Goal: Communication & Community: Participate in discussion

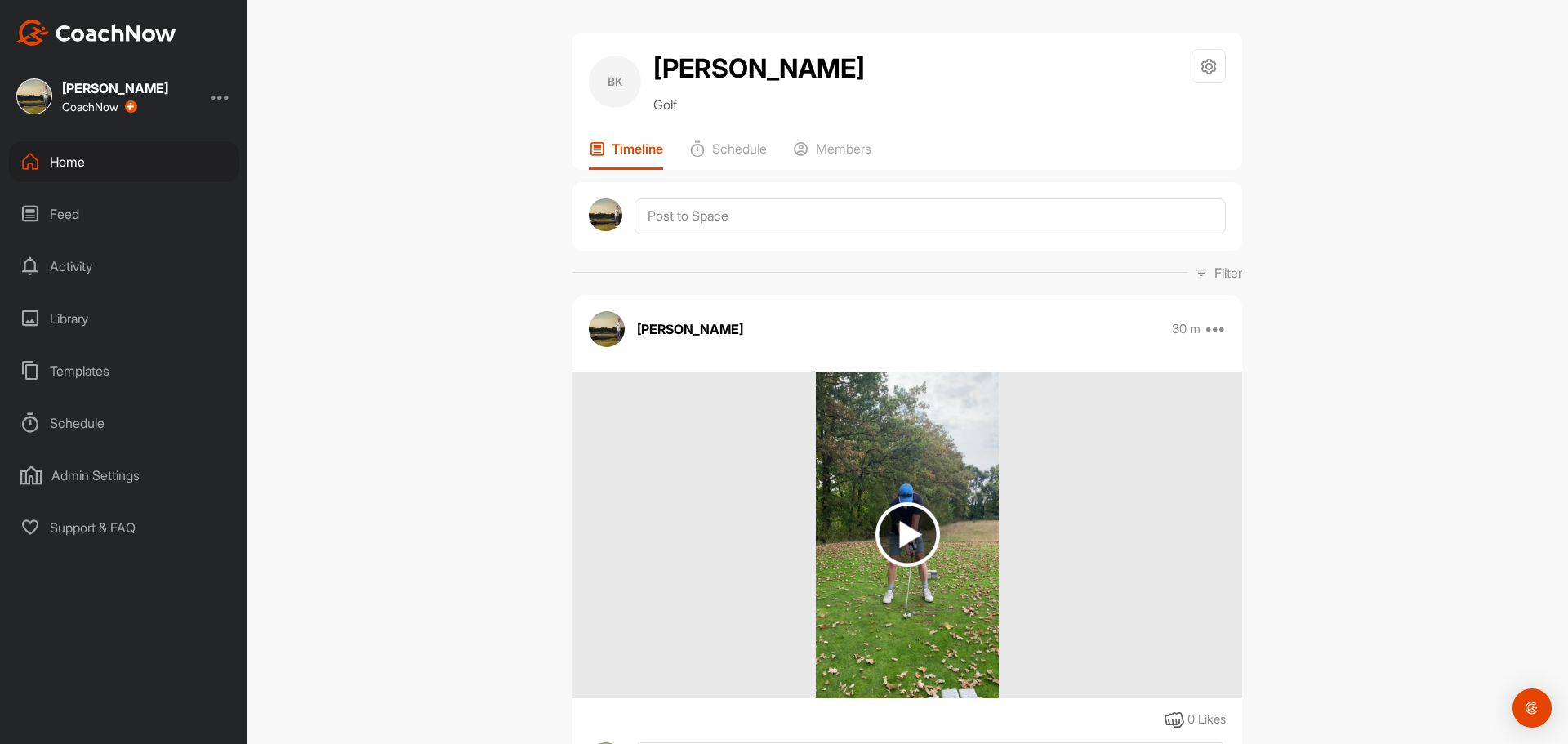
click at [904, 537] on img at bounding box center [908, 534] width 64 height 64
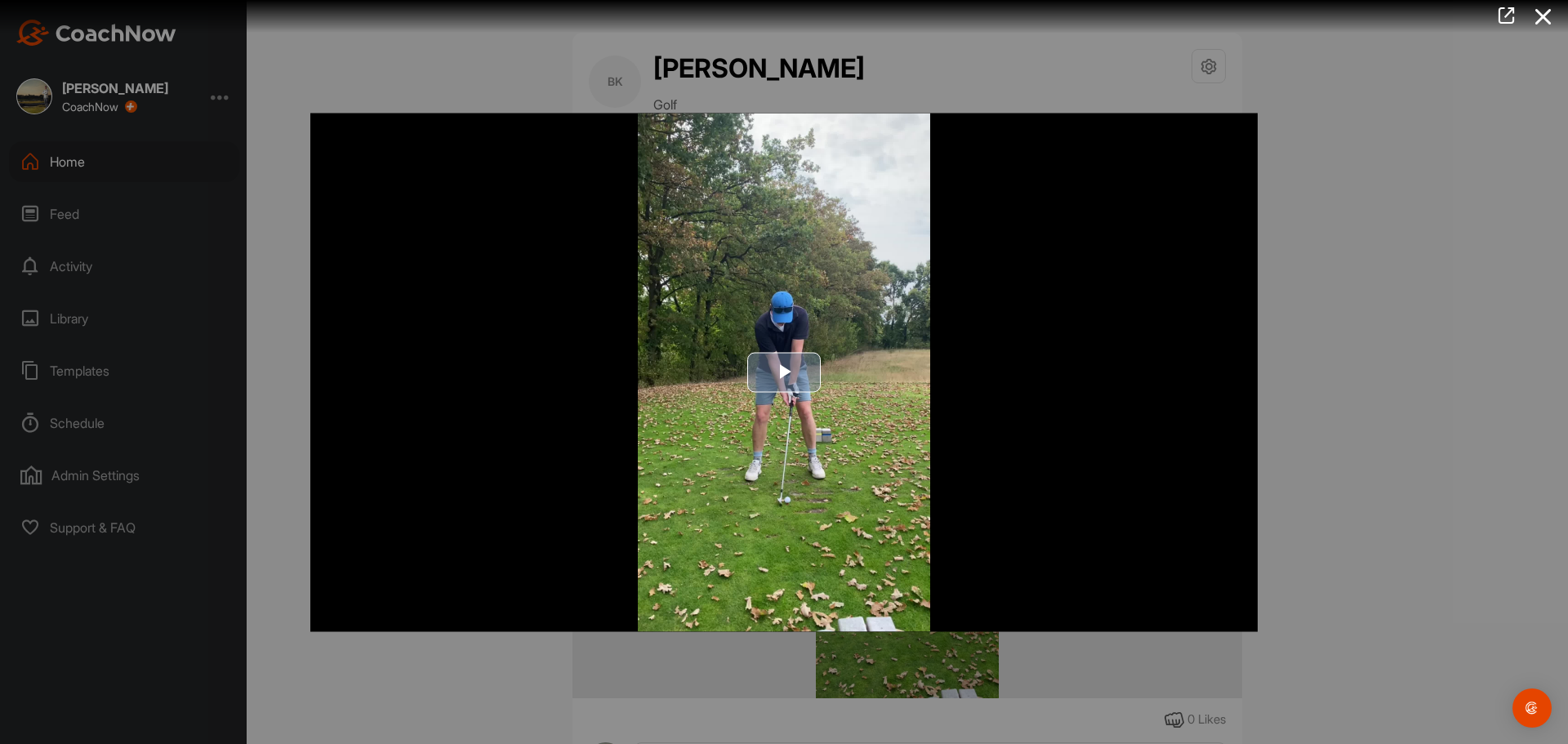
click at [784, 372] on span "Video Player" at bounding box center [784, 372] width 0 height 0
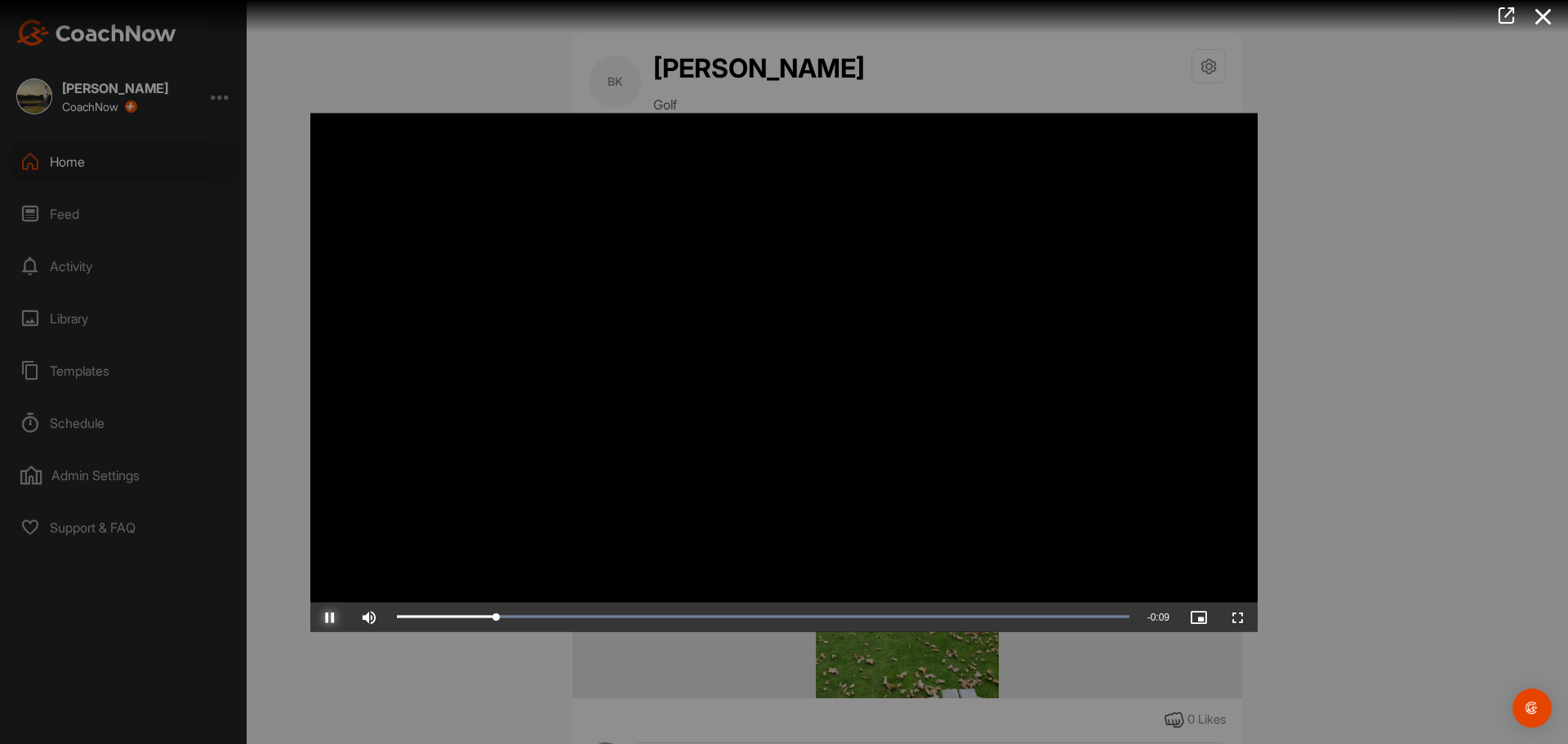
click at [336, 617] on span "Video Player" at bounding box center [330, 617] width 39 height 0
click at [1234, 617] on span "Video Player" at bounding box center [1238, 617] width 39 height 0
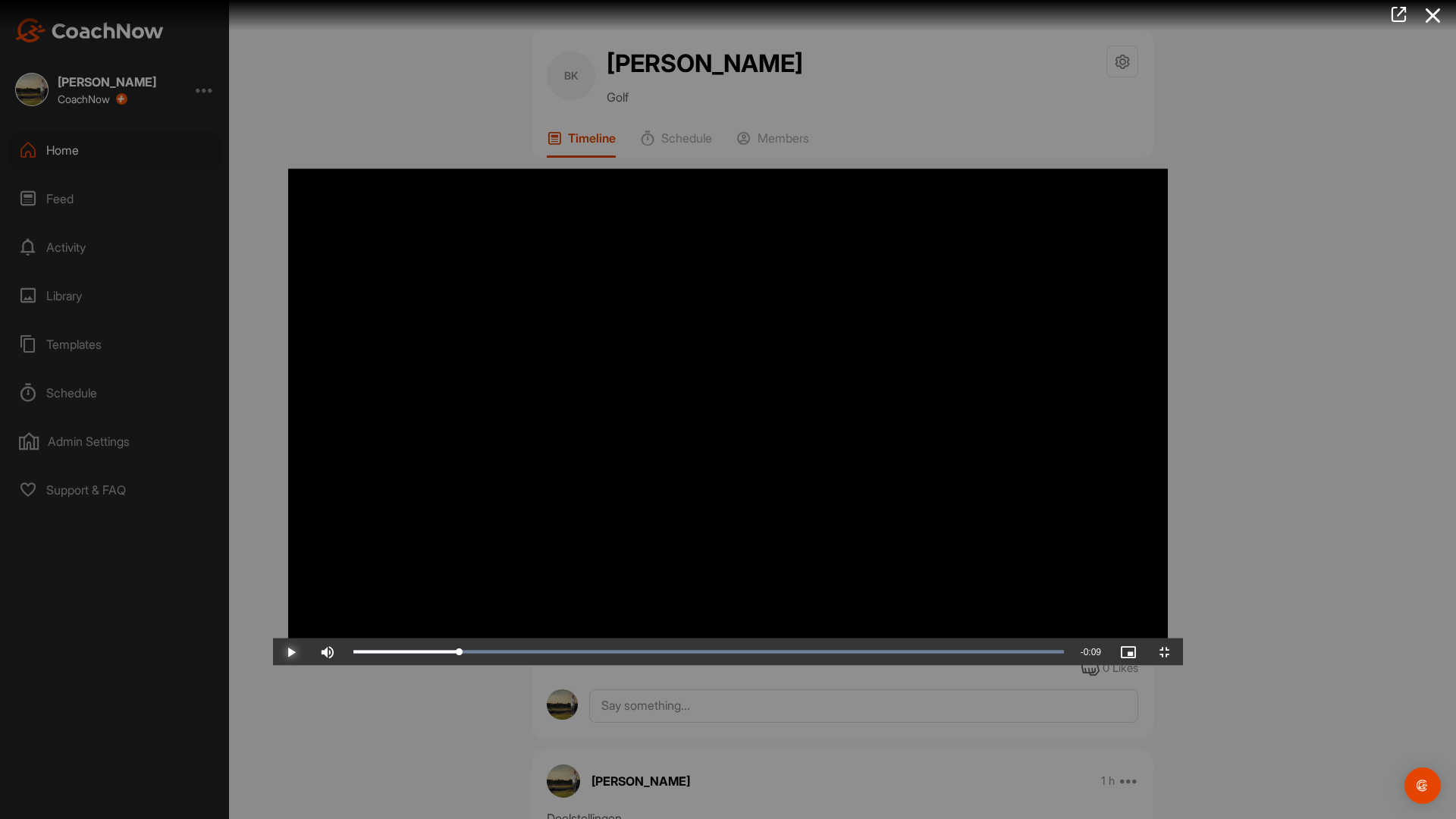
click at [273, 653] on span "Video Player" at bounding box center [291, 653] width 37 height 0
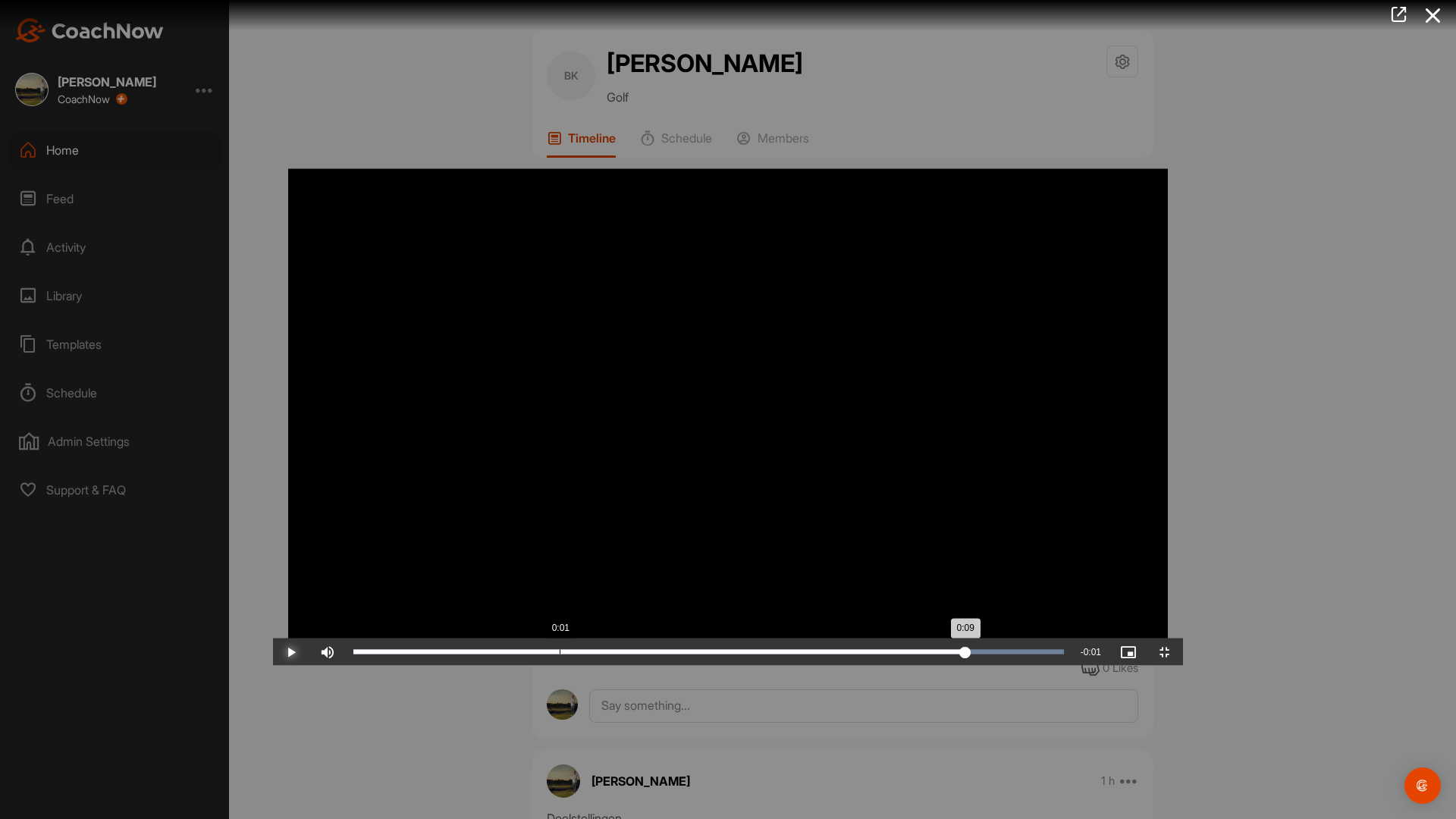
click at [353, 654] on div "Loaded : 100.00% 0:01 0:09" at bounding box center [708, 652] width 711 height 4
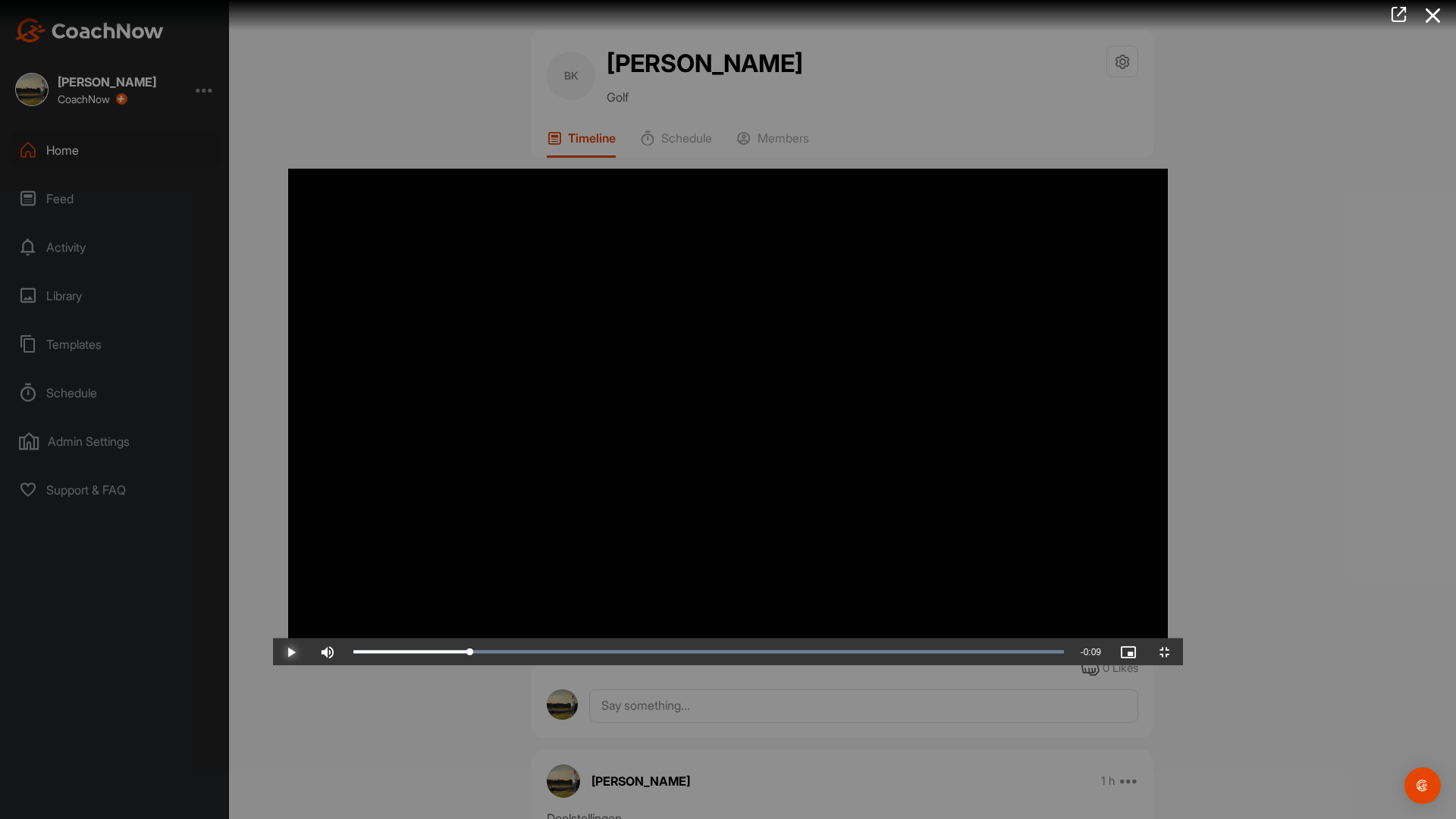
click at [273, 653] on span "Video Player" at bounding box center [291, 653] width 37 height 0
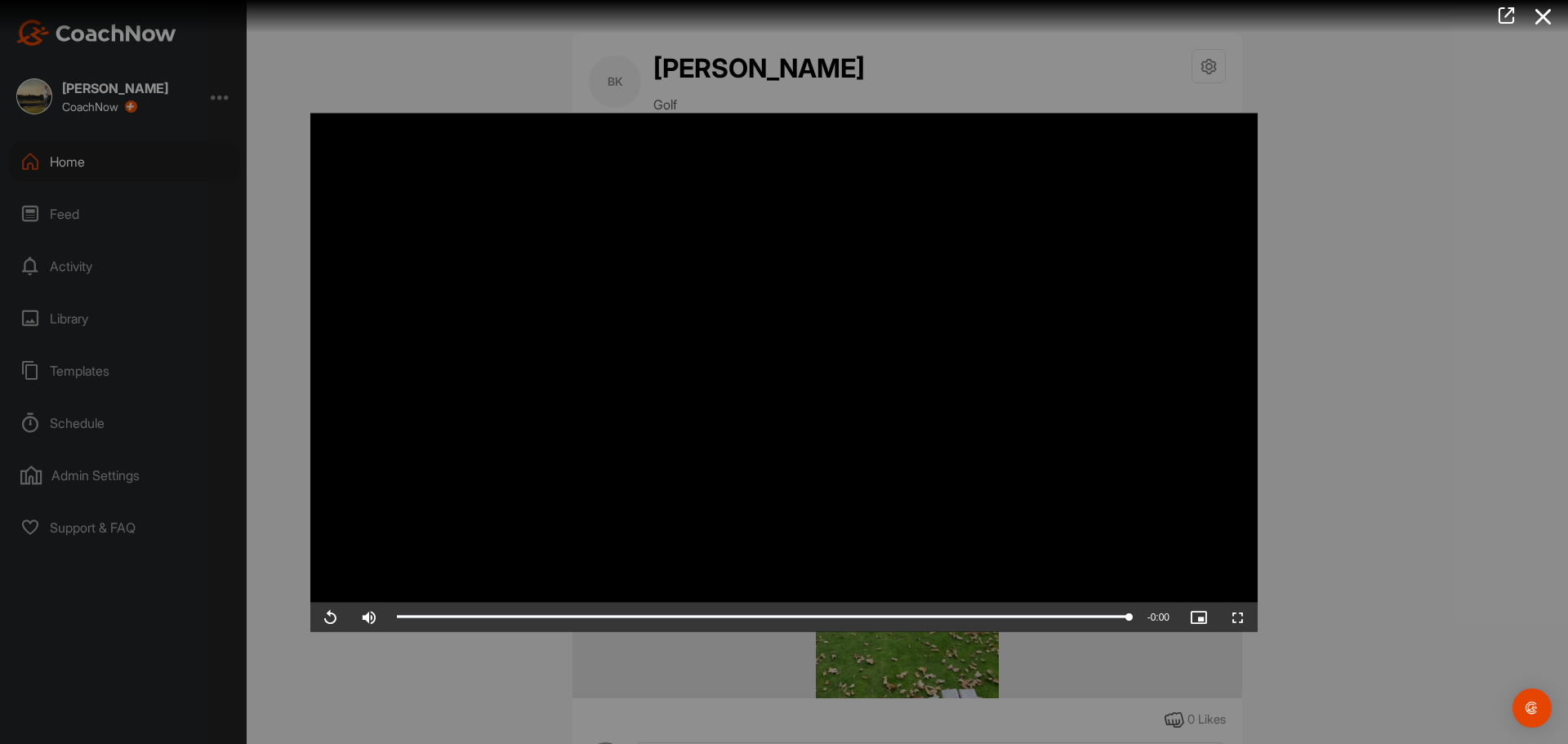
click at [1549, 11] on icon at bounding box center [1543, 17] width 38 height 30
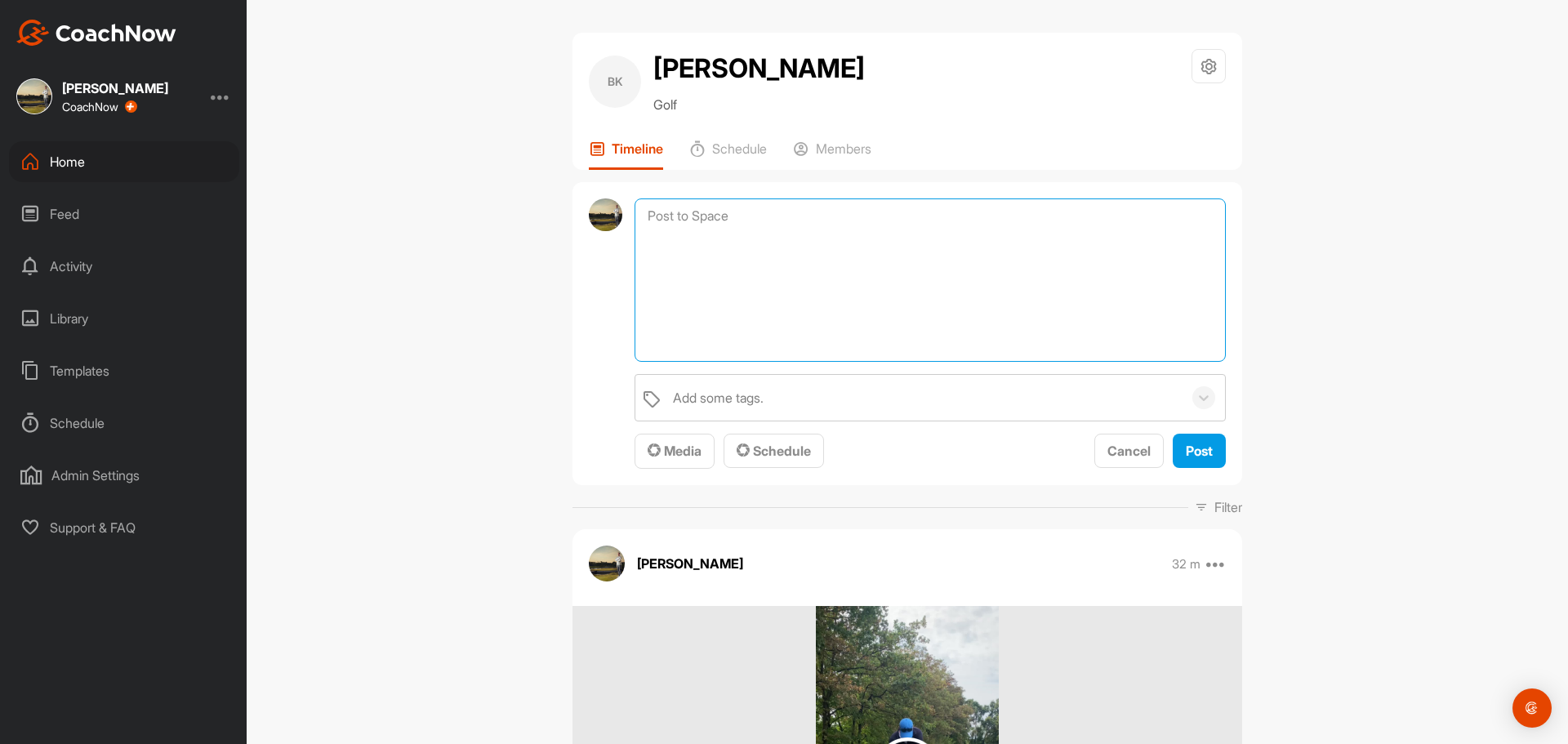
click at [820, 201] on textarea at bounding box center [930, 280] width 592 height 163
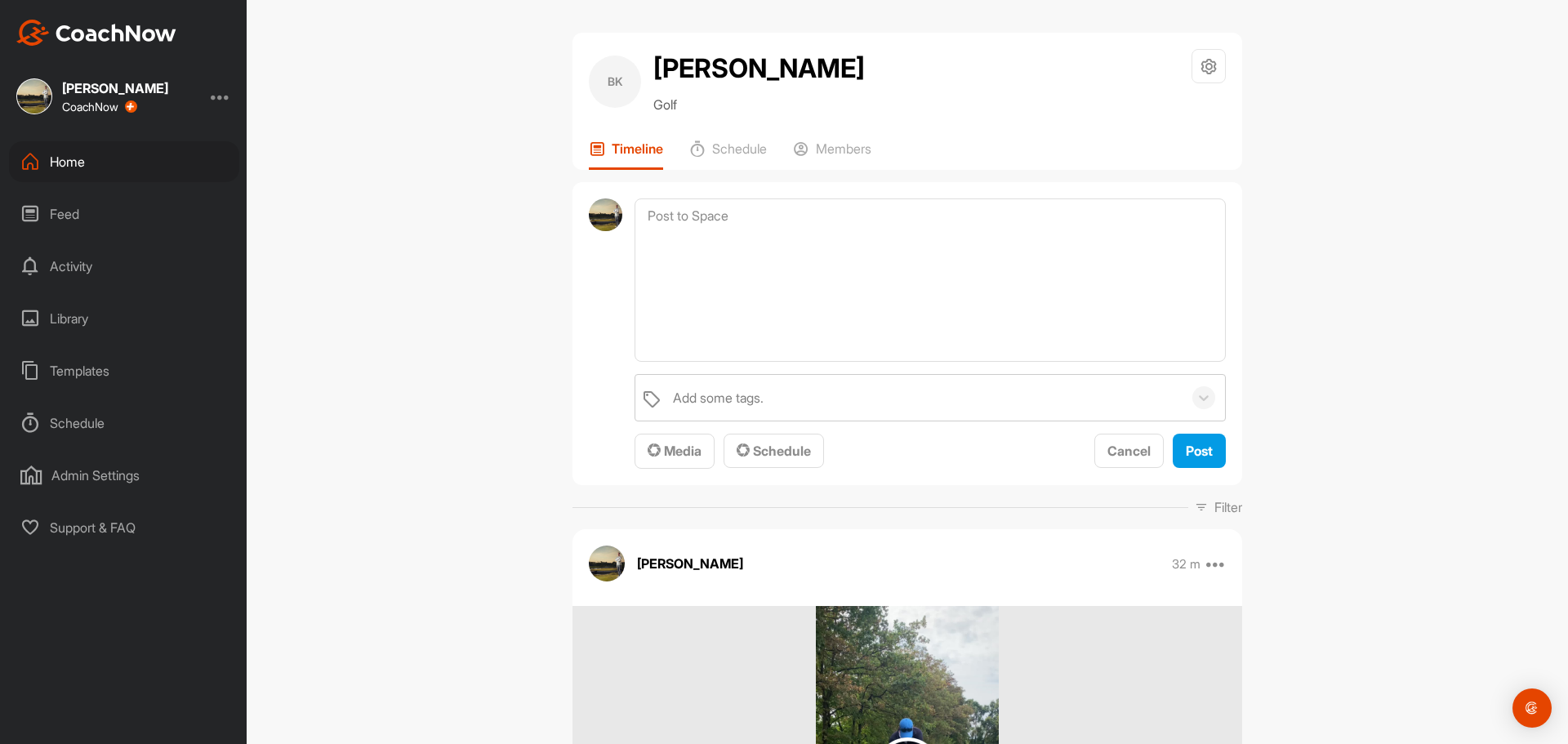
click at [823, 196] on div "Add some tags. Media Schedule Cancel Post" at bounding box center [908, 333] width 669 height 304
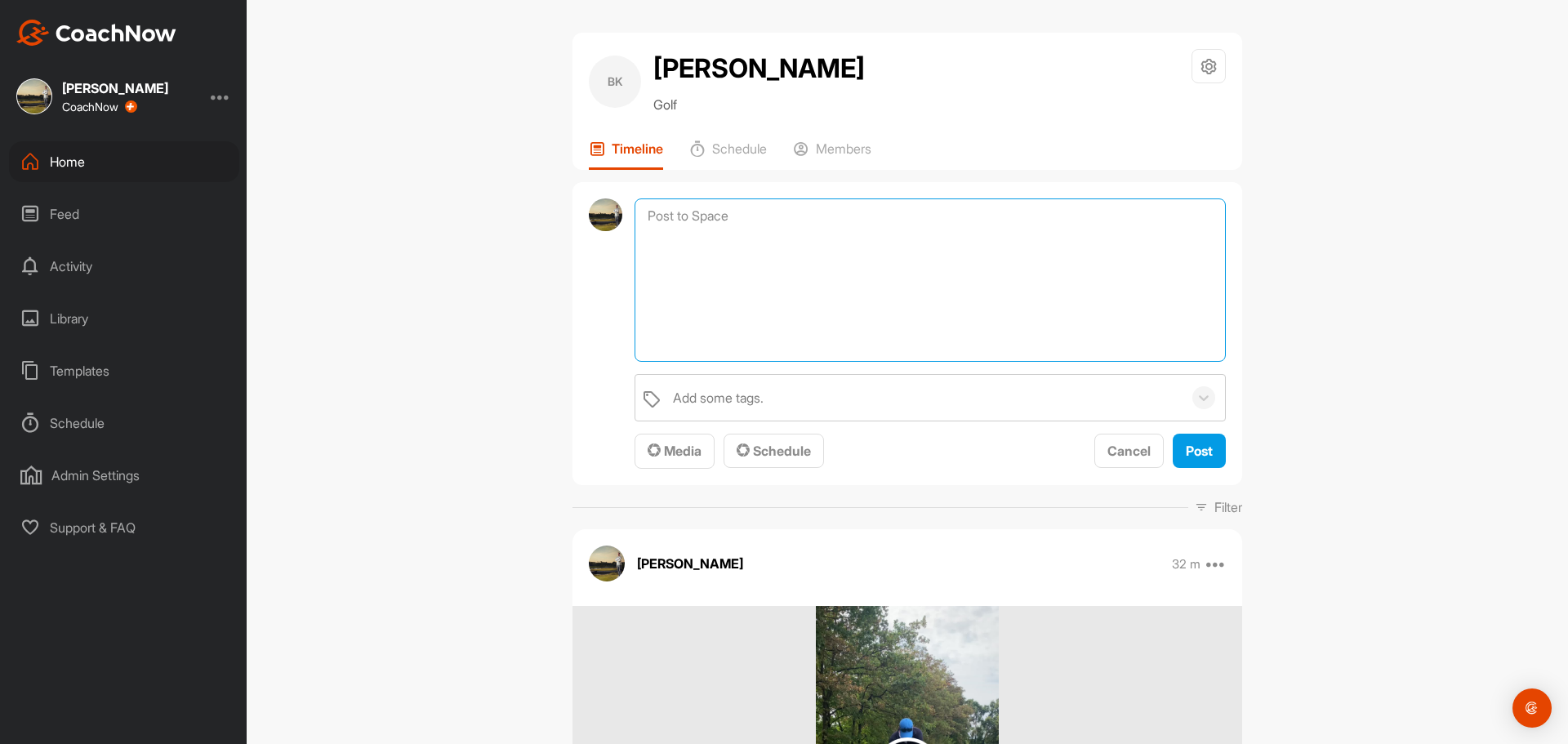
click at [820, 210] on textarea at bounding box center [930, 280] width 592 height 163
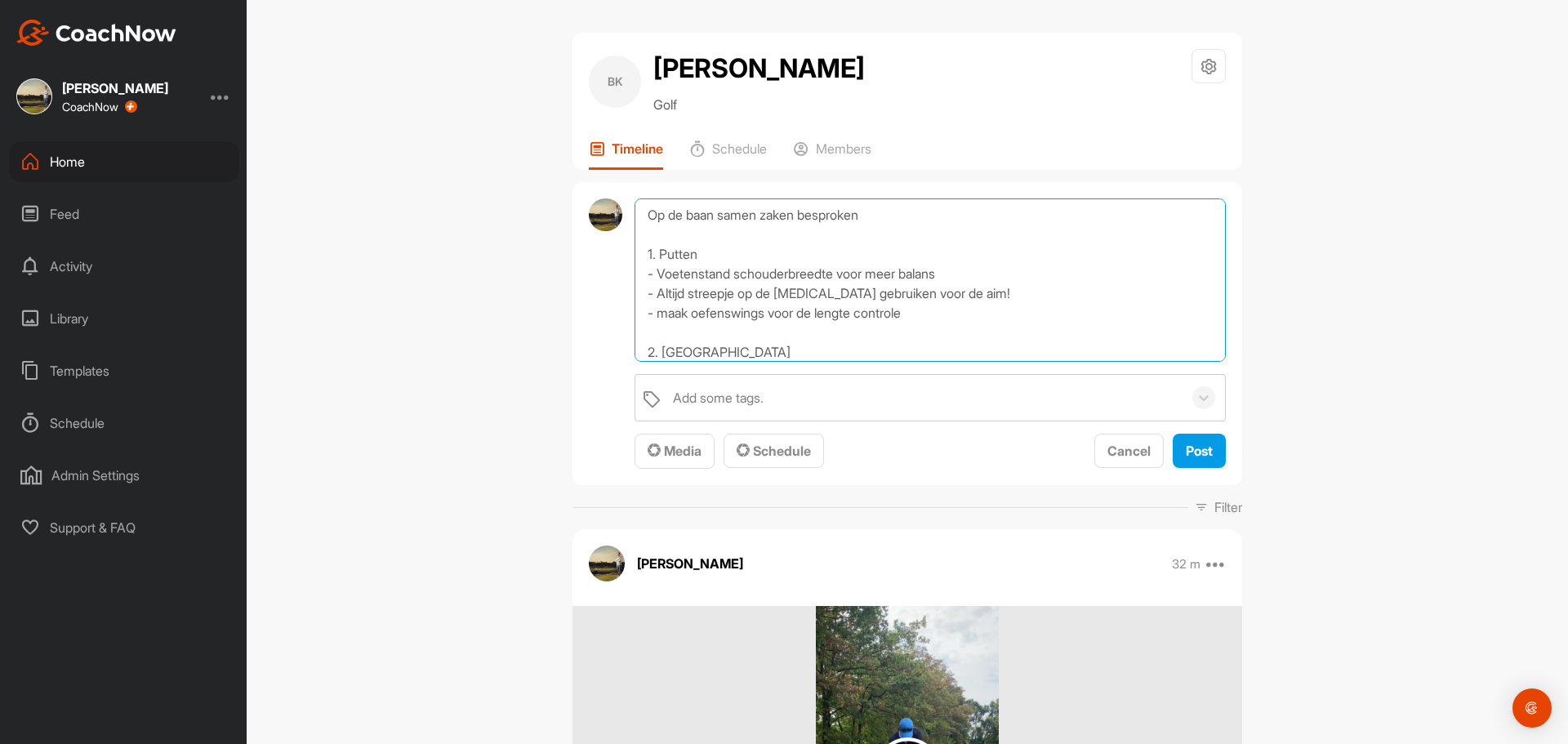
scroll to position [21, 0]
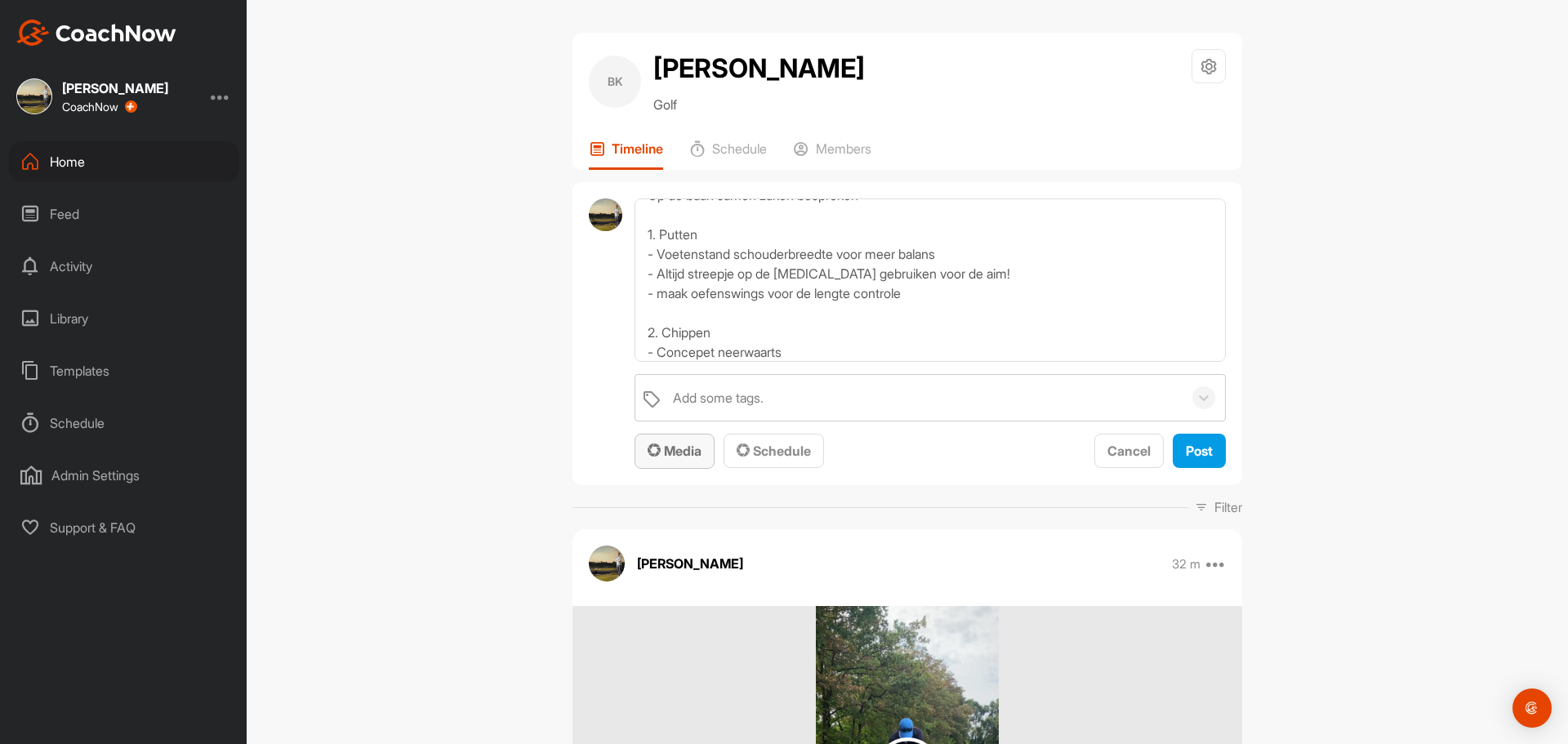
click at [660, 450] on span "Media" at bounding box center [675, 451] width 54 height 16
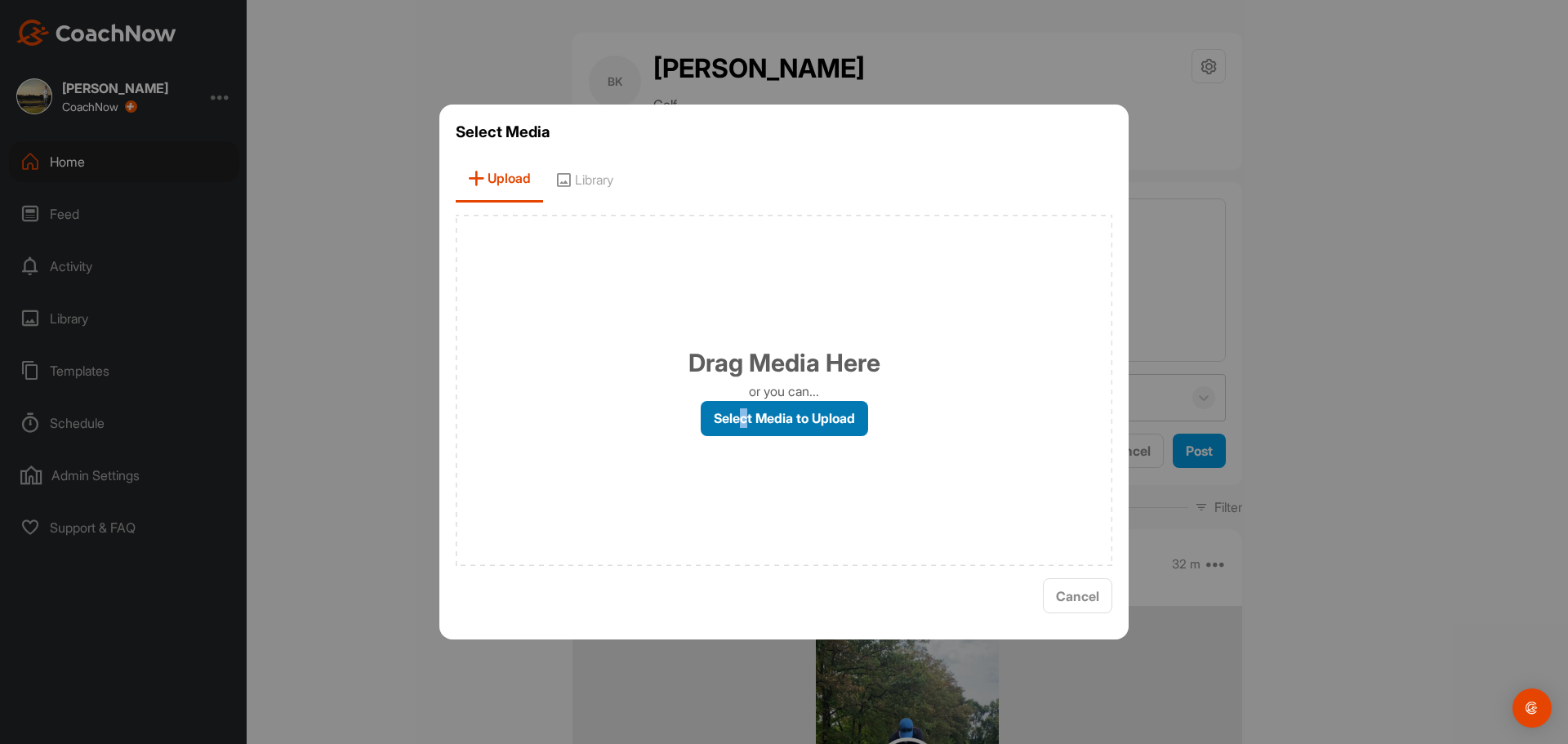
click at [744, 412] on label "Select Media to Upload" at bounding box center [784, 418] width 167 height 35
click at [795, 424] on label "Select Media to Upload" at bounding box center [784, 418] width 167 height 35
click at [0, 0] on input "Select Media to Upload" at bounding box center [0, 0] width 0 height 0
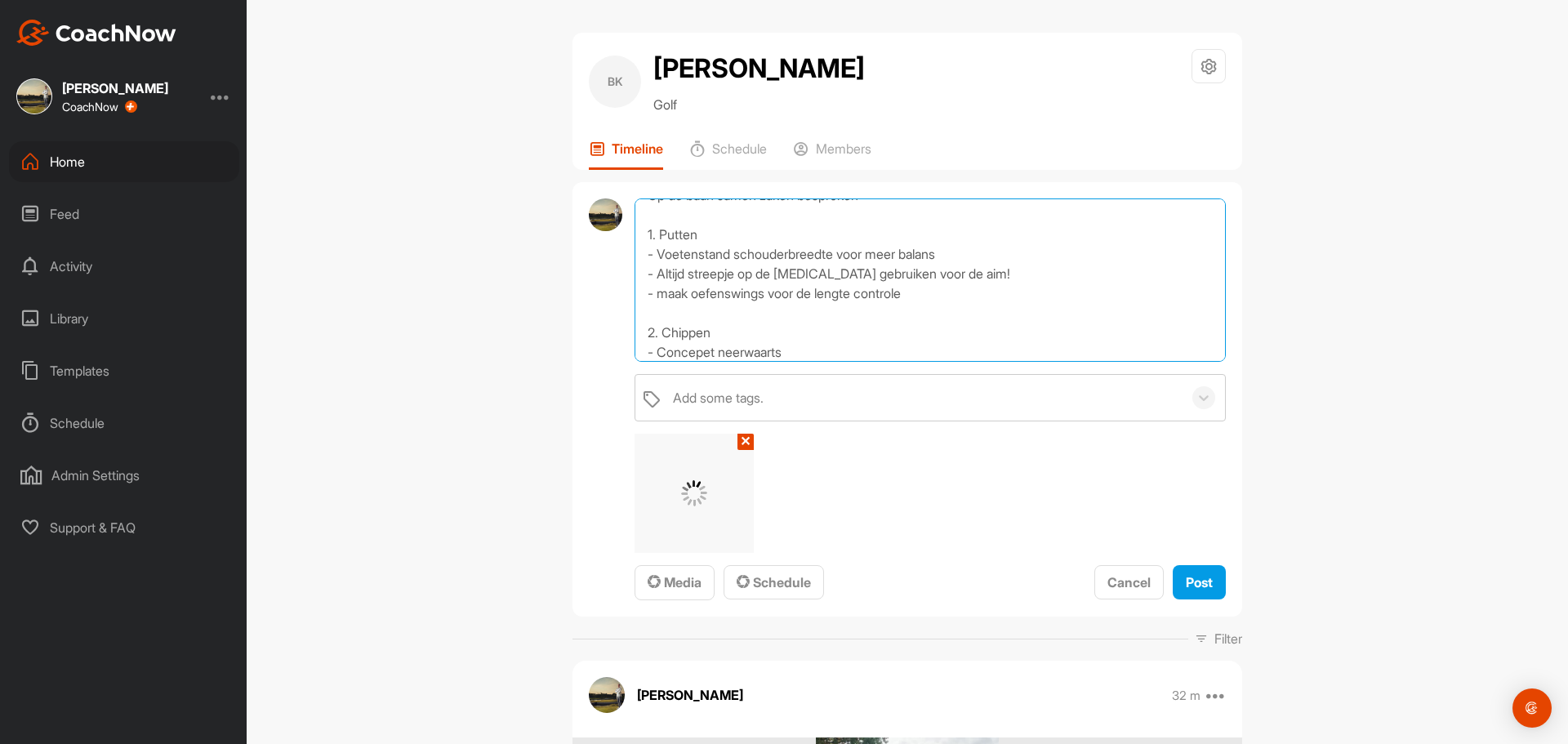
click at [705, 358] on textarea "Op de baan samen zaken besproken 1. Putten - Voetenstand schouderbreedte voor m…" at bounding box center [930, 280] width 592 height 163
click at [781, 348] on textarea "Op de baan samen zaken besproken 1. Putten - Voetenstand schouderbreedte voor m…" at bounding box center [930, 280] width 592 height 163
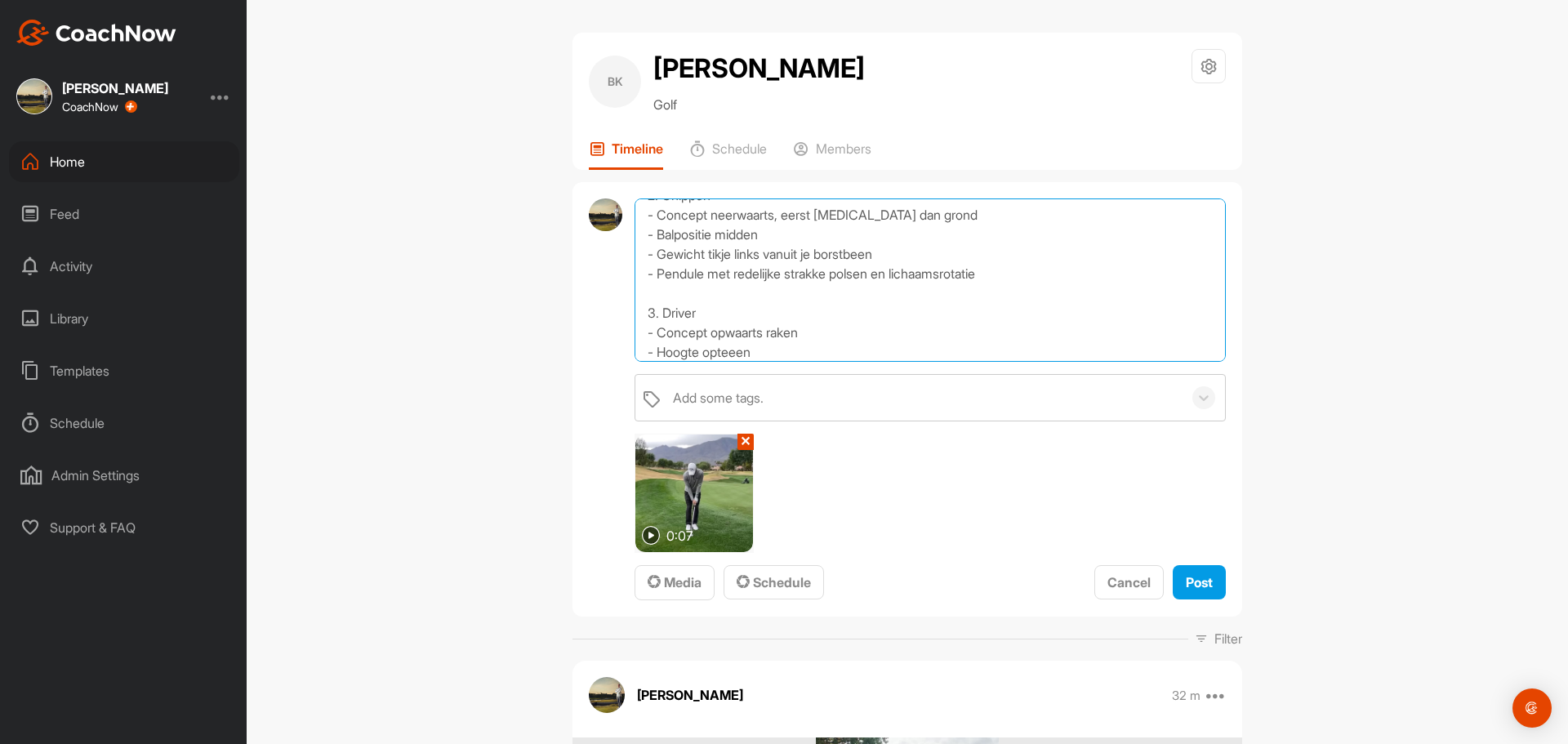
scroll to position [177, 0]
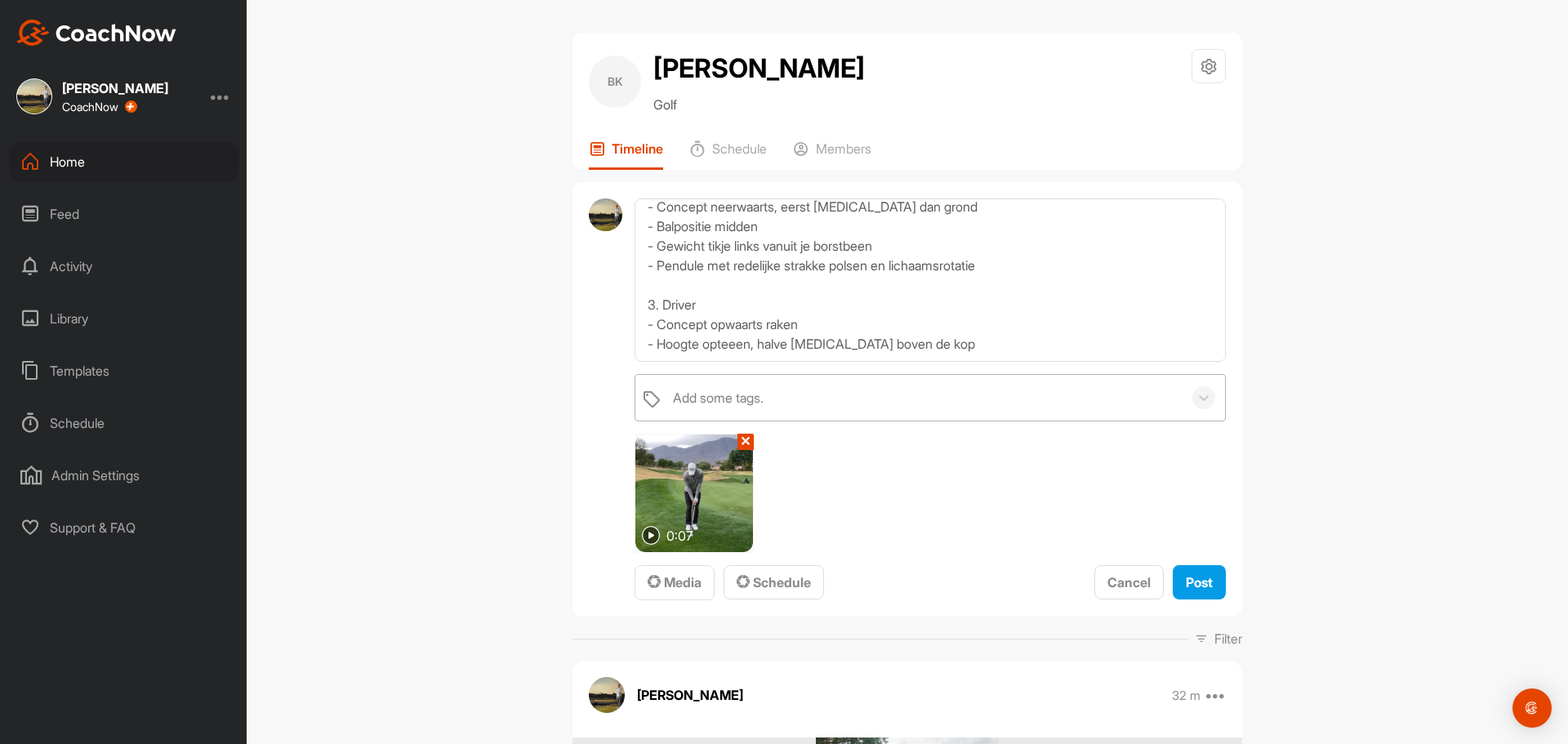
drag, startPoint x: 719, startPoint y: 337, endPoint x: 704, endPoint y: 393, distance: 58.0
click at [704, 393] on div "Add some tags." at bounding box center [718, 398] width 90 height 20
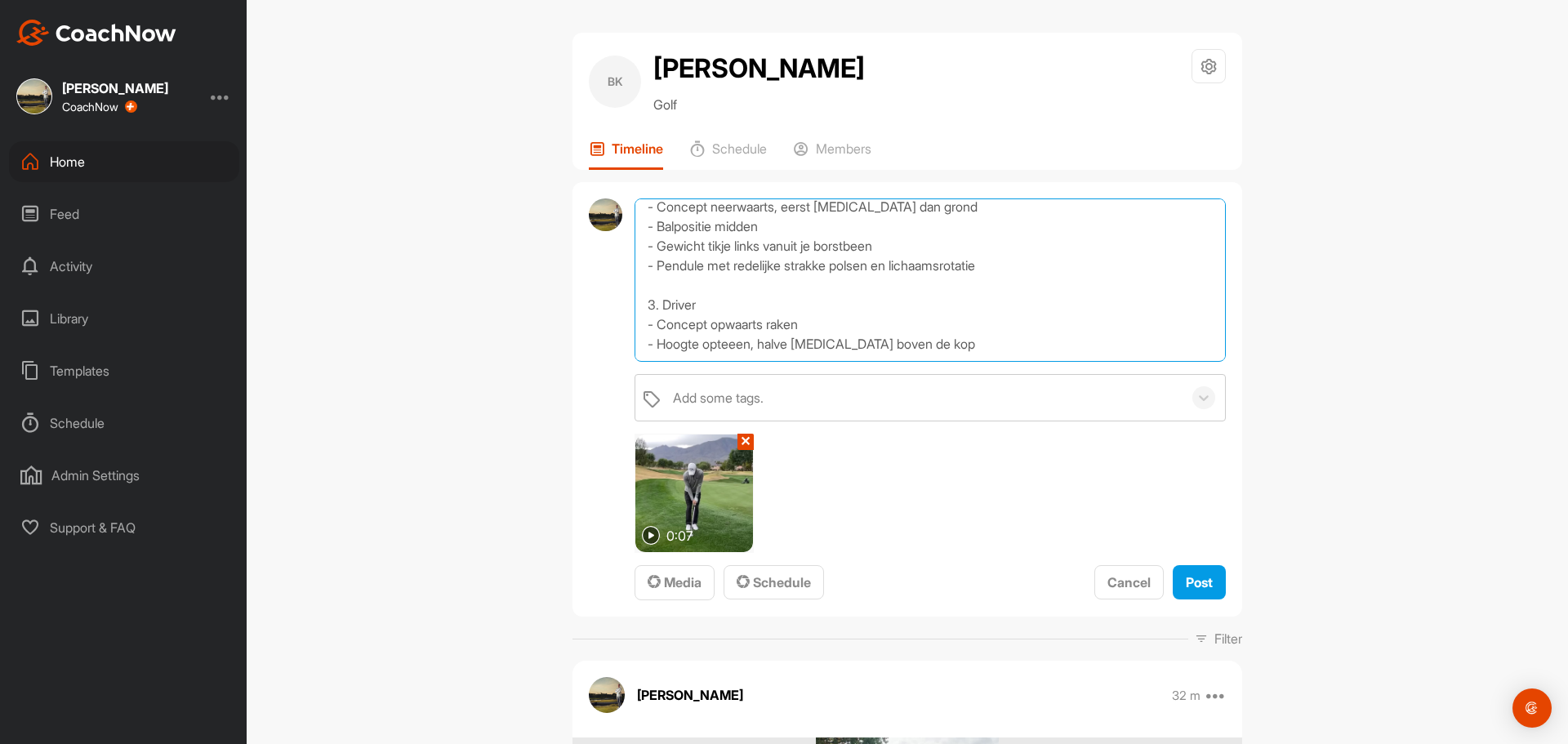
drag, startPoint x: 720, startPoint y: 334, endPoint x: 705, endPoint y: 321, distance: 19.8
click at [705, 321] on textarea "Op de baan samen zaken besproken 1. Putten - Voetenstand schouderbreedte voor m…" at bounding box center [930, 280] width 592 height 163
click at [757, 331] on textarea "Op de baan samen zaken besproken 1. Putten - Voetenstand schouderbreedte voor m…" at bounding box center [930, 280] width 592 height 163
click at [909, 323] on textarea "Op de baan samen zaken besproken 1. Putten - Voetenstand schouderbreedte voor m…" at bounding box center [930, 280] width 592 height 163
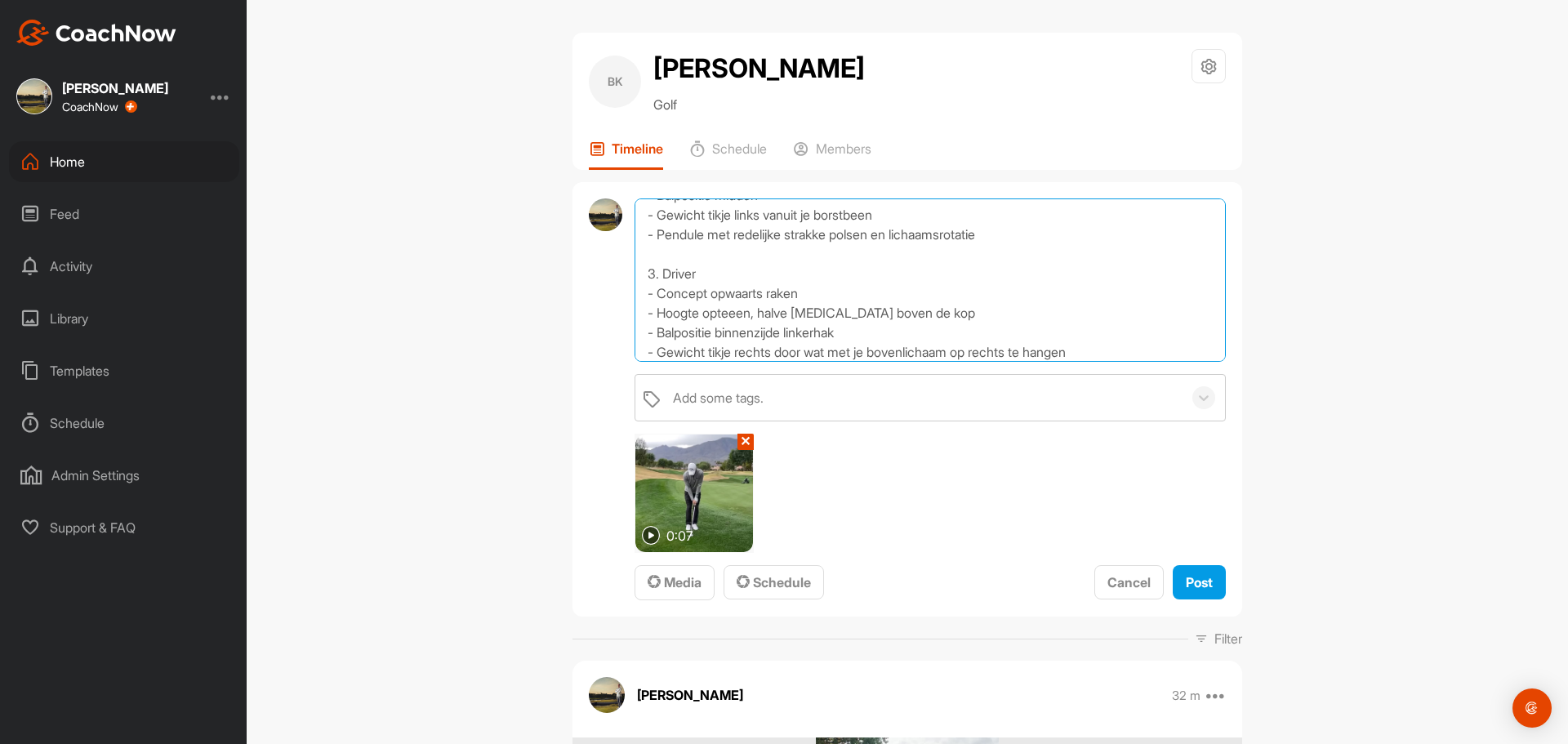
scroll to position [217, 0]
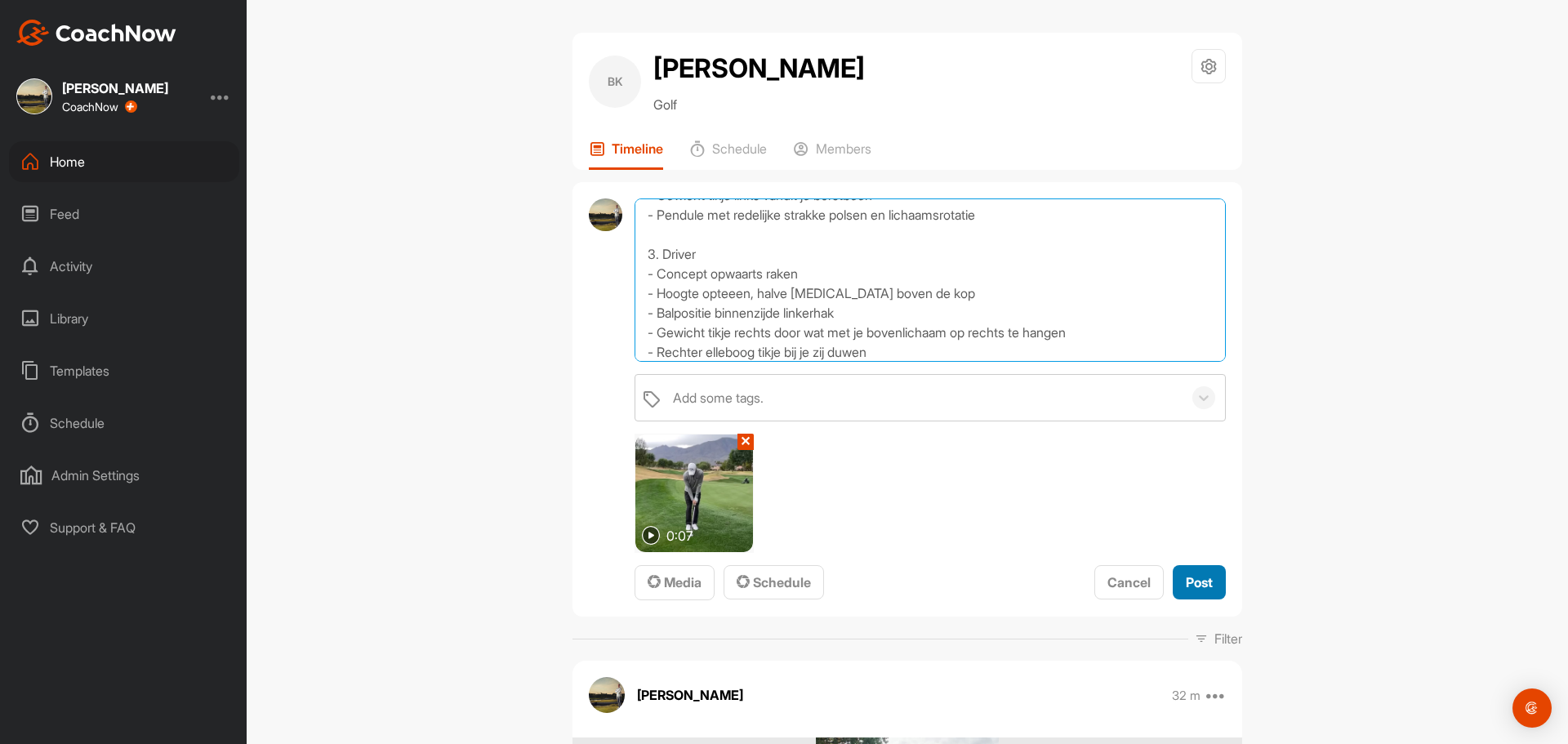
type textarea "Op de baan samen zaken besproken 1. Putten - Voetenstand schouderbreedte voor m…"
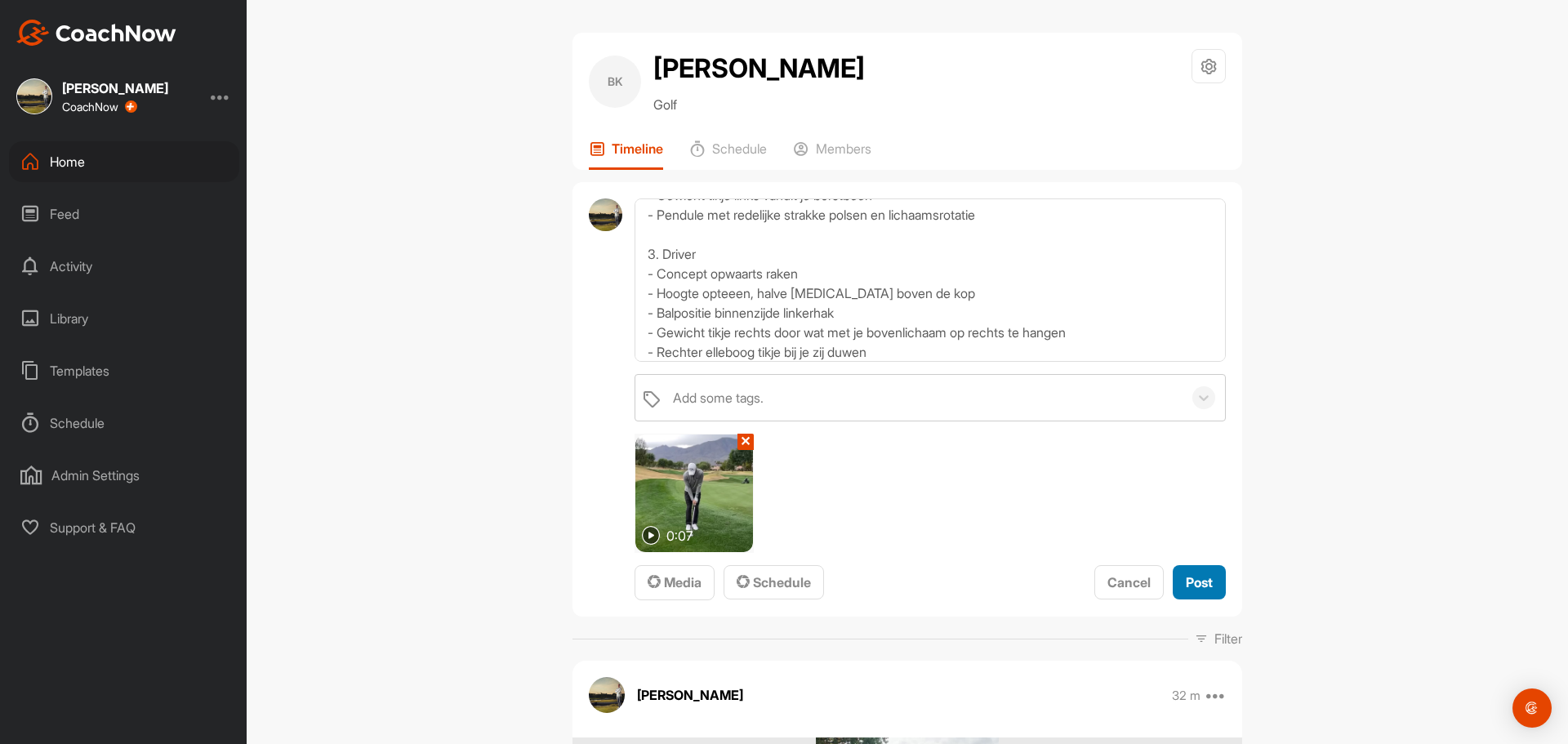
click at [1201, 577] on span "Post" at bounding box center [1199, 582] width 27 height 16
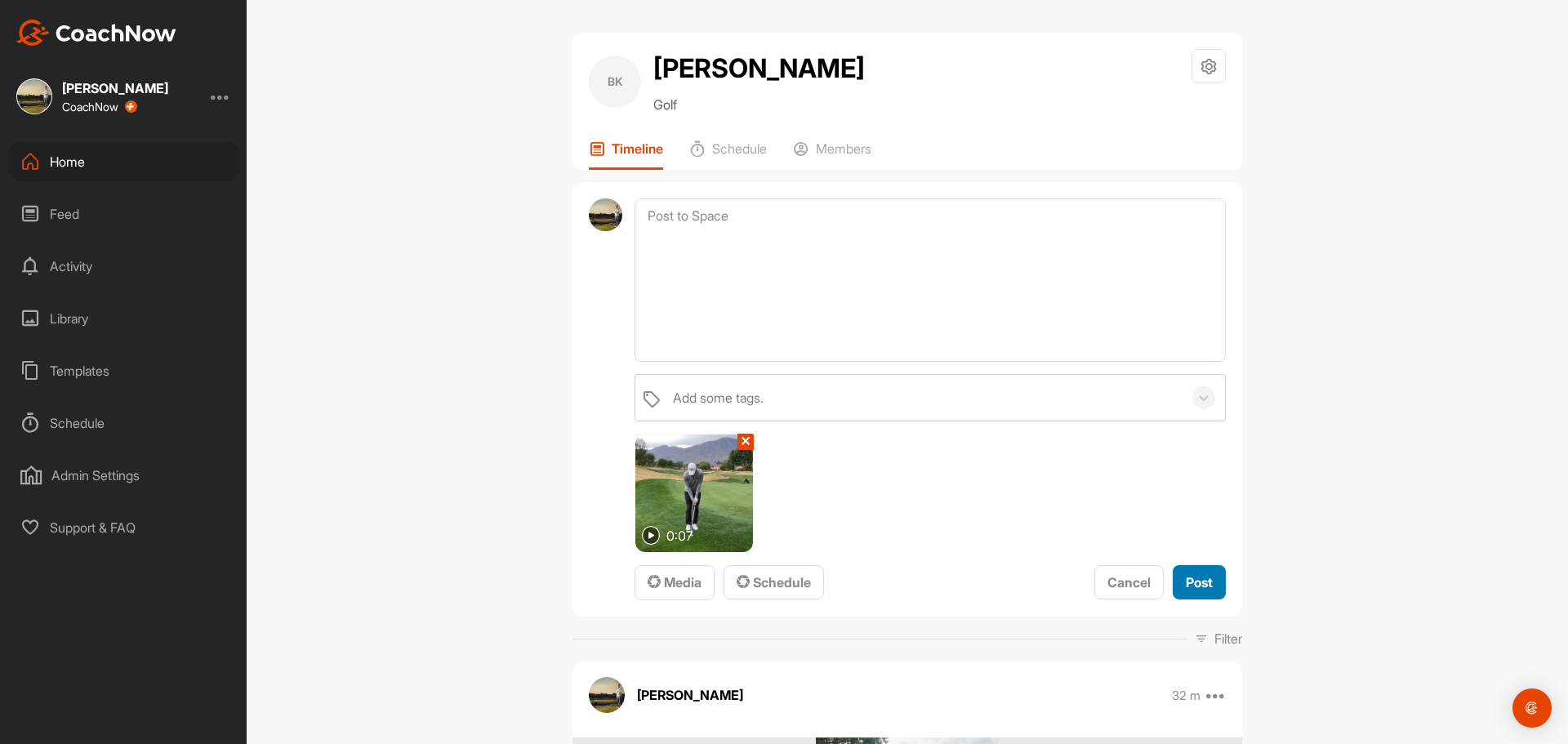
scroll to position [0, 0]
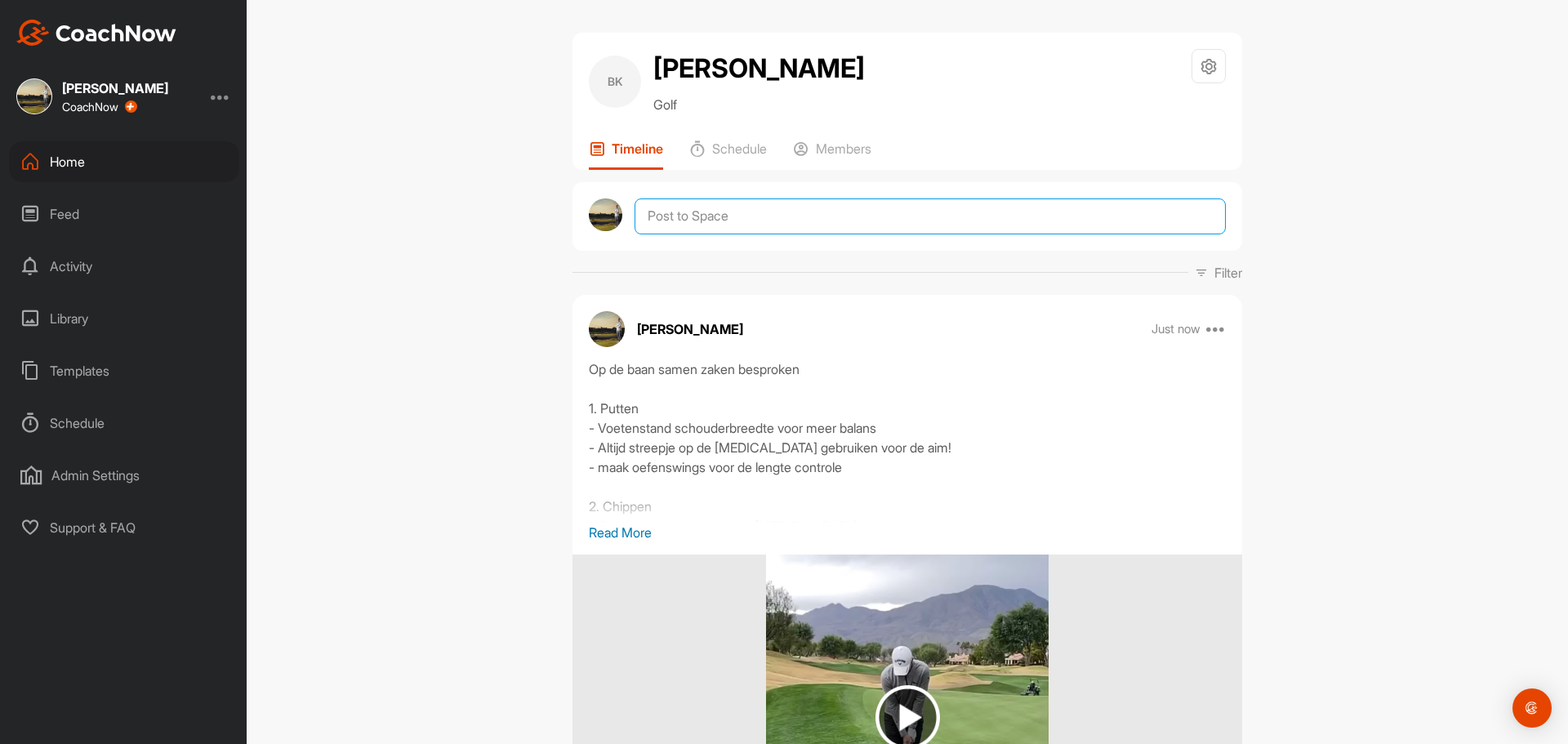
click at [727, 215] on textarea at bounding box center [930, 217] width 592 height 36
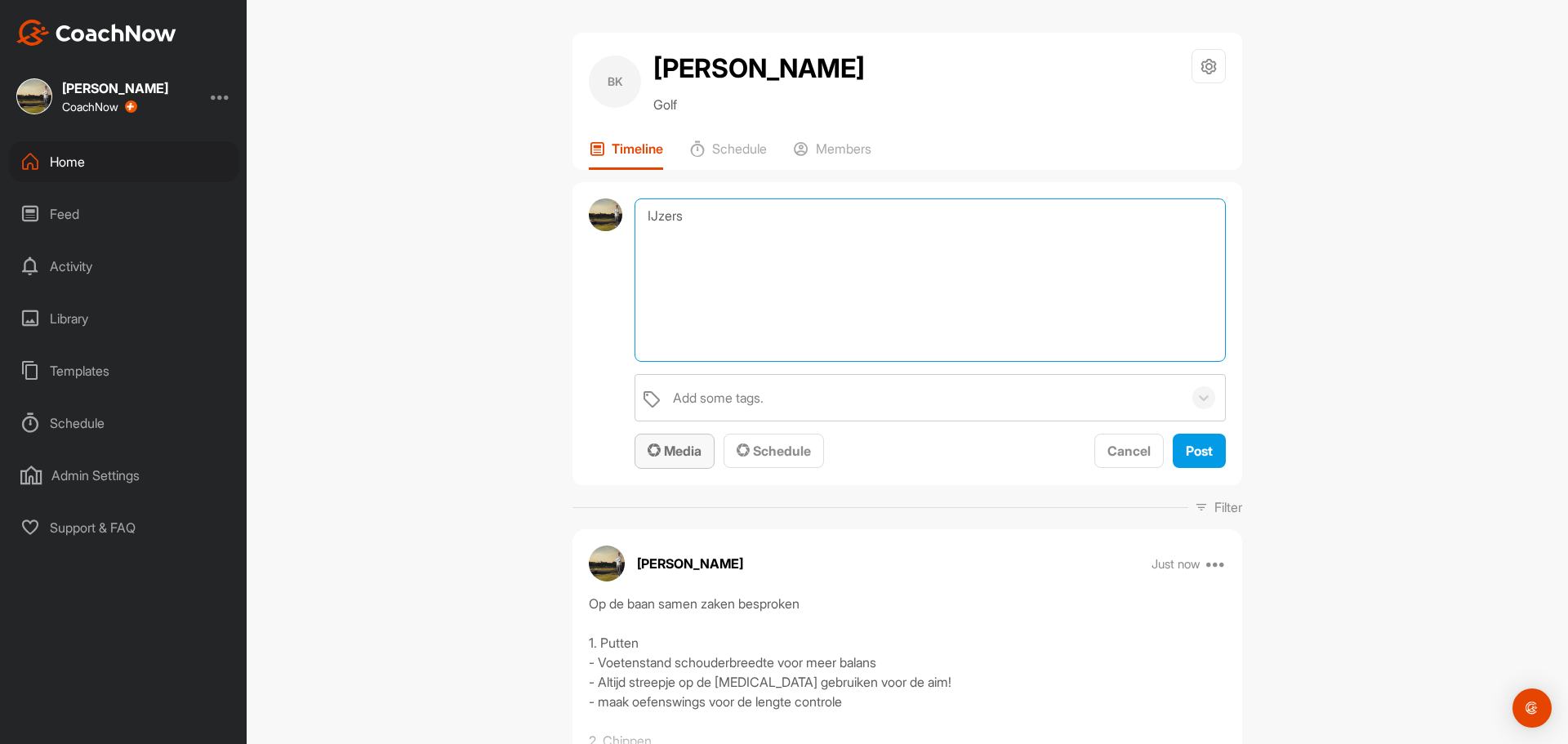
type textarea "IJzers"
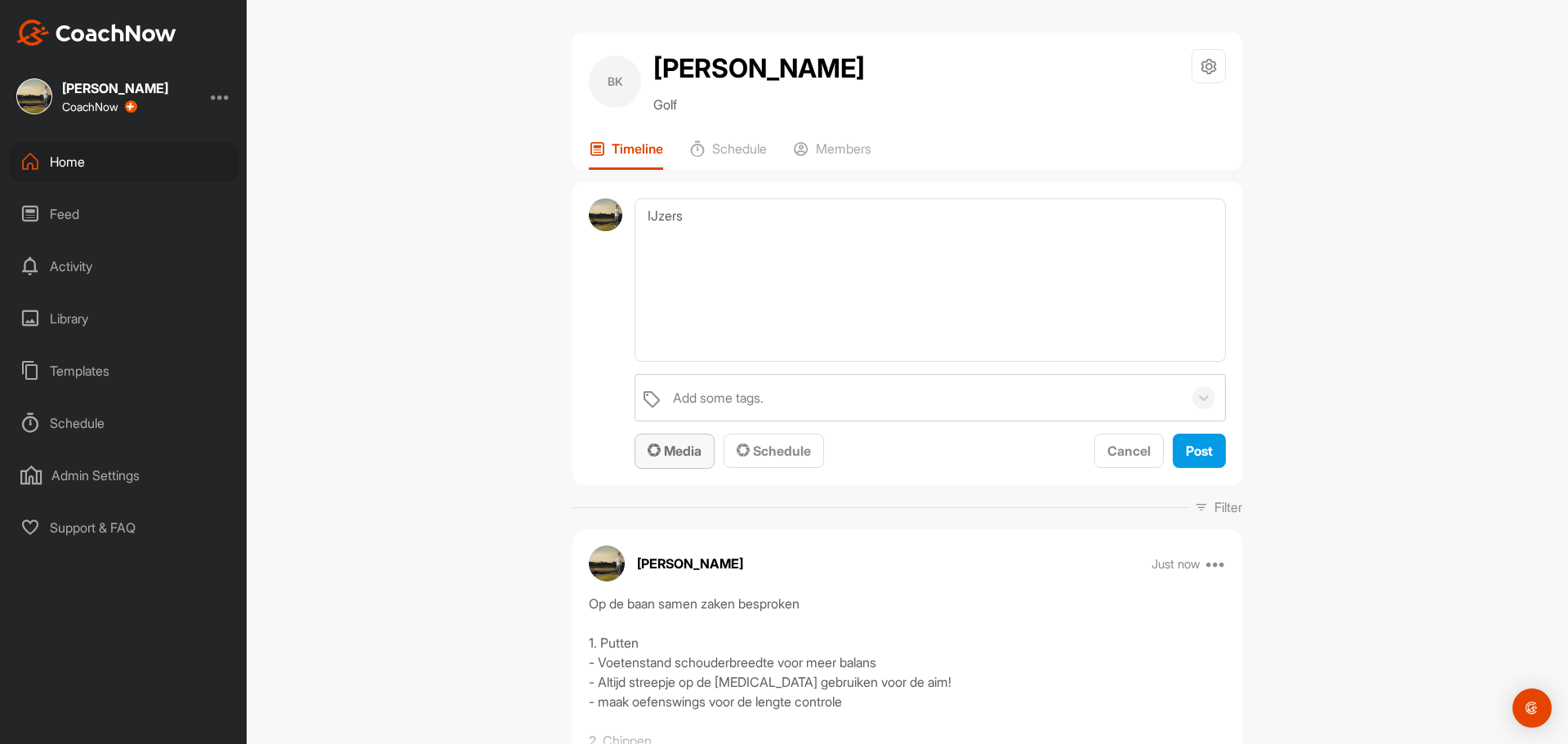
click at [672, 443] on span "Media" at bounding box center [675, 451] width 54 height 16
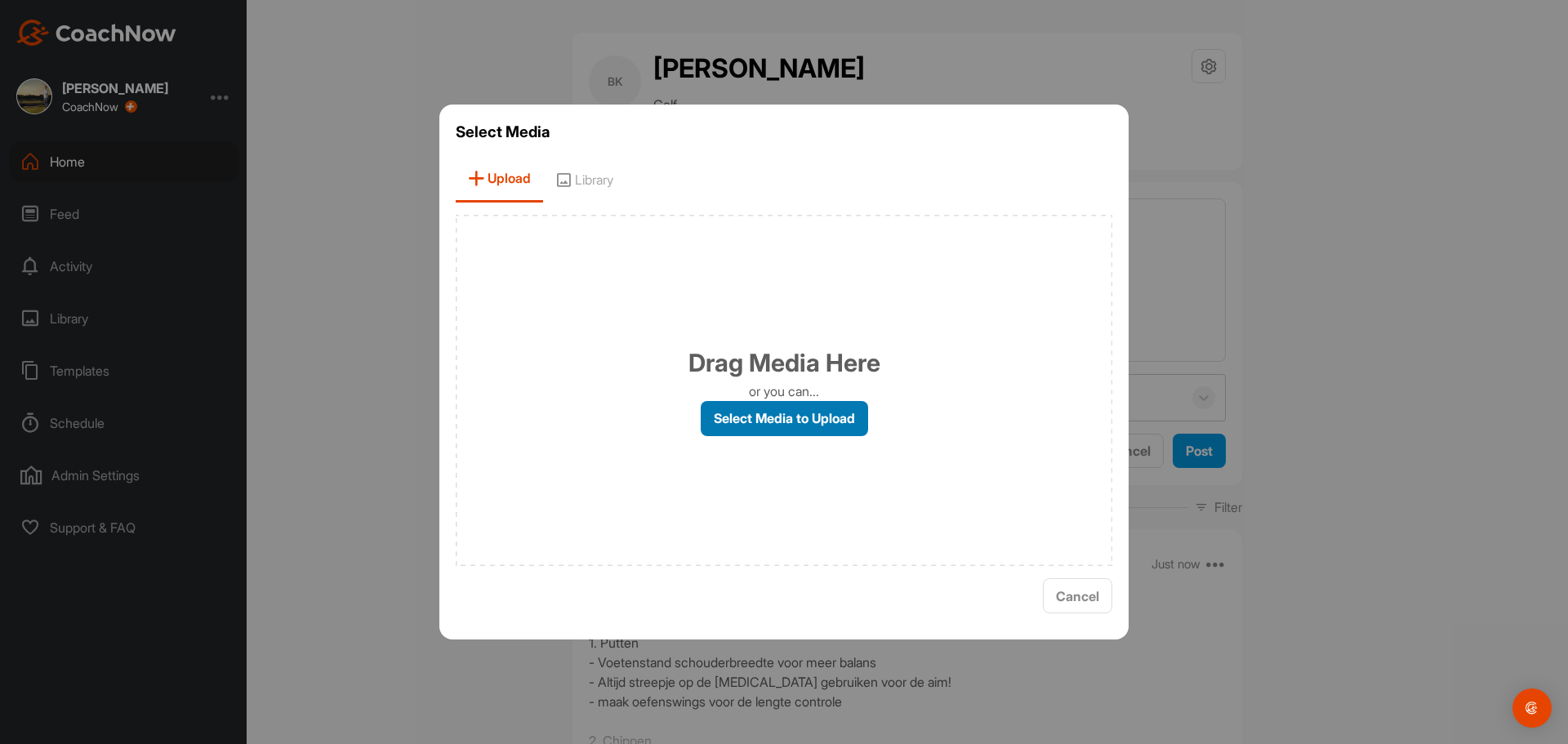
click at [732, 422] on label "Select Media to Upload" at bounding box center [784, 418] width 167 height 35
click at [0, 0] on input "Select Media to Upload" at bounding box center [0, 0] width 0 height 0
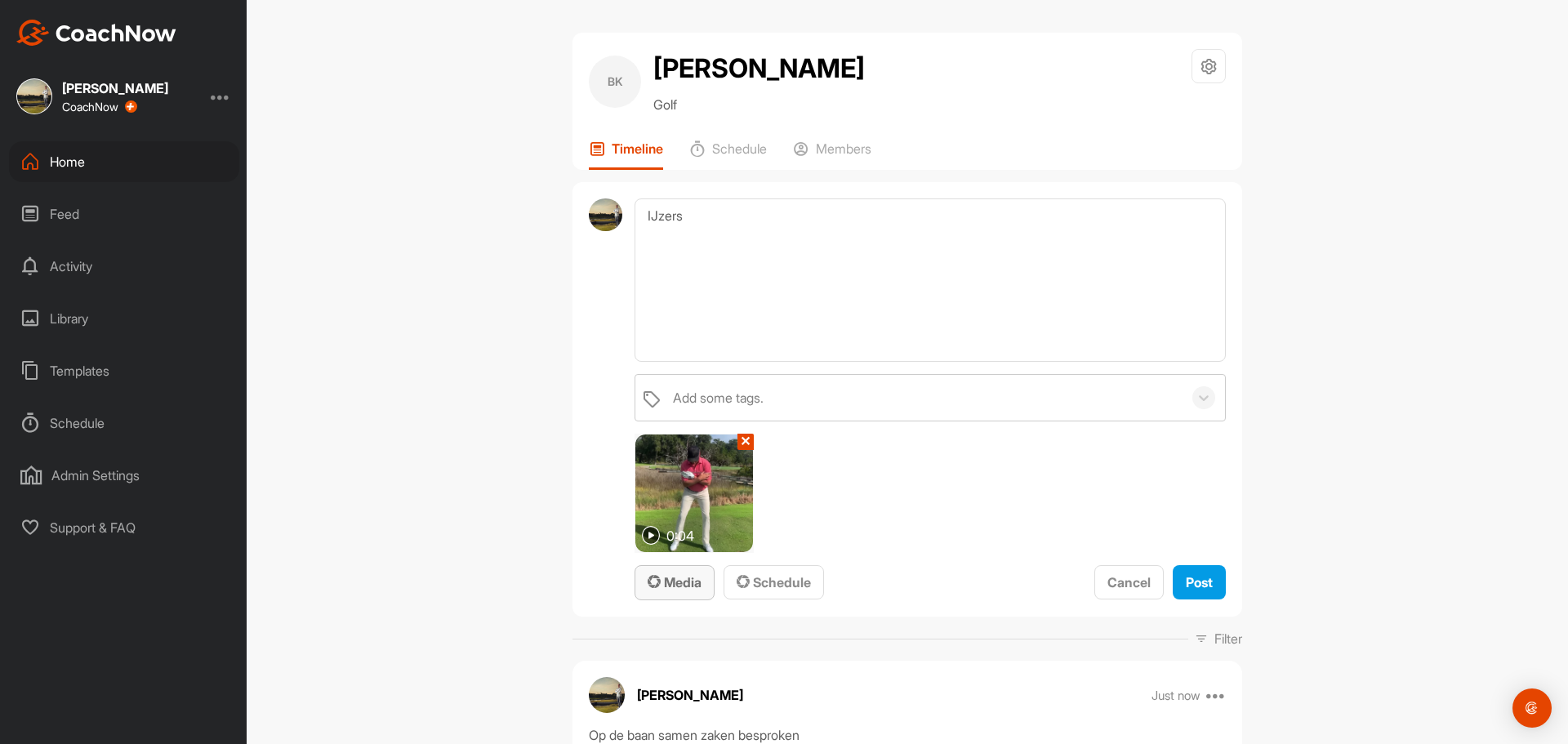
click at [691, 580] on span "Media" at bounding box center [675, 582] width 54 height 16
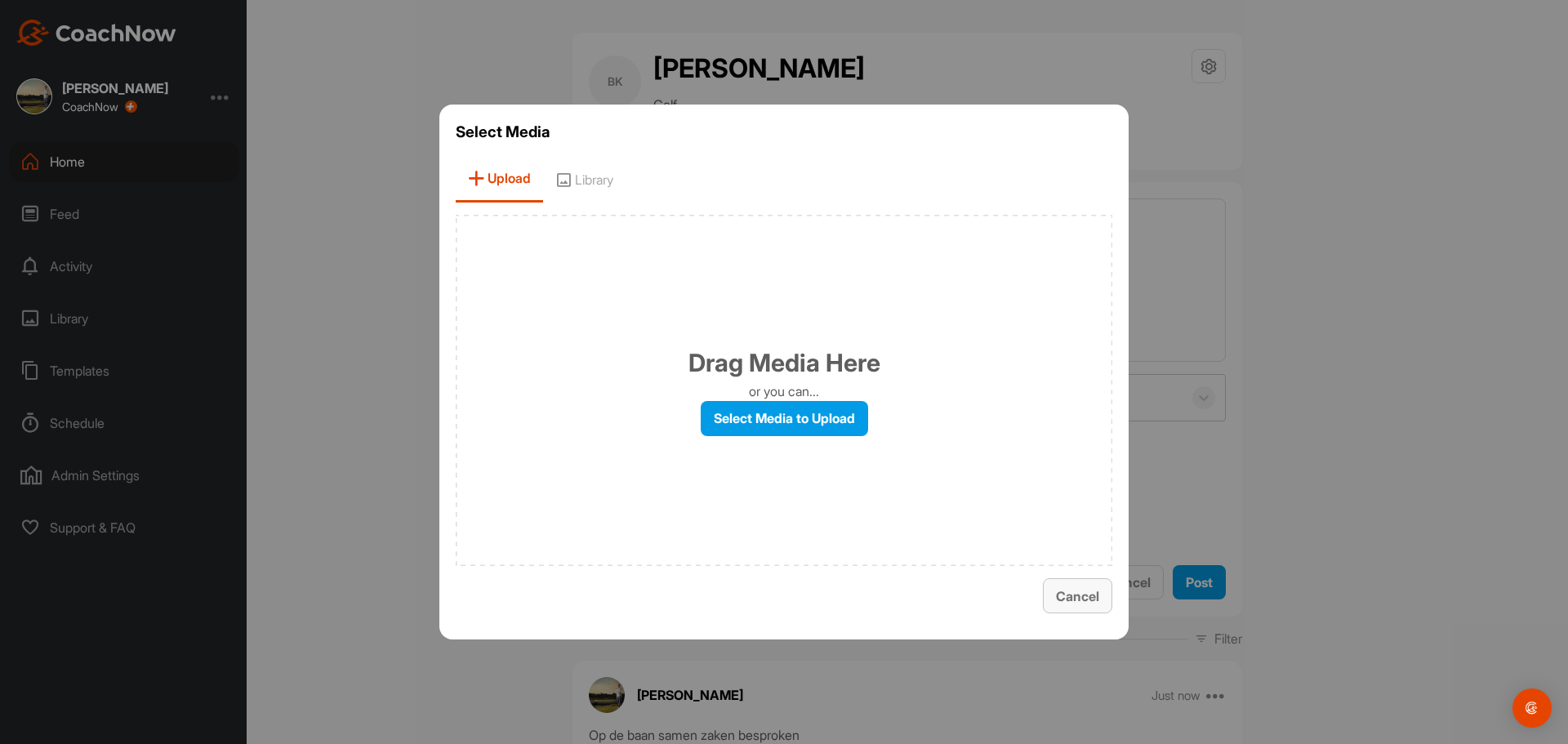
click at [1078, 600] on span "Cancel" at bounding box center [1078, 596] width 43 height 16
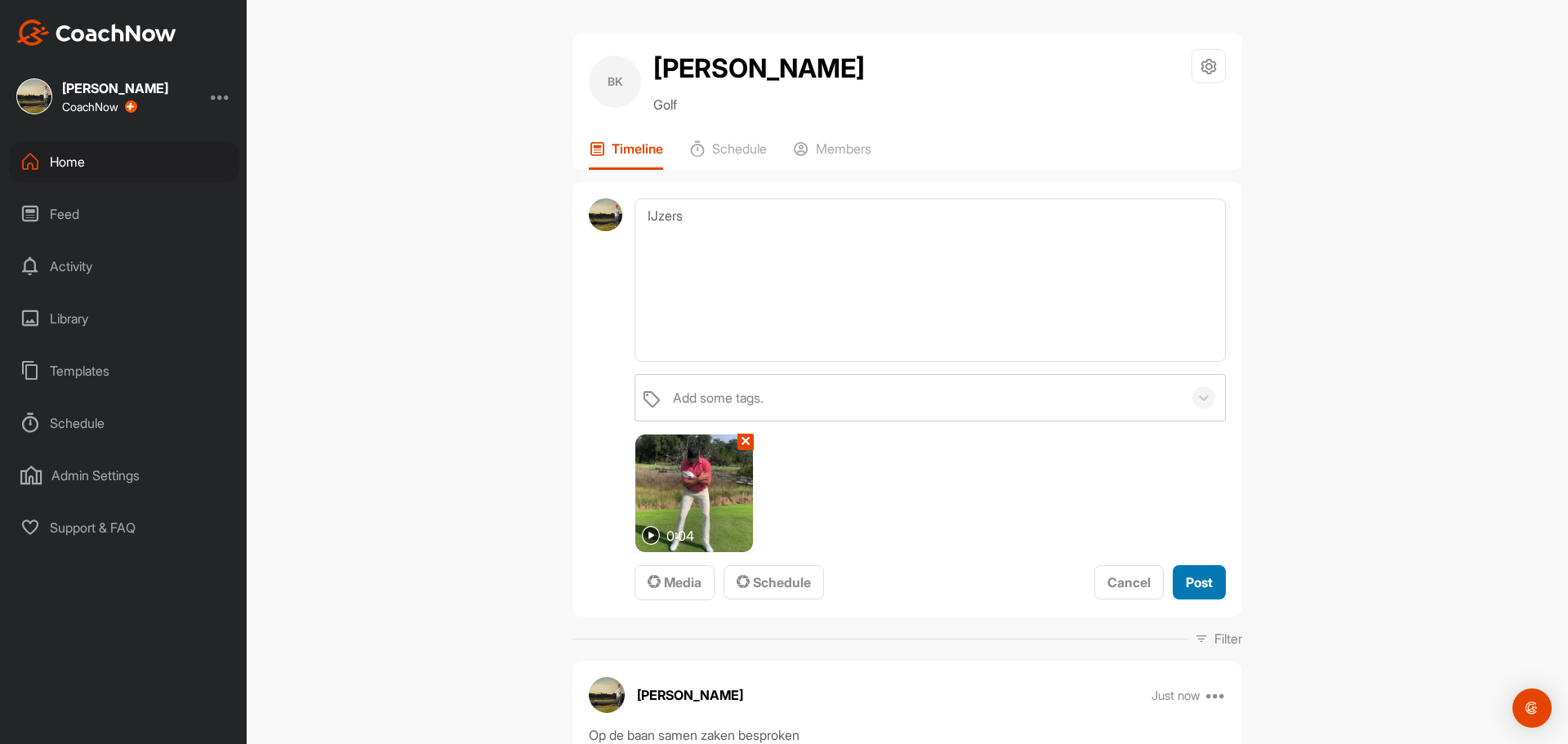
click at [1201, 589] on span "Post" at bounding box center [1199, 582] width 27 height 16
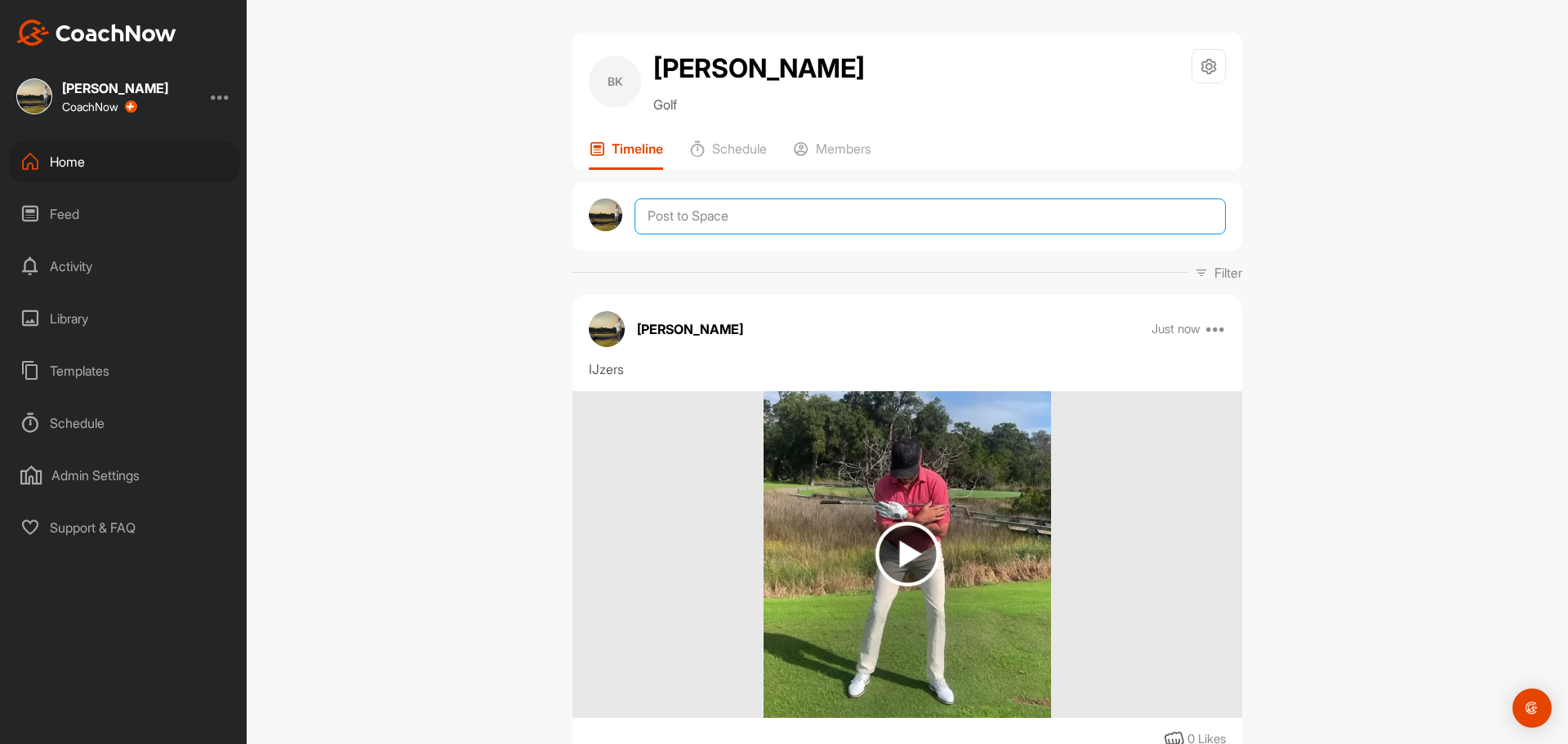
click at [712, 211] on textarea at bounding box center [930, 217] width 592 height 36
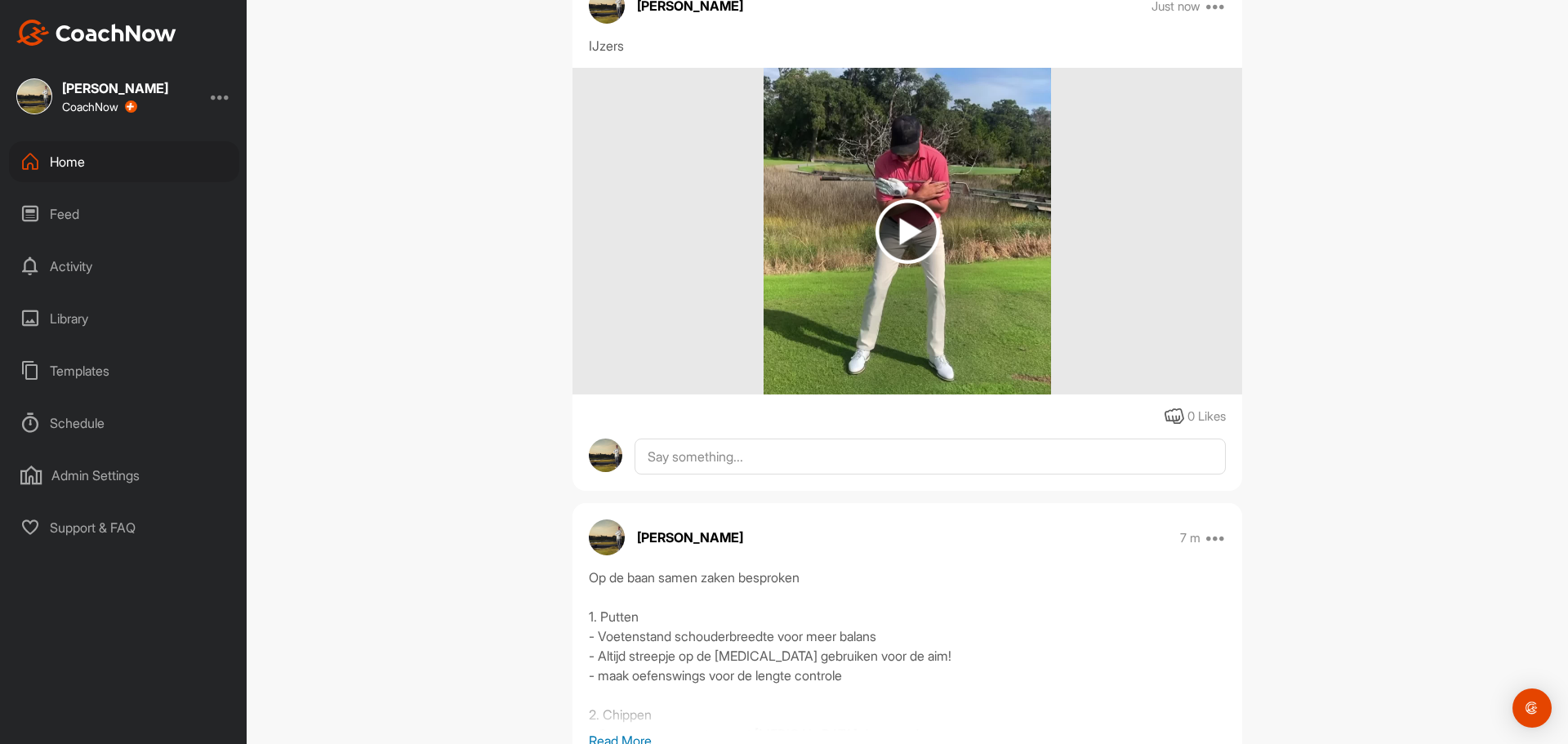
scroll to position [572, 0]
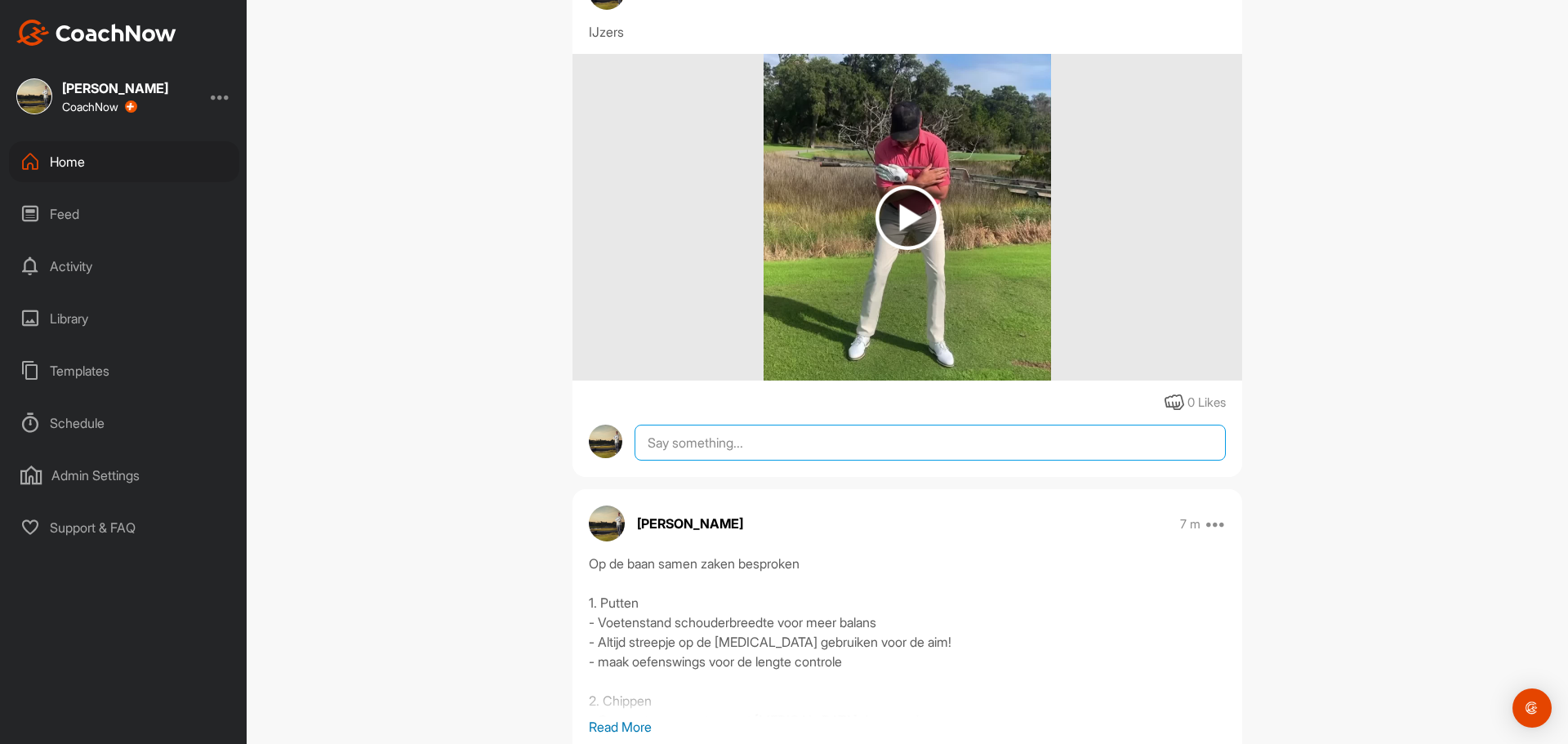
click at [688, 461] on textarea at bounding box center [930, 442] width 592 height 36
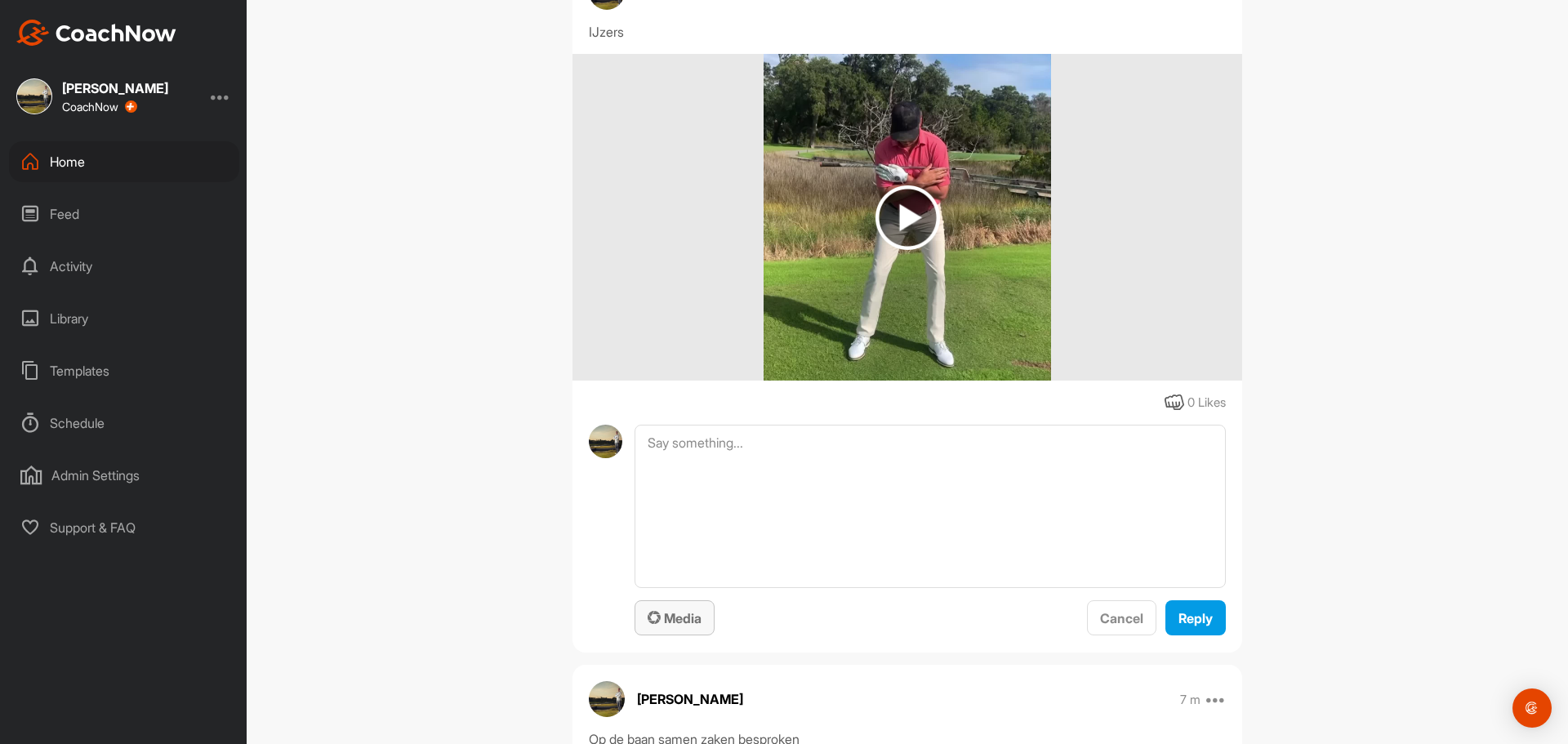
click at [677, 627] on span "Media" at bounding box center [675, 619] width 54 height 16
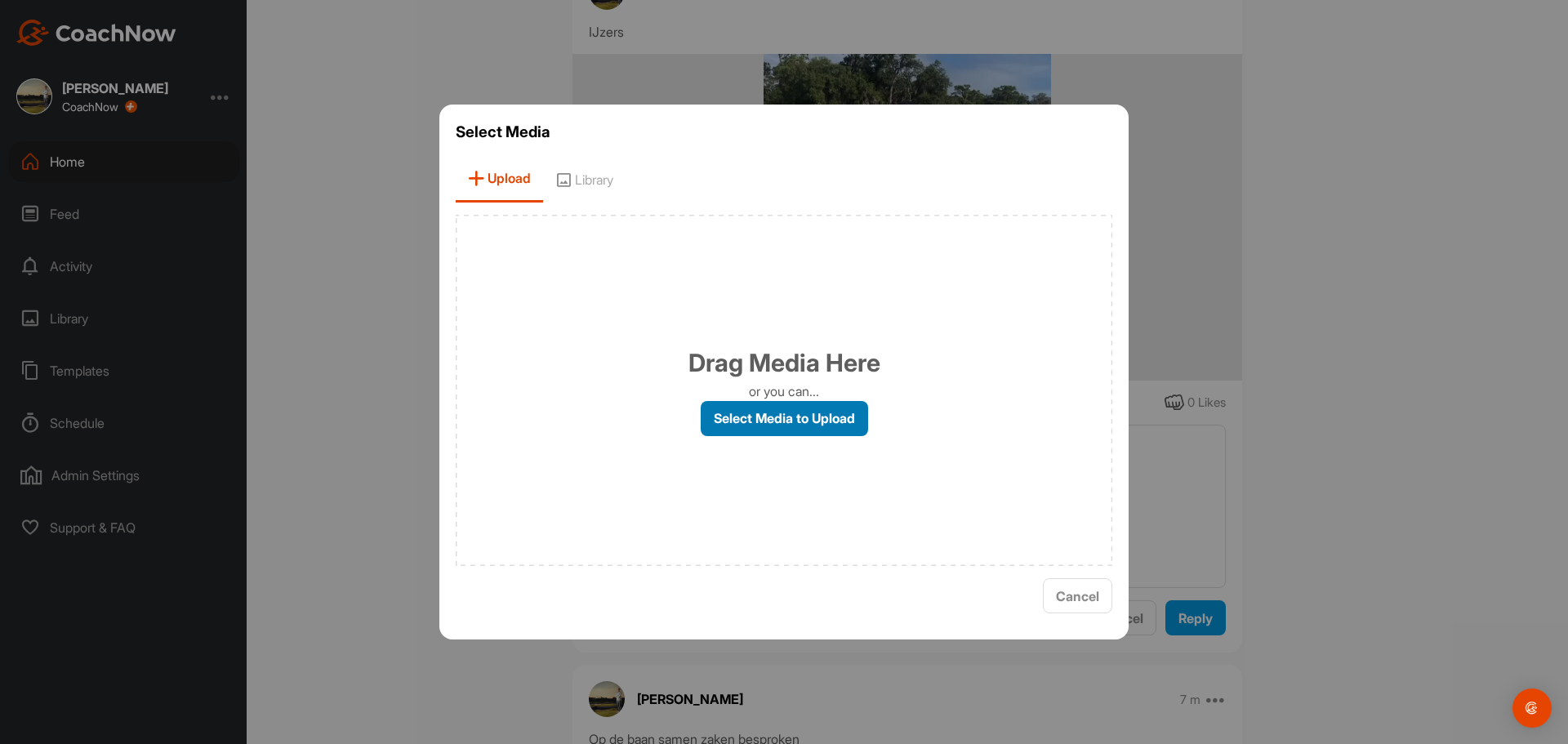
click at [728, 410] on label "Select Media to Upload" at bounding box center [784, 418] width 167 height 35
click at [0, 0] on input "Select Media to Upload" at bounding box center [0, 0] width 0 height 0
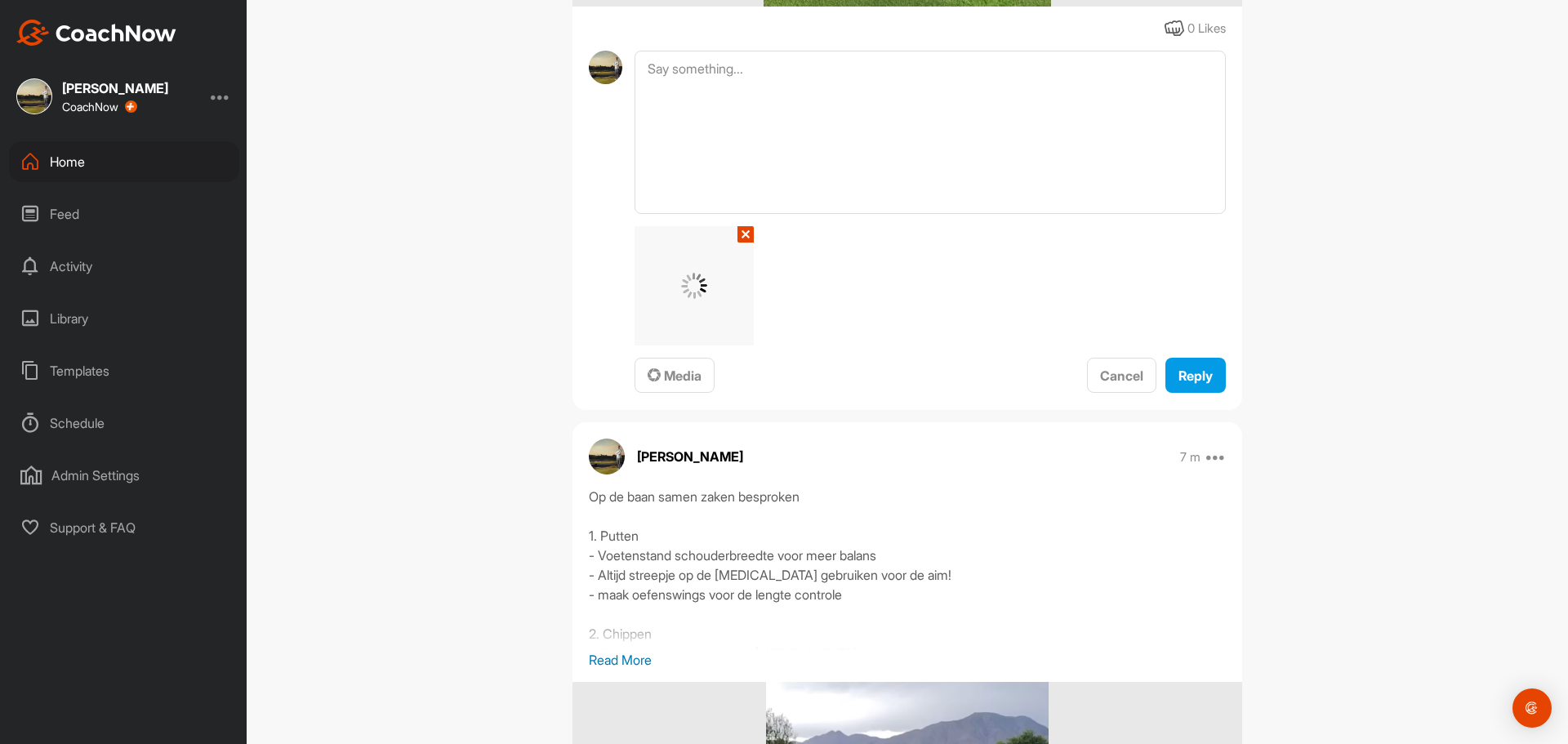
scroll to position [980, 0]
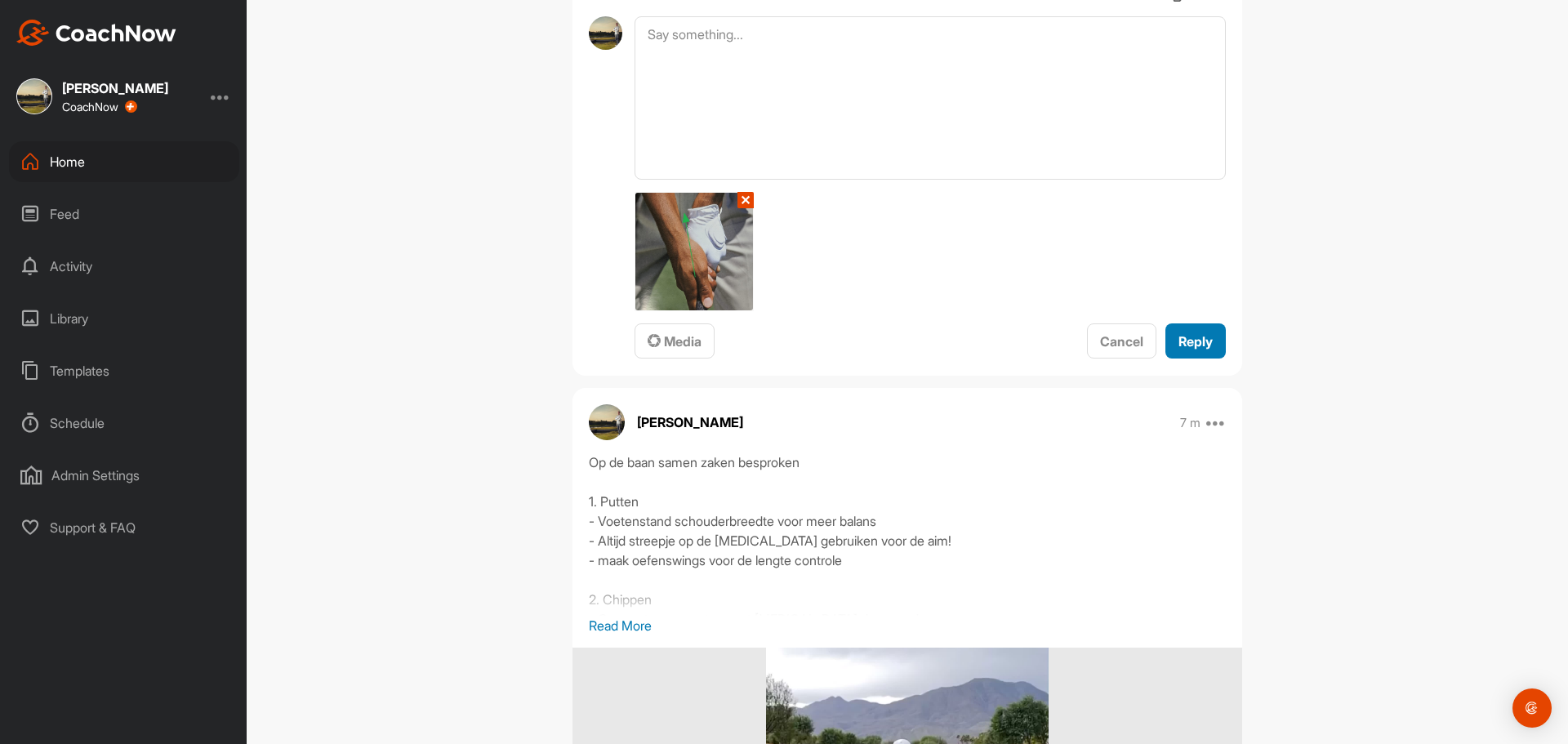
click at [1183, 350] on span "Reply" at bounding box center [1196, 341] width 34 height 16
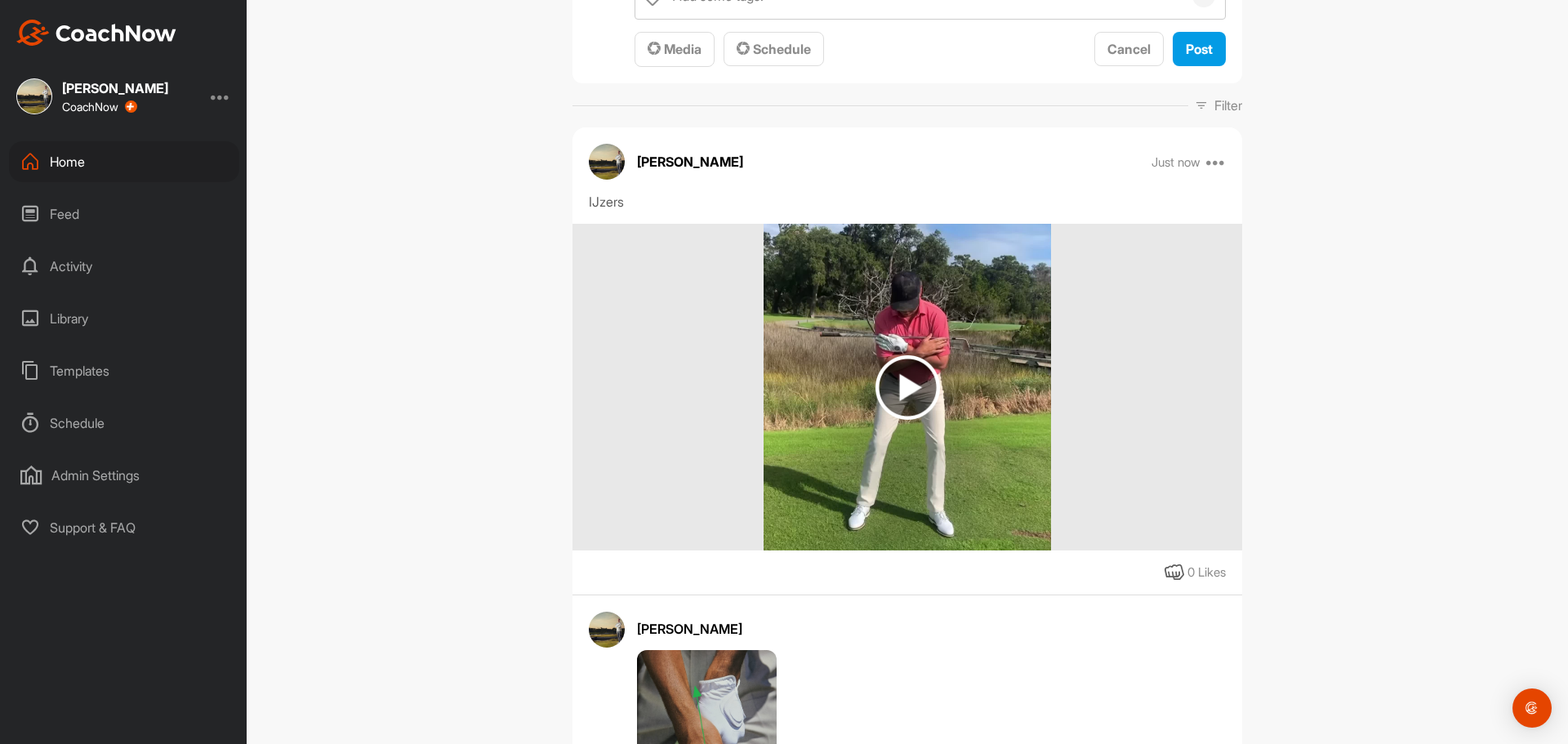
scroll to position [327, 0]
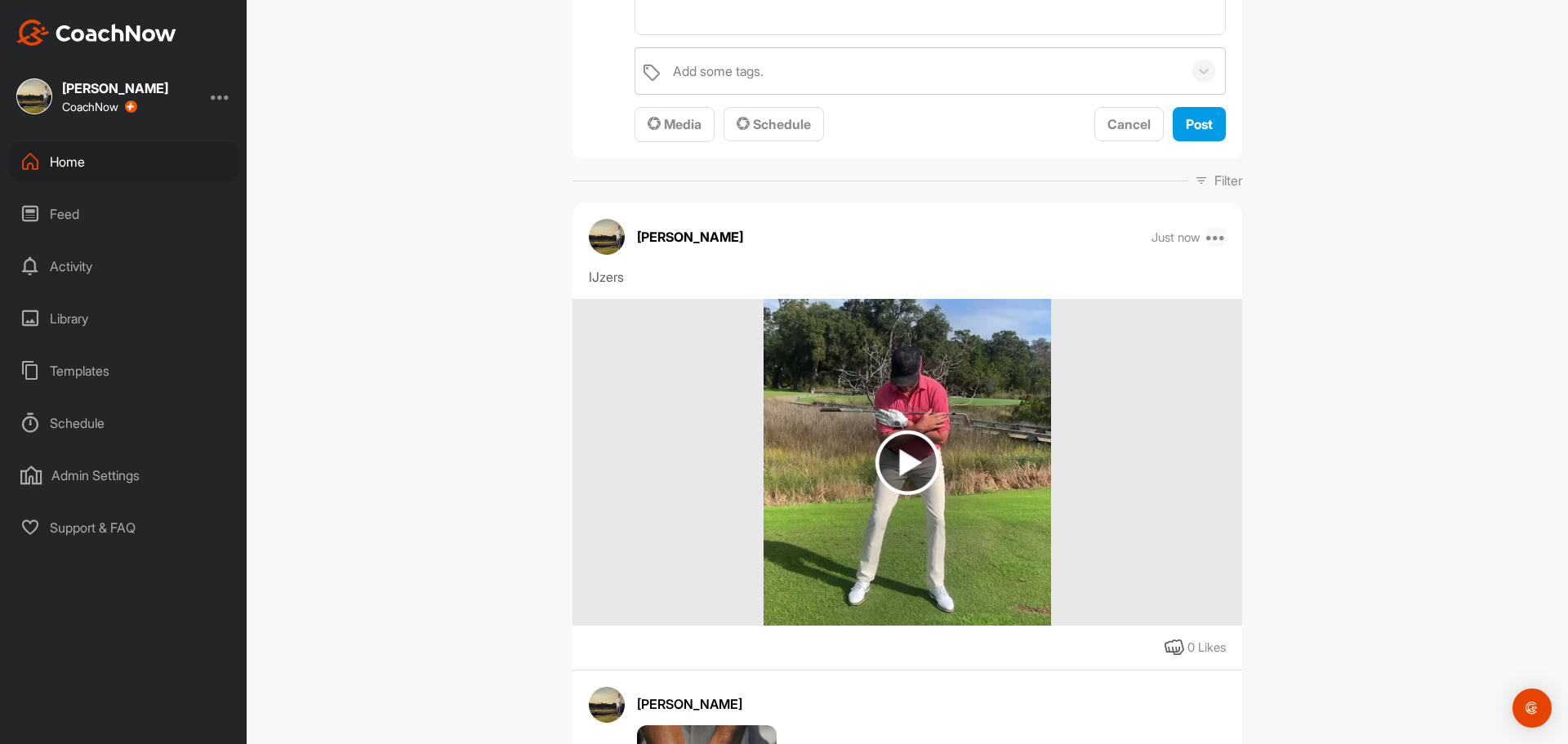
click at [1217, 240] on icon at bounding box center [1216, 237] width 20 height 20
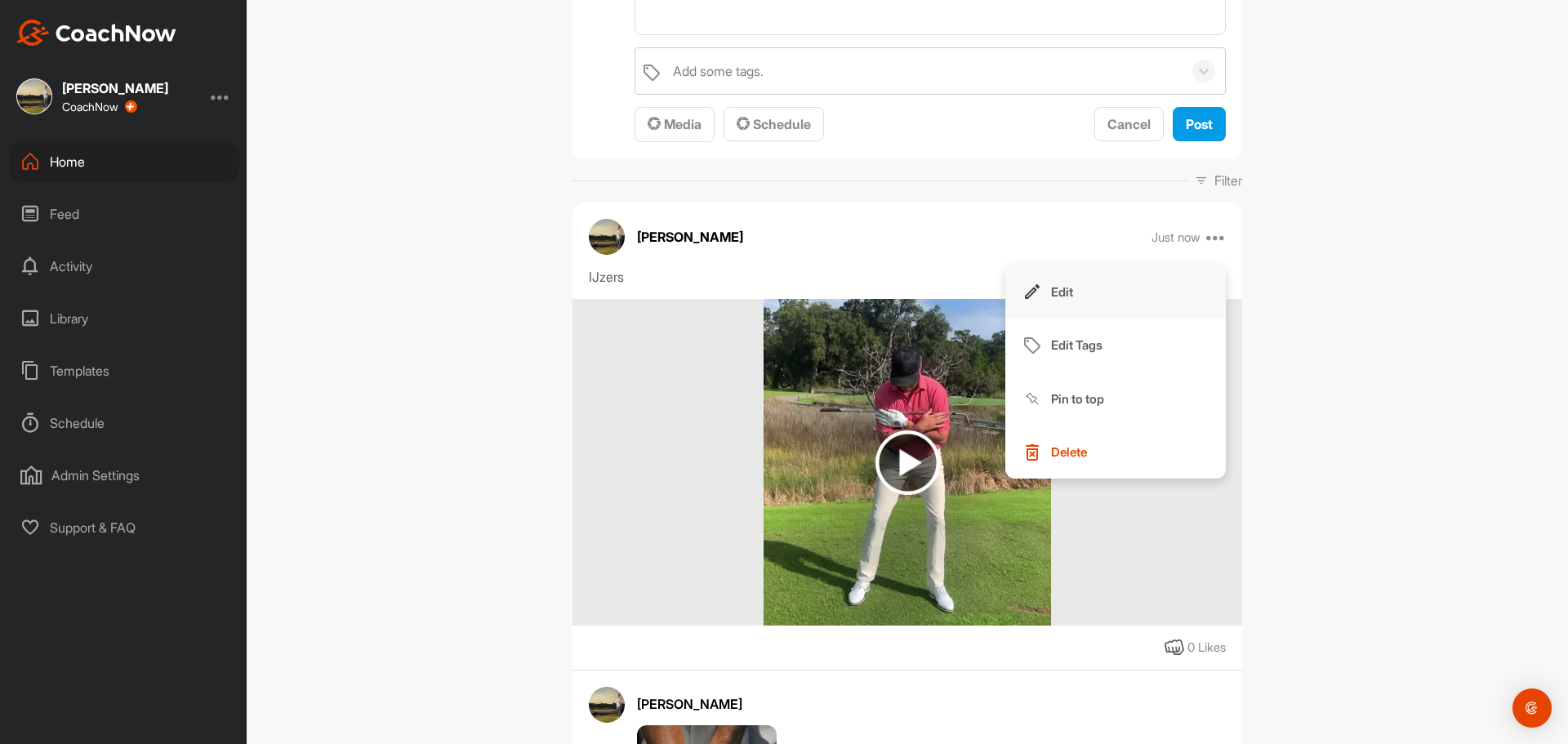
click at [1110, 290] on button "Edit" at bounding box center [1115, 292] width 220 height 54
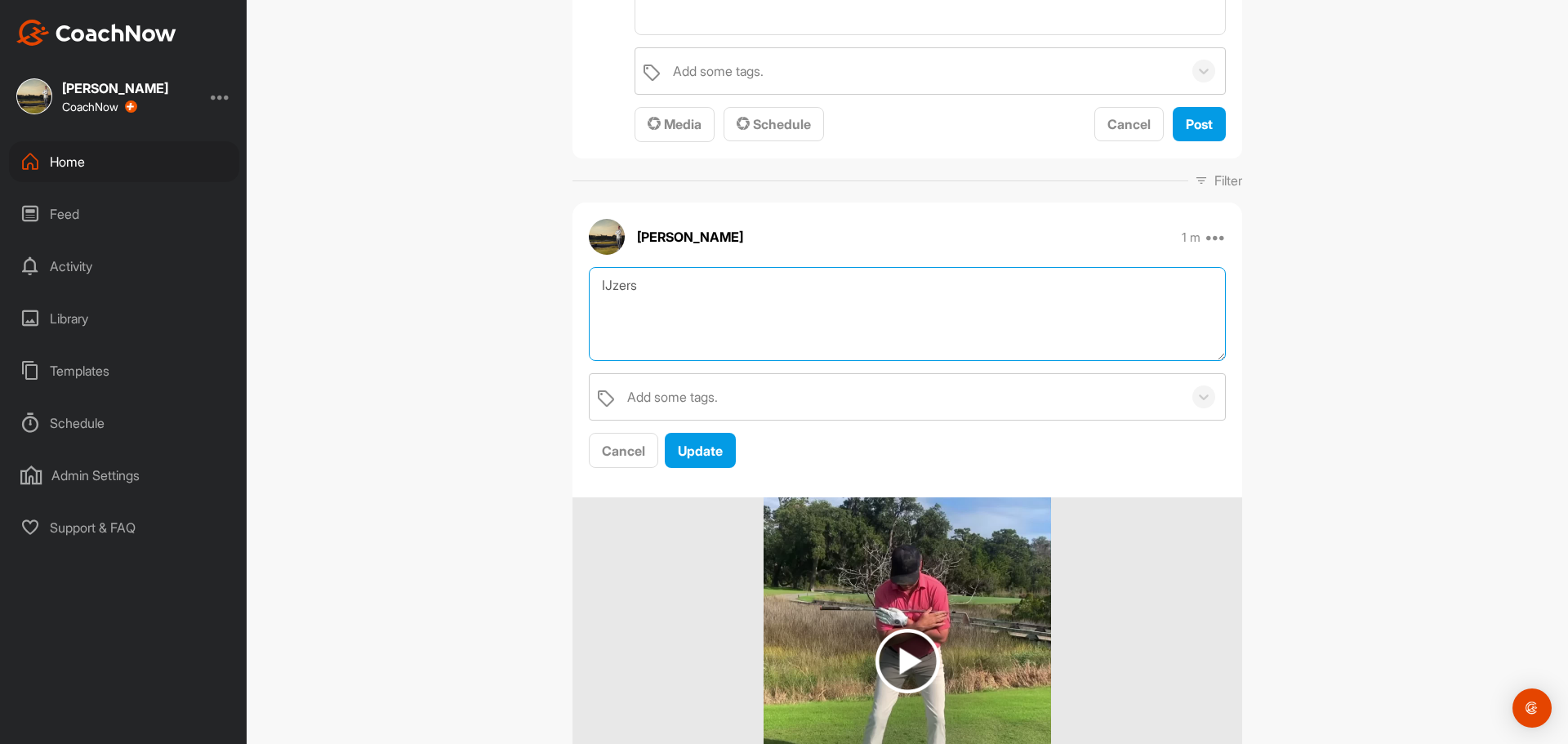
click at [758, 293] on textarea "IJzers" at bounding box center [908, 313] width 637 height 94
type textarea "IJzers - Ballen zijn heel erg vet geraakt of getopt Analyse - Je hangt door imp…"
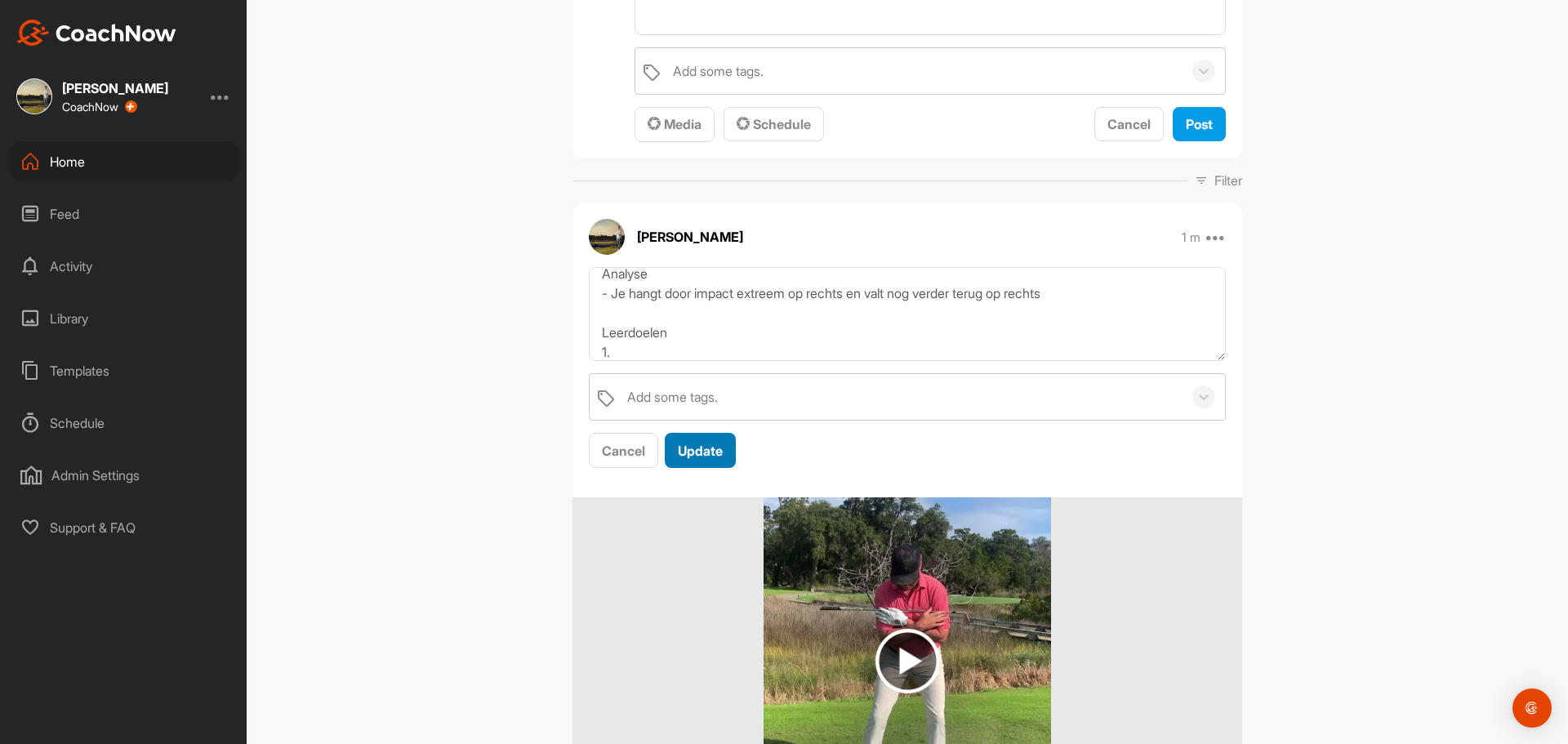
click at [694, 449] on span "Update" at bounding box center [700, 451] width 45 height 16
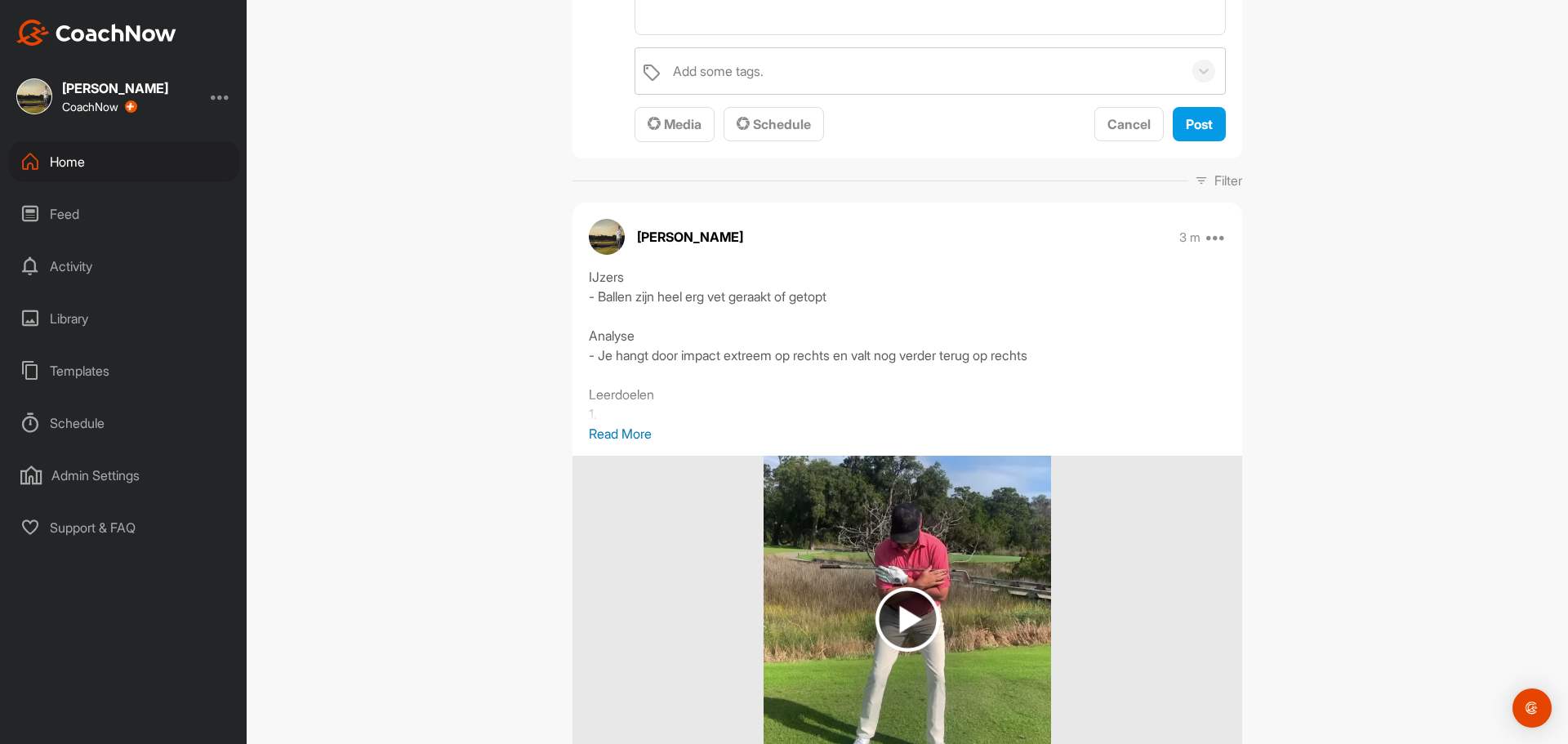
click at [76, 361] on div "Templates" at bounding box center [124, 371] width 230 height 41
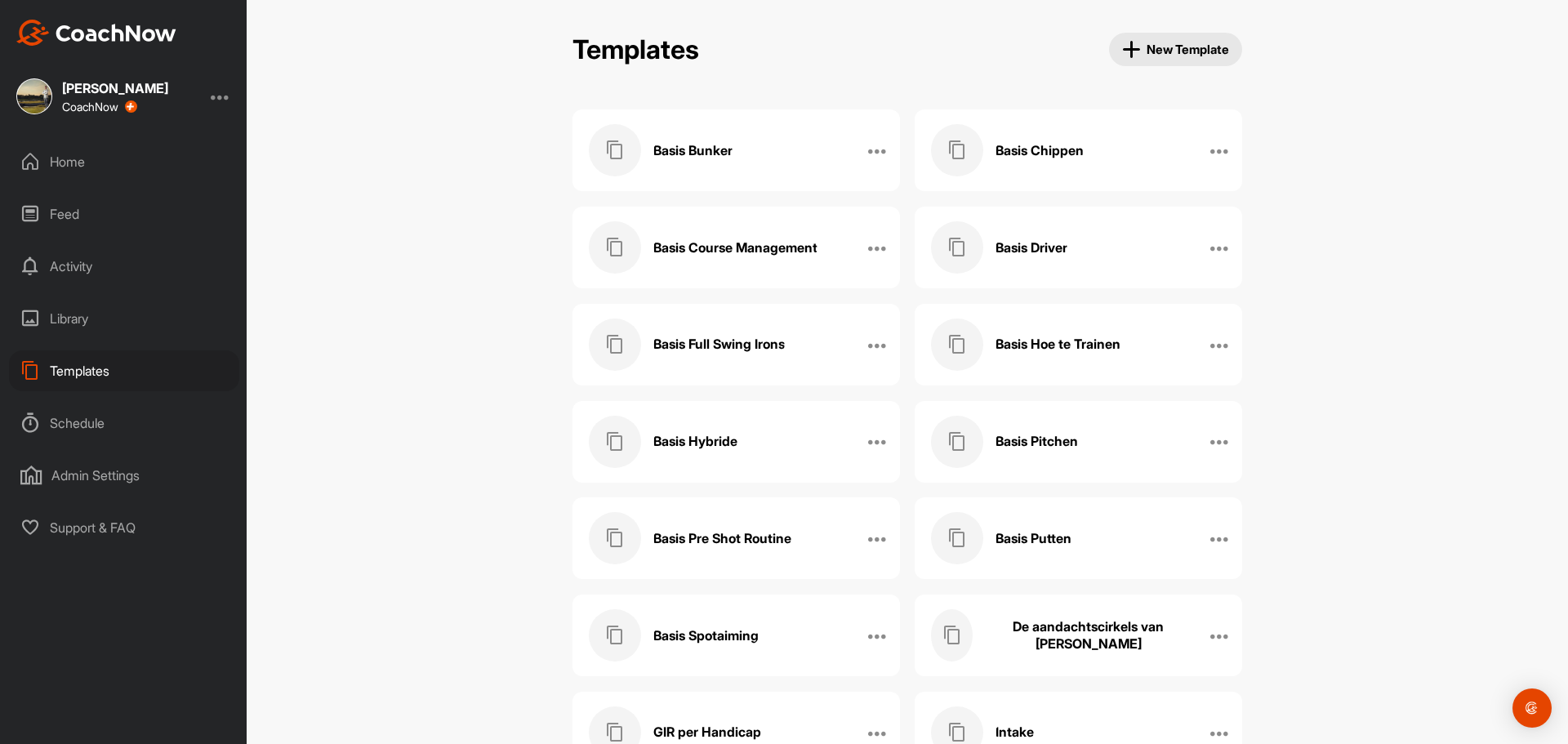
click at [765, 356] on div "Basis Full Swing Irons" at bounding box center [719, 345] width 260 height 52
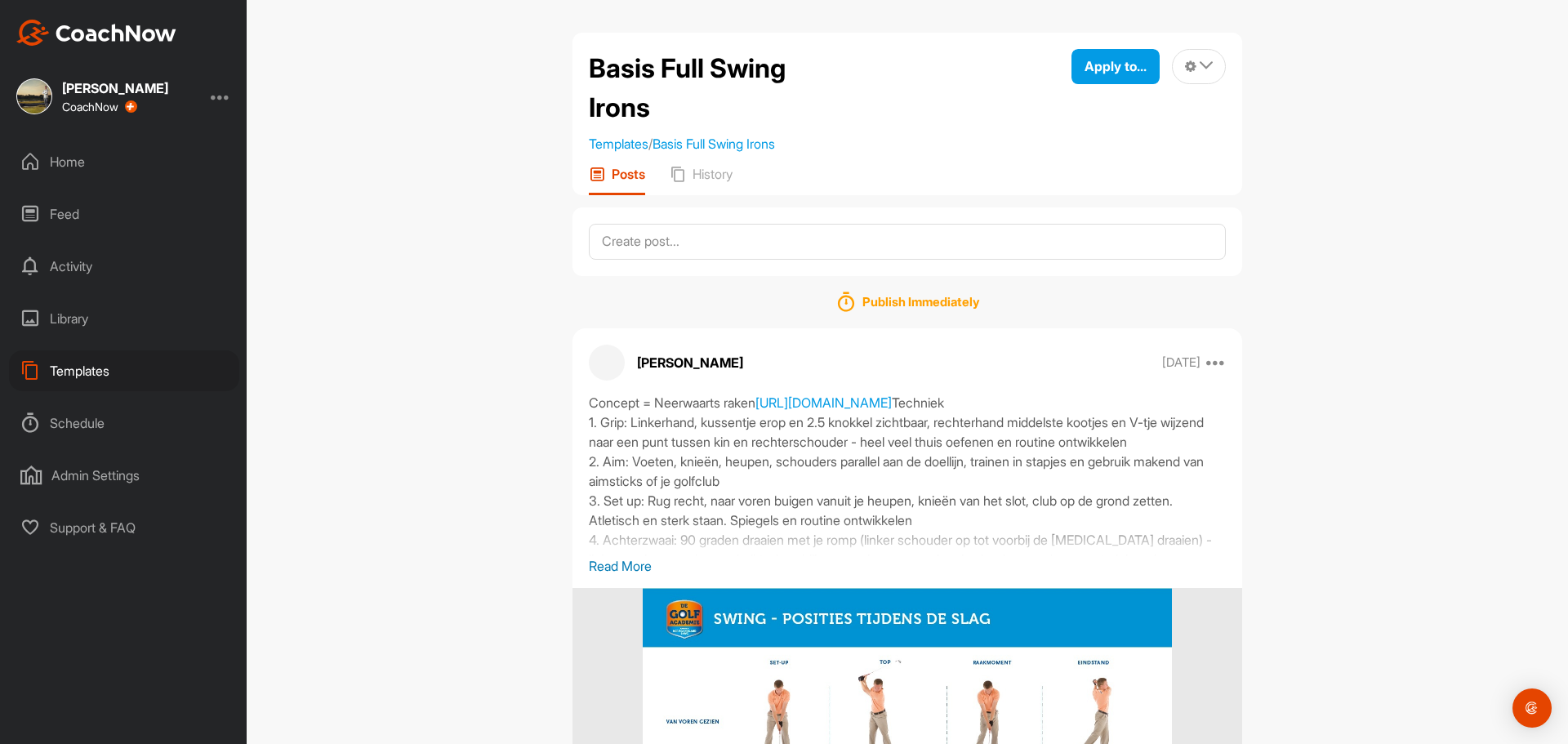
click at [626, 568] on p "Read More" at bounding box center [908, 566] width 637 height 20
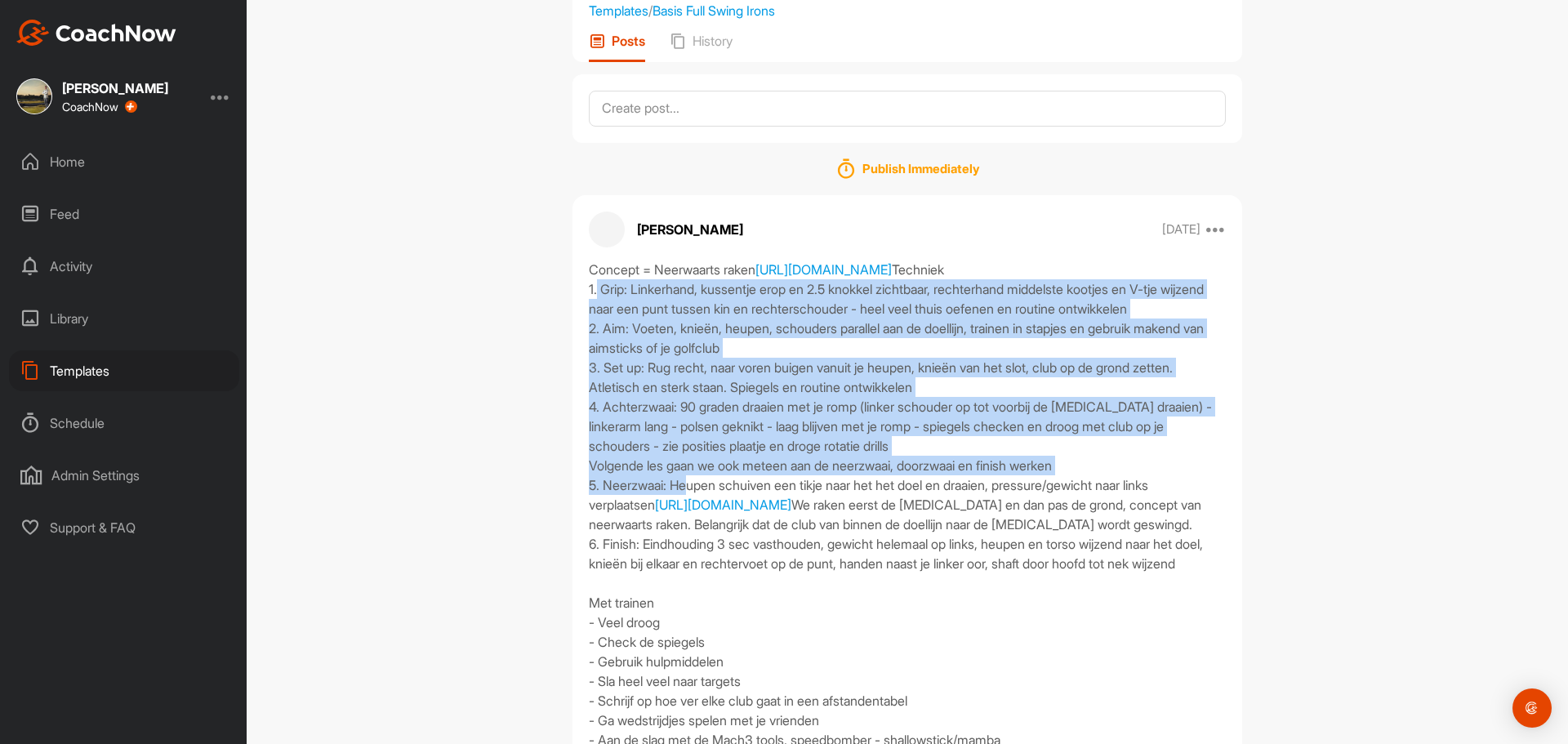
scroll to position [163, 0]
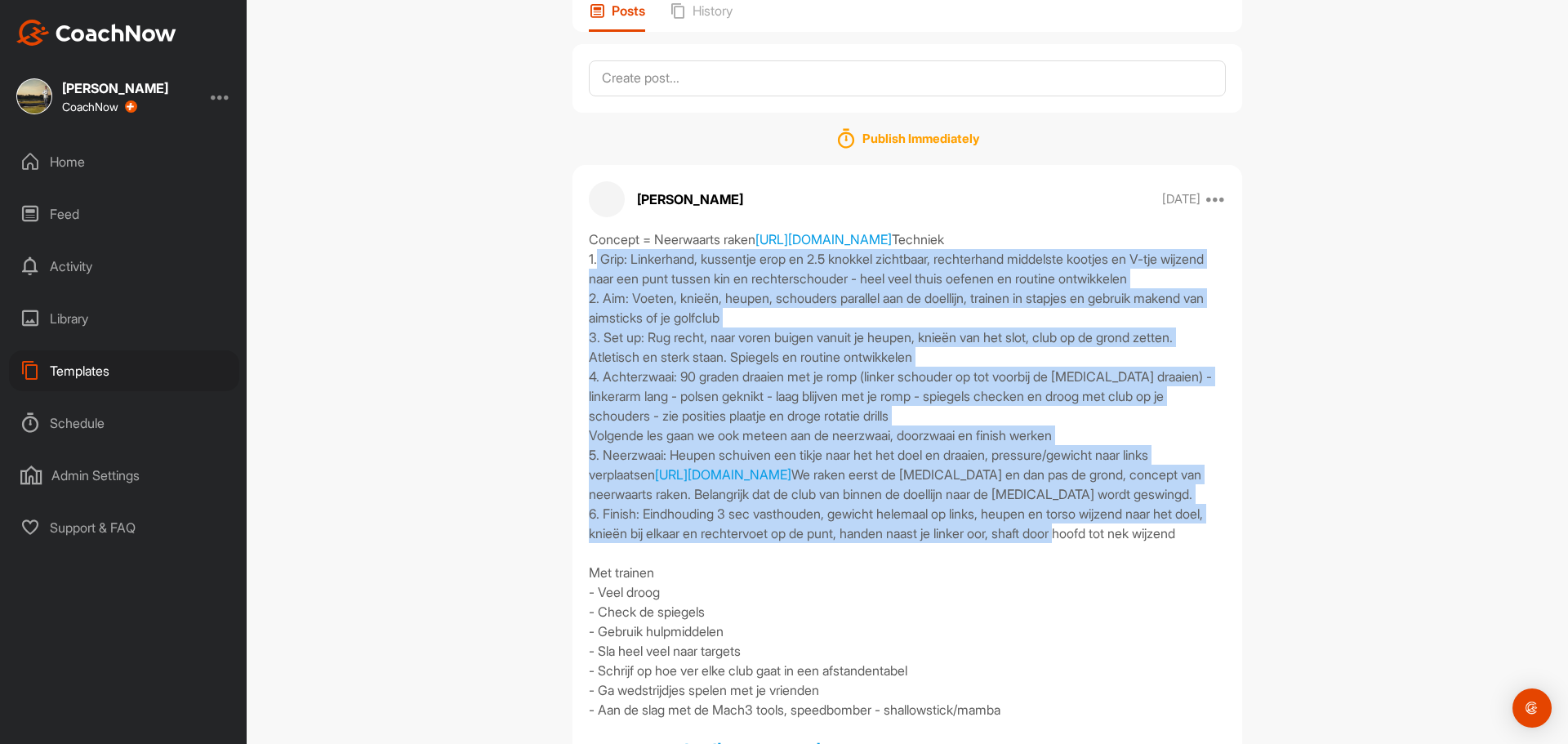
drag, startPoint x: 583, startPoint y: 484, endPoint x: 771, endPoint y: 628, distance: 236.8
click at [771, 628] on div "Concept = Neerwaarts raken [URL][DOMAIN_NAME] [URL][DOMAIN_NAME] We raken eerst…" at bounding box center [908, 602] width 637 height 745
drag, startPoint x: 734, startPoint y: 622, endPoint x: 724, endPoint y: 620, distance: 10.2
click at [735, 622] on div "Concept = Neerwaarts raken [URL][DOMAIN_NAME] [URL][DOMAIN_NAME] We raken eerst…" at bounding box center [908, 602] width 637 height 745
click at [617, 339] on div "Concept = Neerwaarts raken [URL][DOMAIN_NAME] [URL][DOMAIN_NAME] We raken eerst…" at bounding box center [908, 602] width 637 height 745
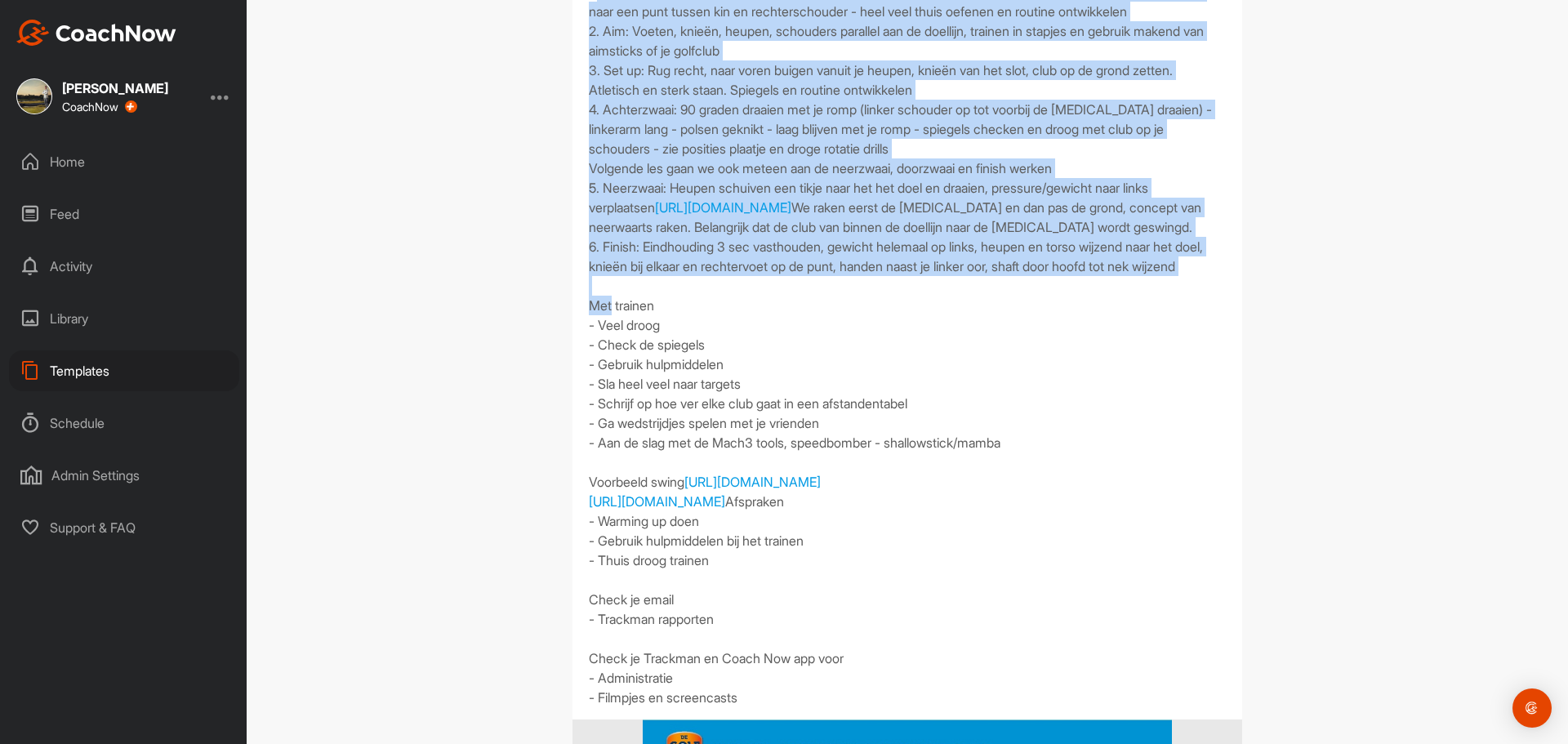
scroll to position [490, 0]
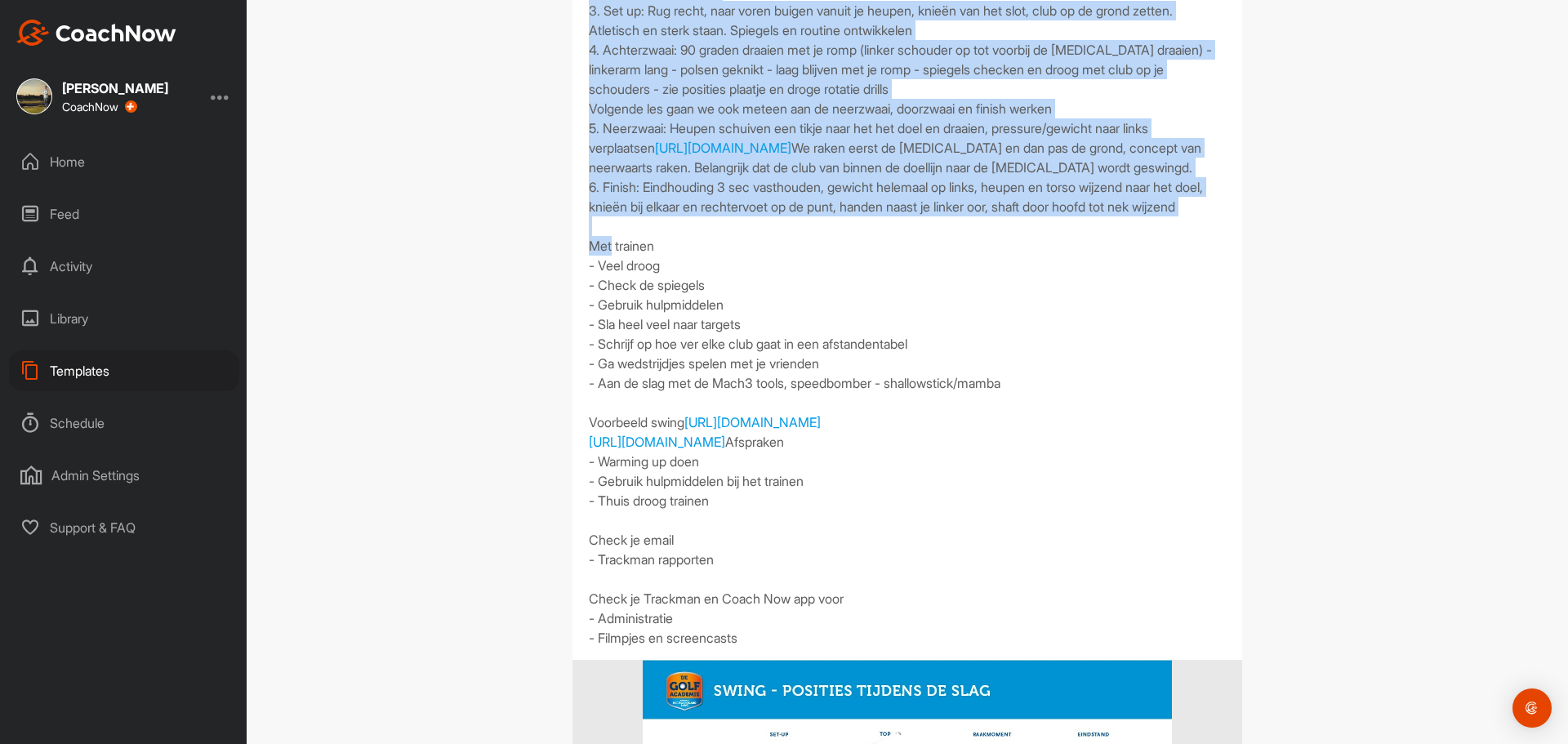
drag, startPoint x: 584, startPoint y: 312, endPoint x: 985, endPoint y: 560, distance: 471.5
click at [985, 560] on div "Concept = Neerwaarts raken [URL][DOMAIN_NAME] [URL][DOMAIN_NAME] We raken eerst…" at bounding box center [908, 275] width 637 height 745
copy div "5. Lore: Ipsumdolor, sitametco adip el 0.0 seddoei temporinc, utlaboreetd magna…"
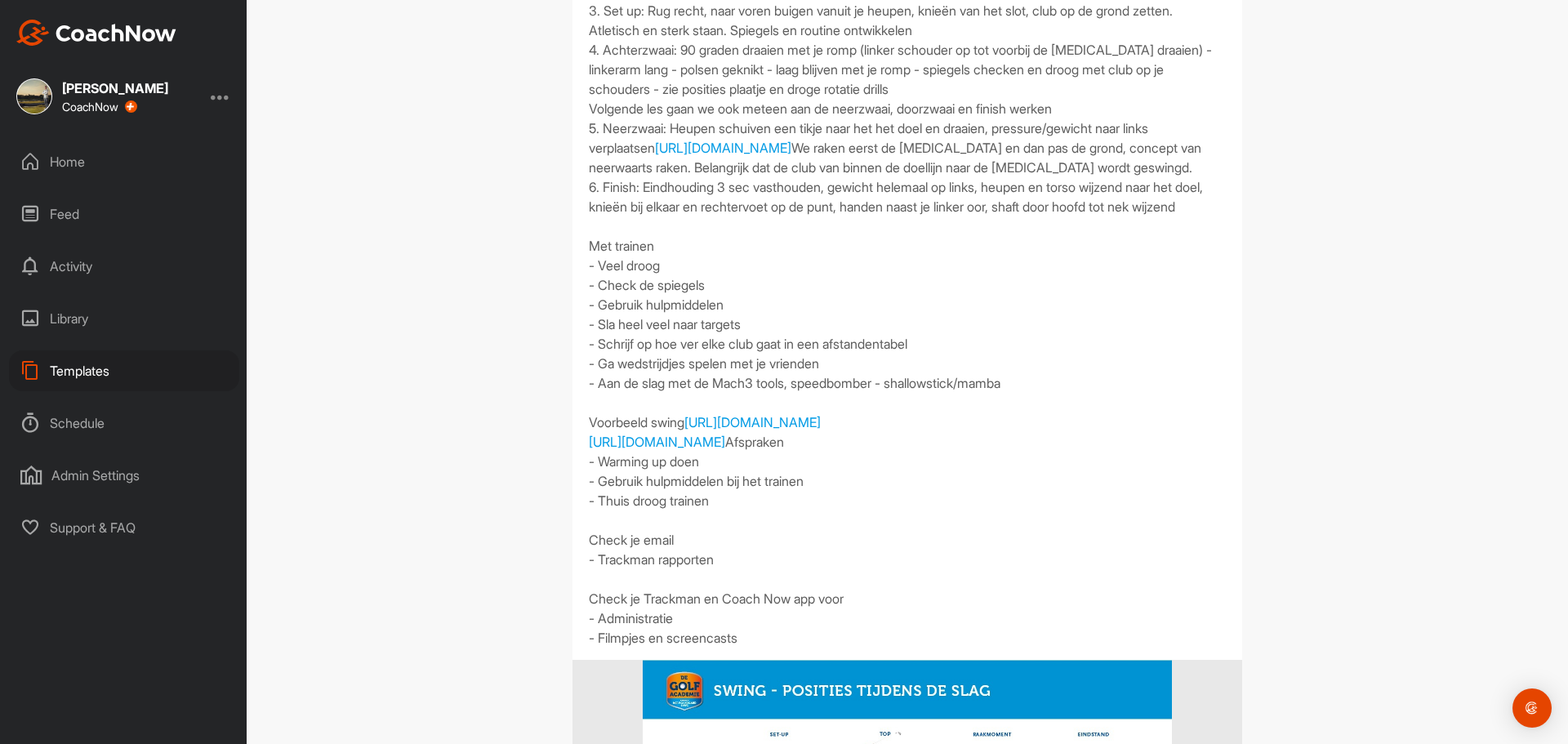
click at [81, 156] on div "Home" at bounding box center [124, 162] width 230 height 41
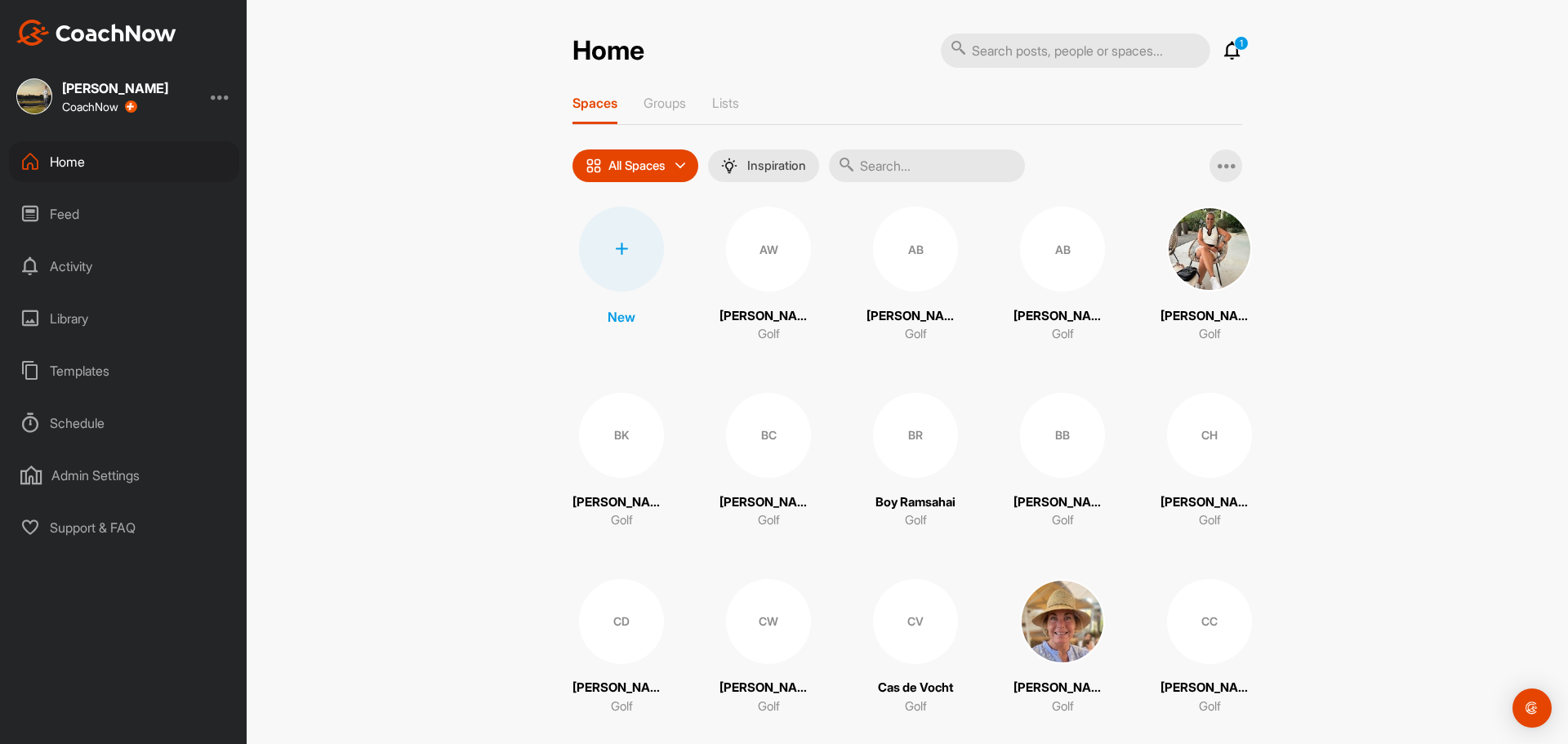
click at [922, 173] on input "text" at bounding box center [926, 166] width 196 height 32
type input "bart"
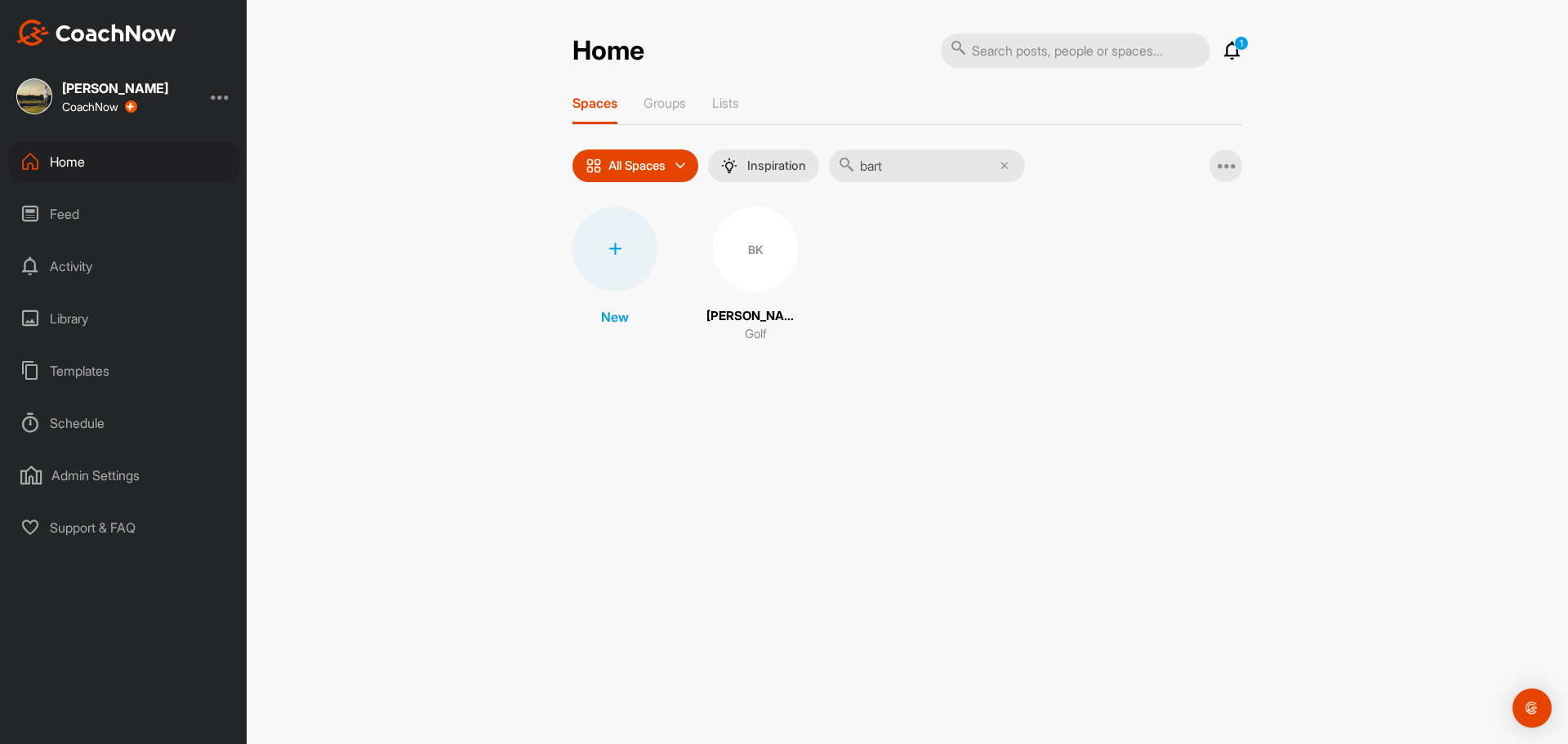
click at [767, 248] on div "BK" at bounding box center [755, 249] width 85 height 85
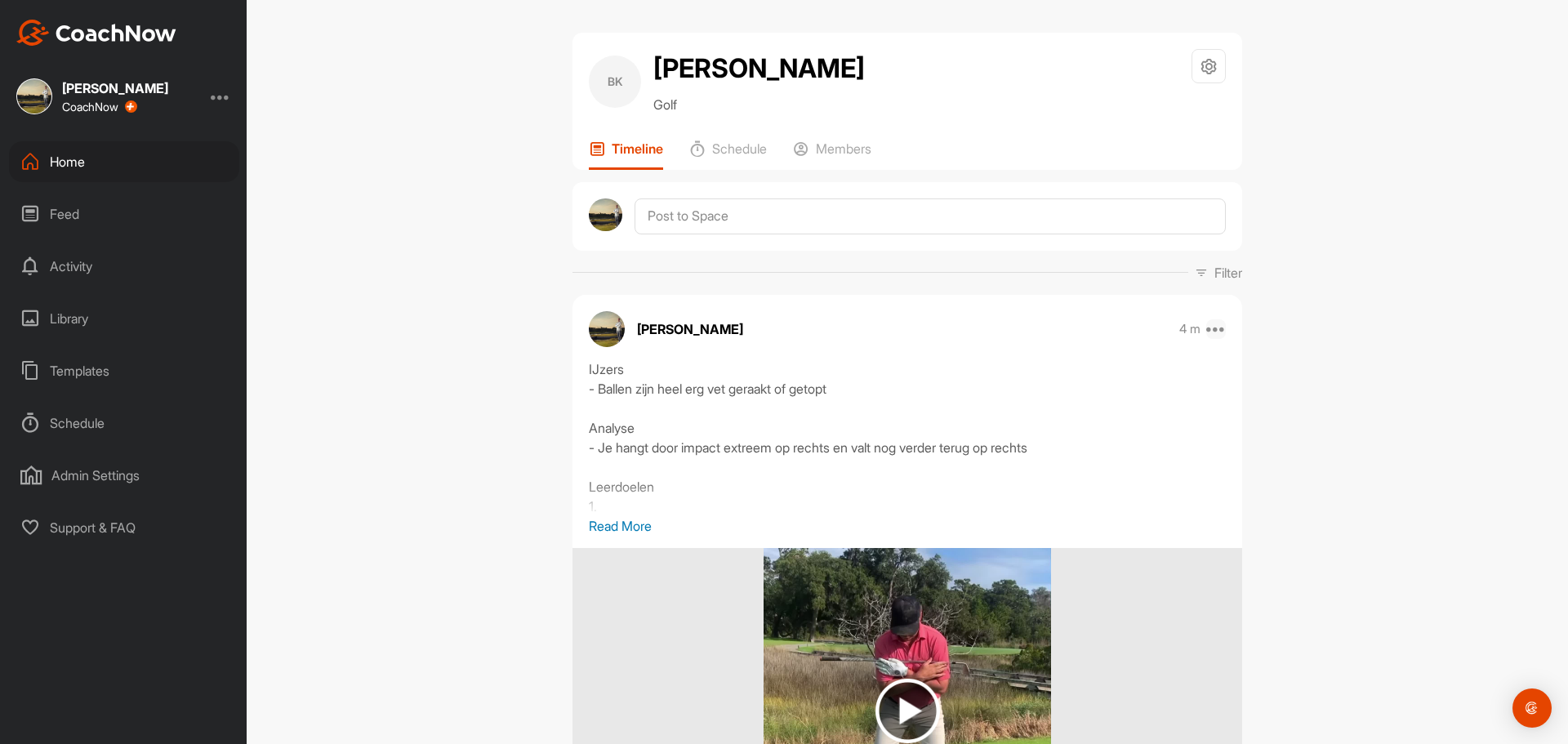
click at [1218, 329] on icon at bounding box center [1216, 329] width 20 height 20
click at [1099, 389] on button "Edit" at bounding box center [1115, 384] width 220 height 54
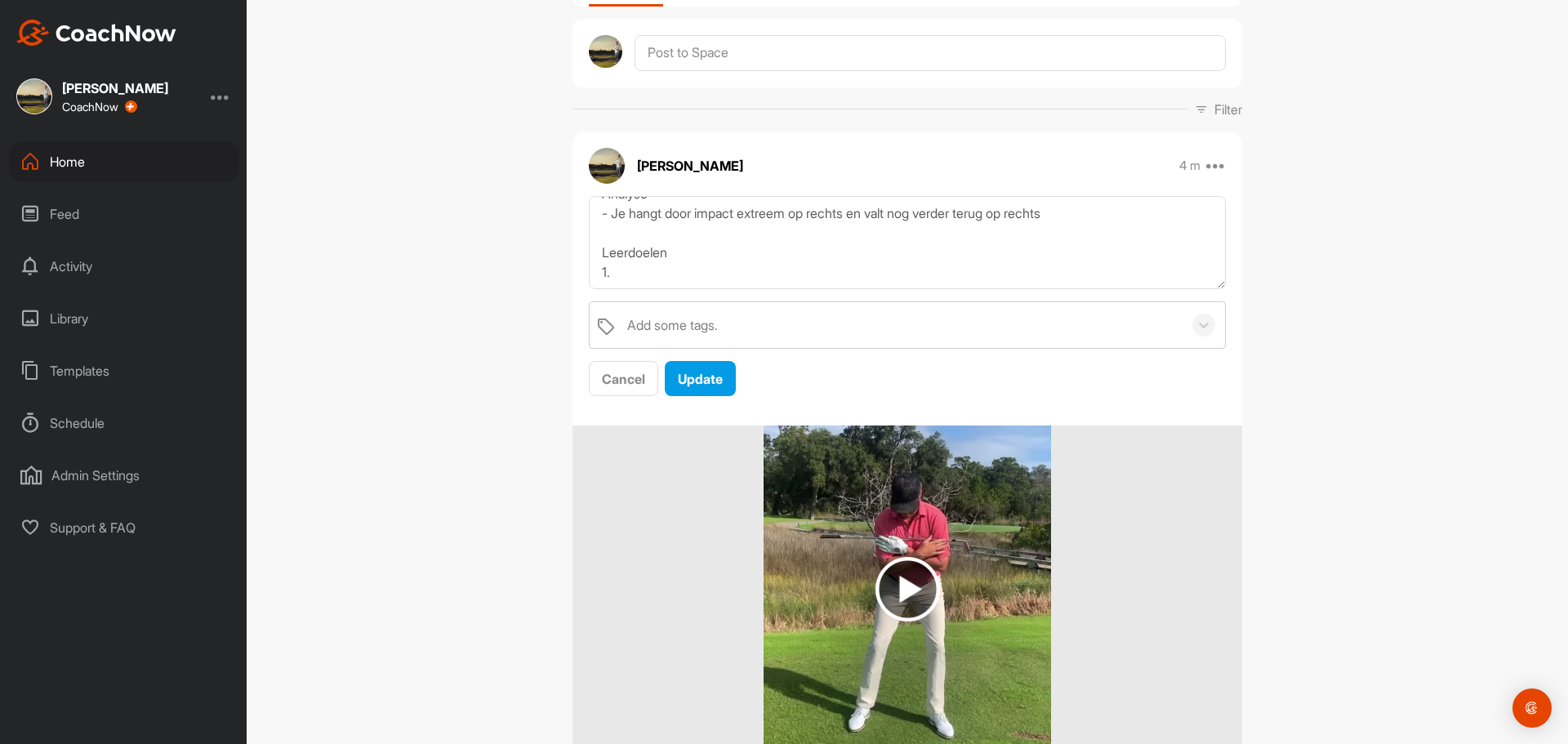
scroll to position [81, 0]
drag, startPoint x: 673, startPoint y: 269, endPoint x: 578, endPoint y: 270, distance: 95.0
click at [578, 270] on div "IJzers - Ballen zijn heel erg vet geraakt of getopt Analyse - Je hangt door imp…" at bounding box center [908, 296] width 669 height 201
paste textarea "Lore: Ipsumdolor, sitametco adip el 3.5 seddoei temporinc, utlaboreetd magnaali…"
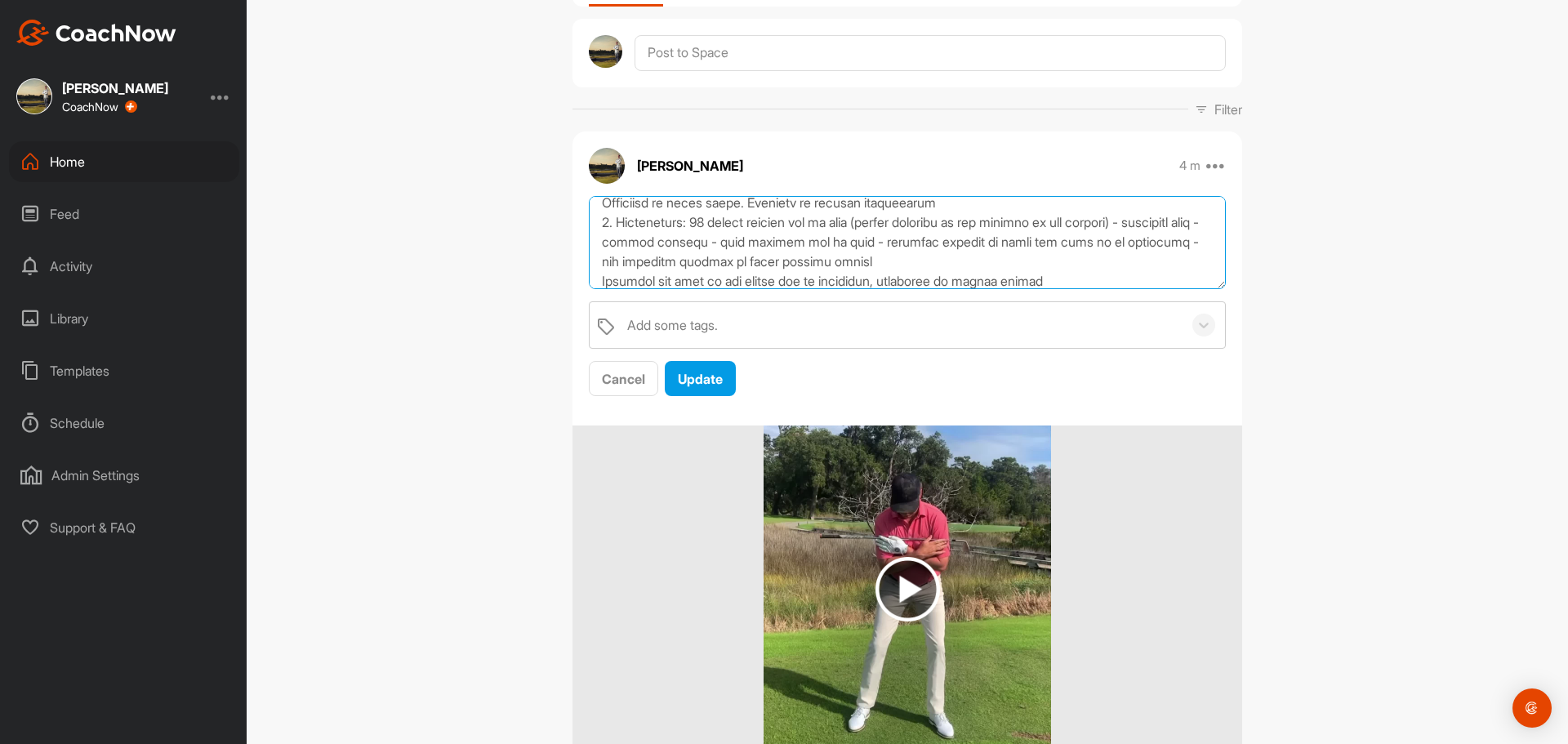
scroll to position [250, 0]
drag, startPoint x: 698, startPoint y: 236, endPoint x: 1182, endPoint y: 235, distance: 484.0
click at [1182, 235] on textarea at bounding box center [908, 243] width 637 height 94
drag, startPoint x: 788, startPoint y: 236, endPoint x: 1046, endPoint y: 238, distance: 258.0
click at [1046, 238] on textarea at bounding box center [908, 243] width 637 height 94
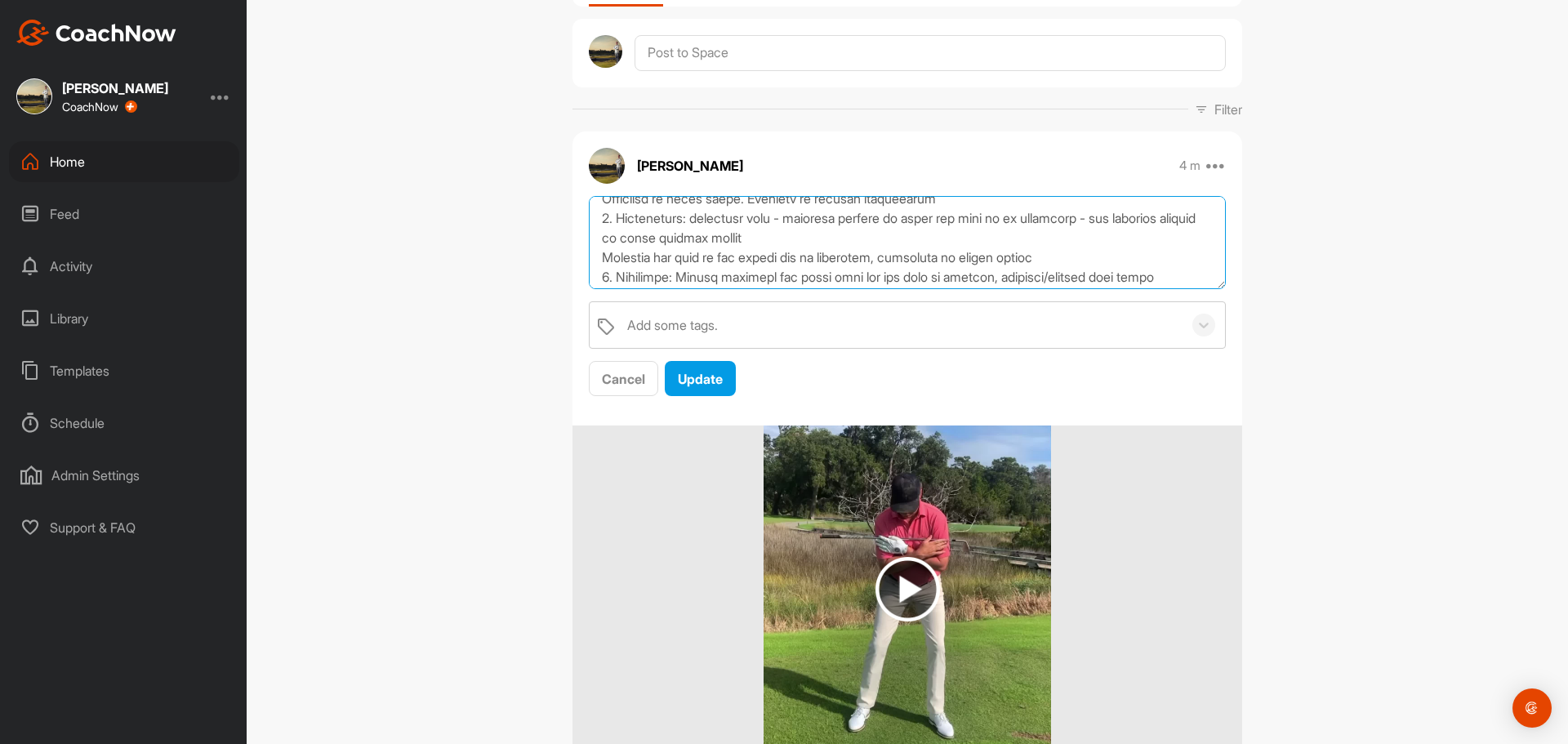
drag, startPoint x: 1119, startPoint y: 241, endPoint x: 906, endPoint y: 246, distance: 213.1
click at [906, 246] on textarea at bounding box center [908, 243] width 637 height 94
drag, startPoint x: 1103, startPoint y: 257, endPoint x: 564, endPoint y: 258, distance: 539.0
type textarea "LOremi - Dolors amet cons adi eli seddoei te incidi Utlabor - Et dolor magn ali…"
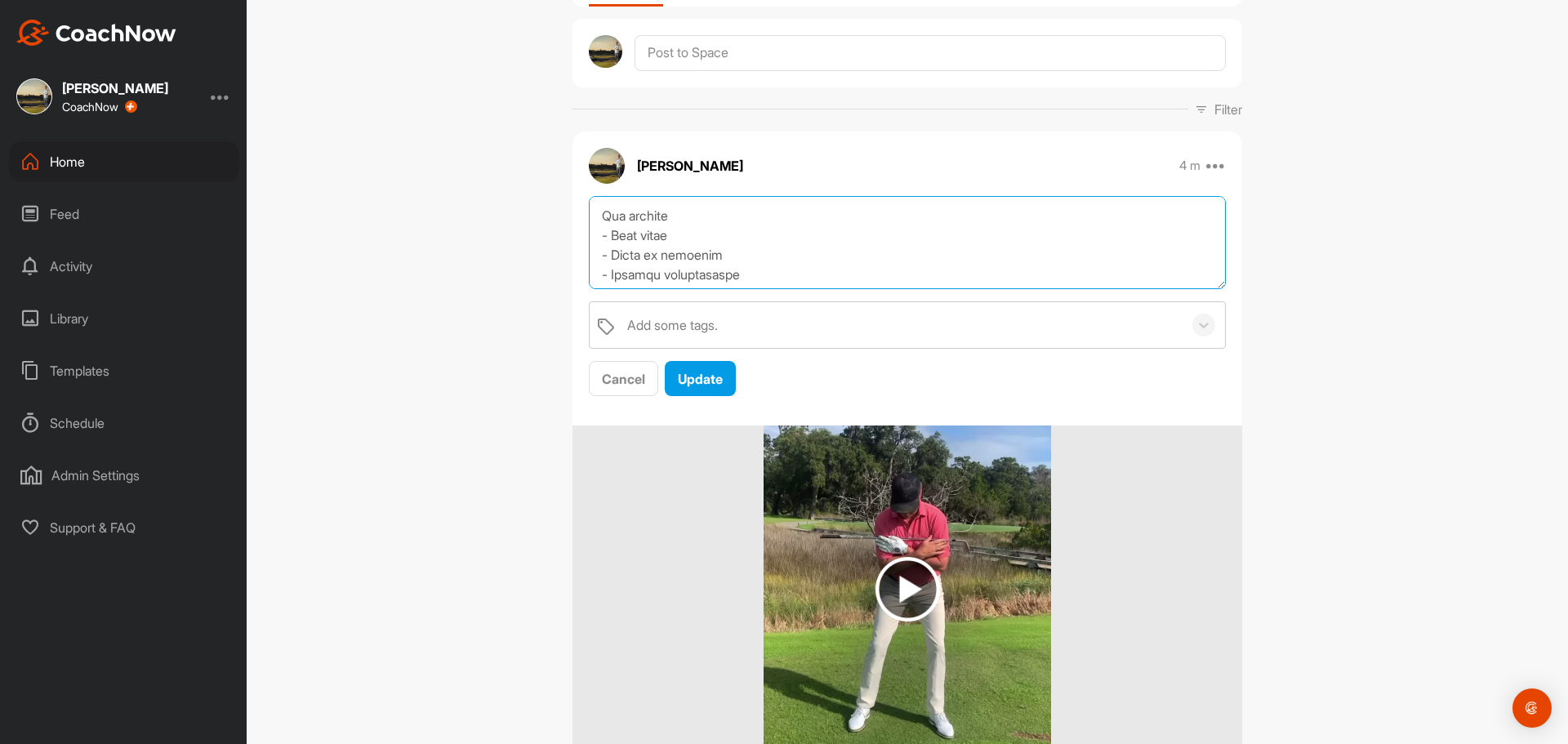
scroll to position [414, 0]
click at [712, 382] on span "Update" at bounding box center [700, 379] width 45 height 16
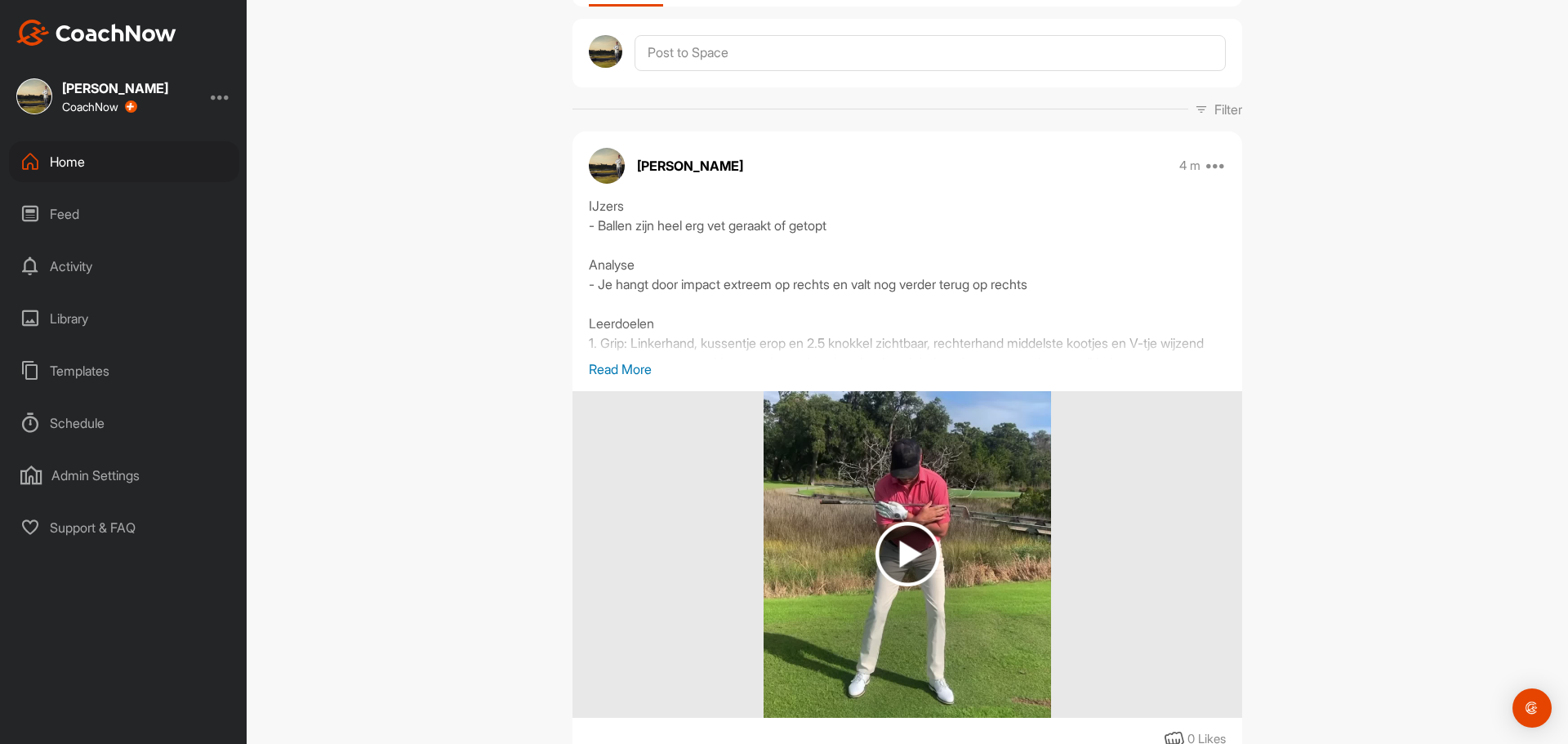
click at [619, 376] on p "Read More" at bounding box center [908, 369] width 637 height 20
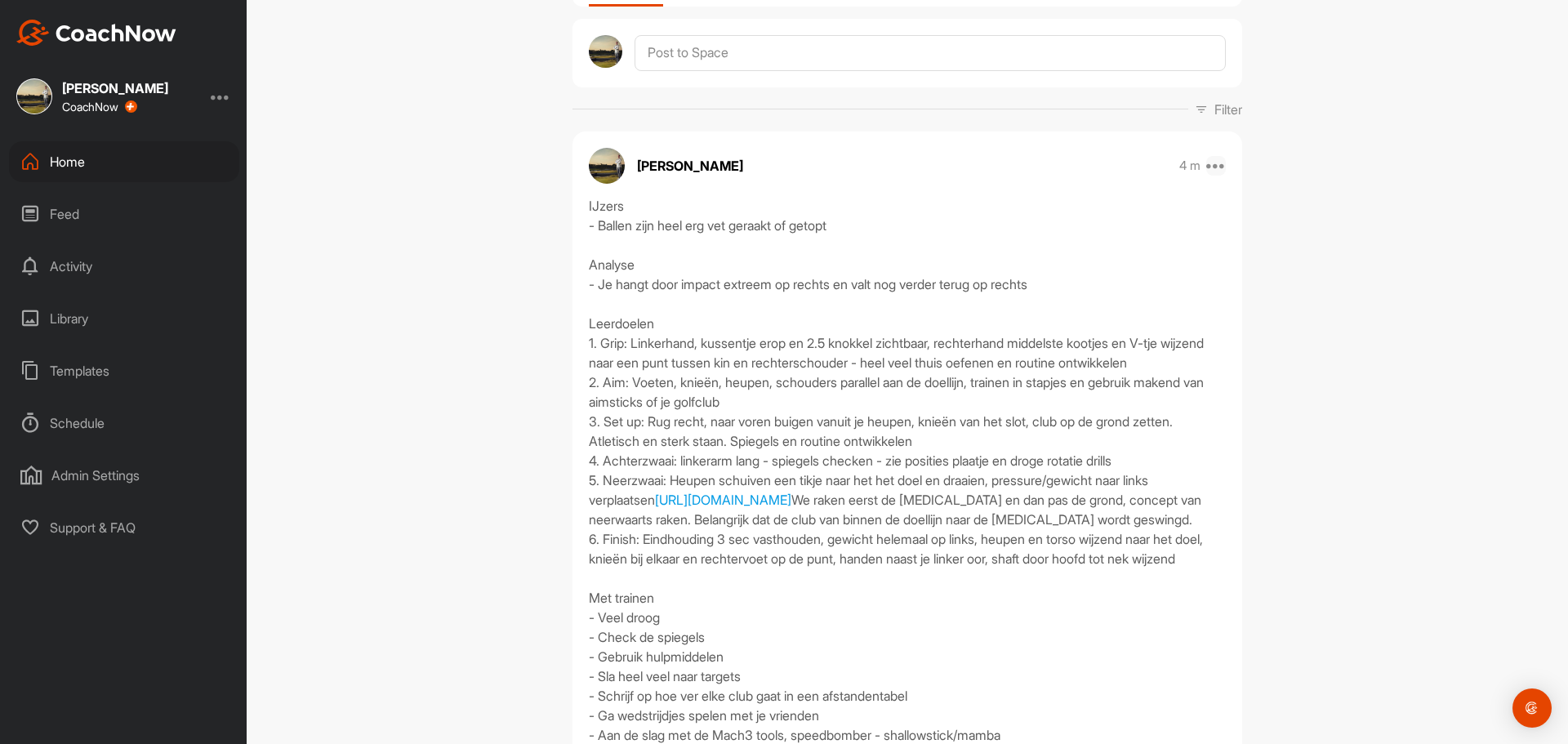
click at [1214, 166] on icon at bounding box center [1216, 166] width 20 height 20
click at [1074, 219] on button "Edit" at bounding box center [1115, 220] width 220 height 54
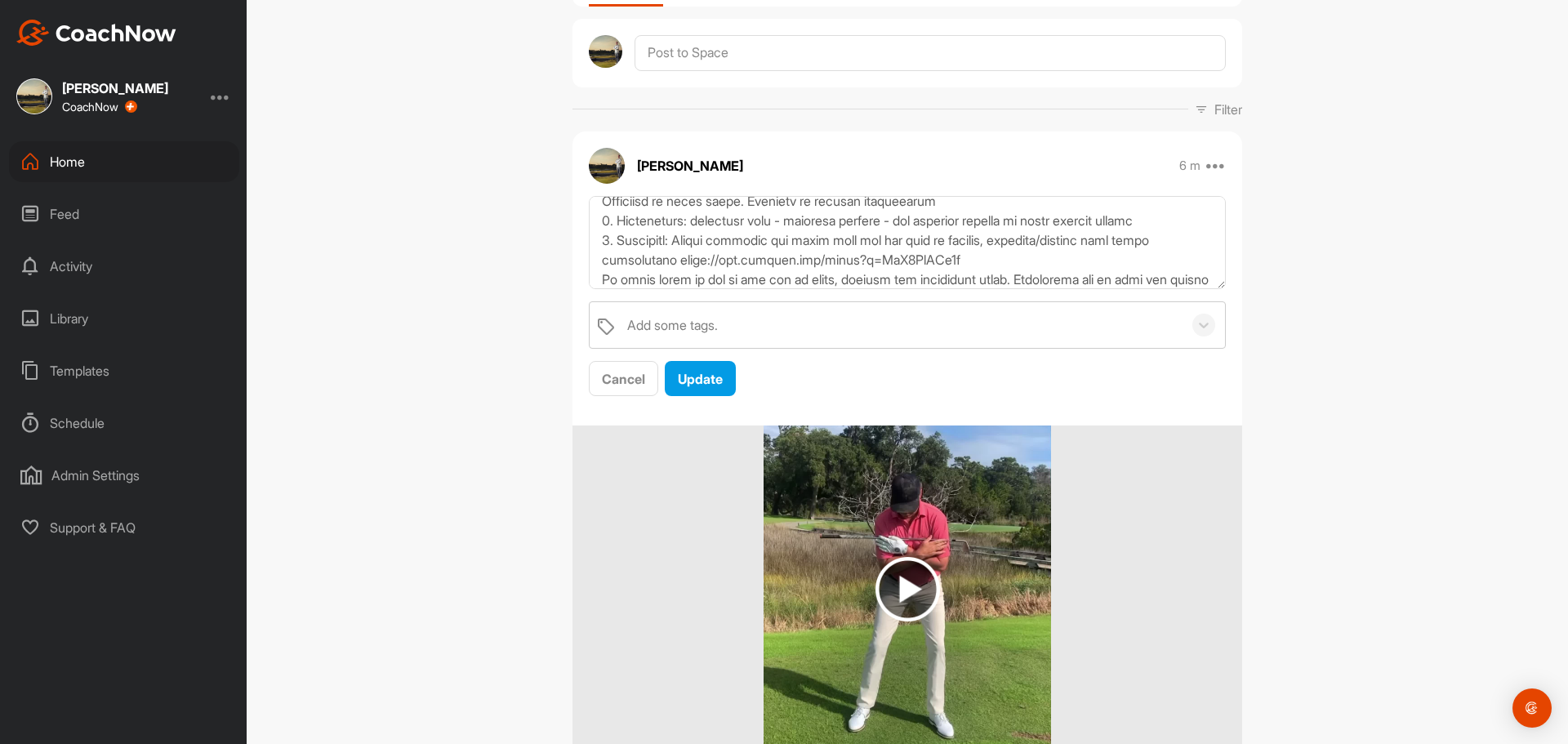
scroll to position [245, 0]
click at [1030, 274] on textarea at bounding box center [908, 243] width 637 height 94
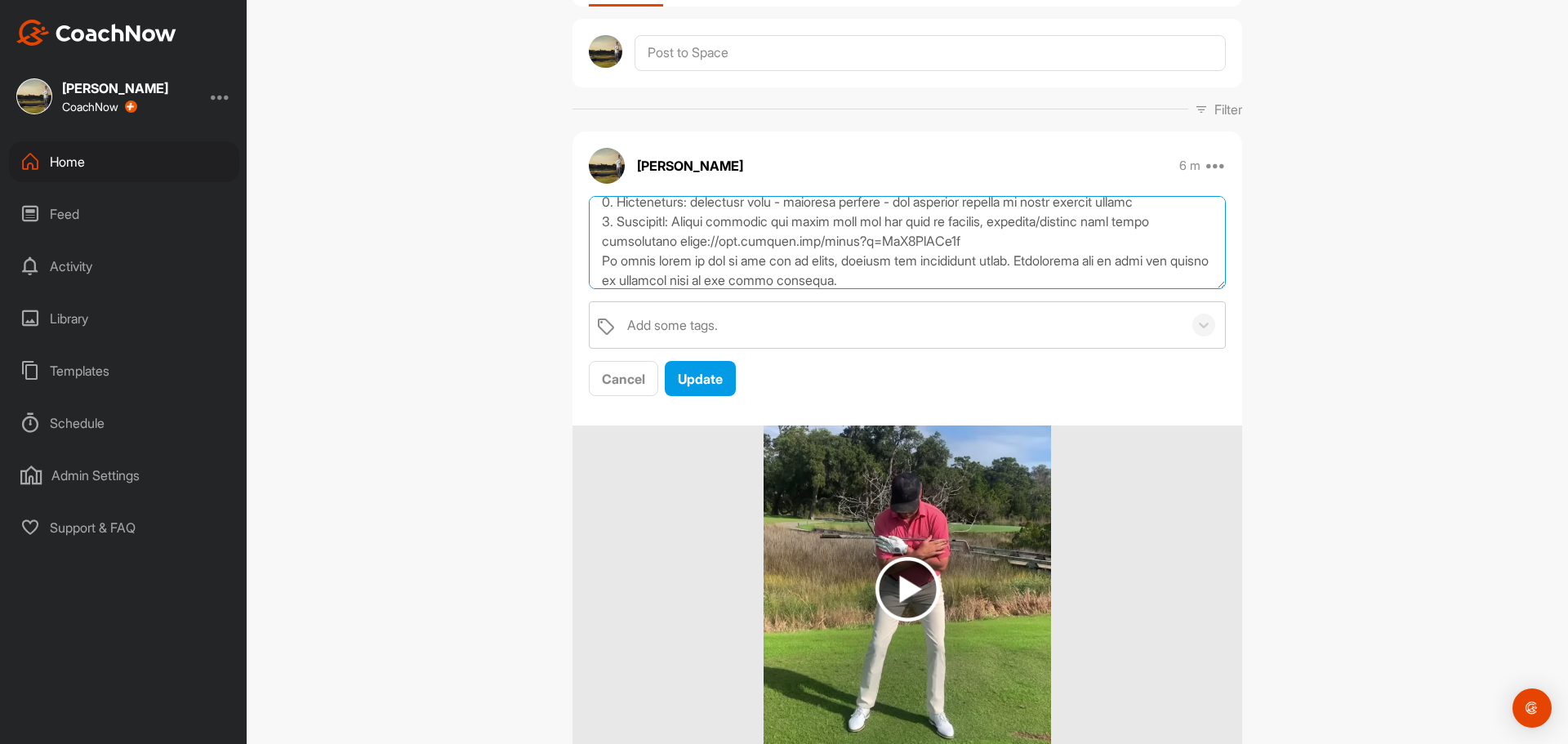
scroll to position [286, 0]
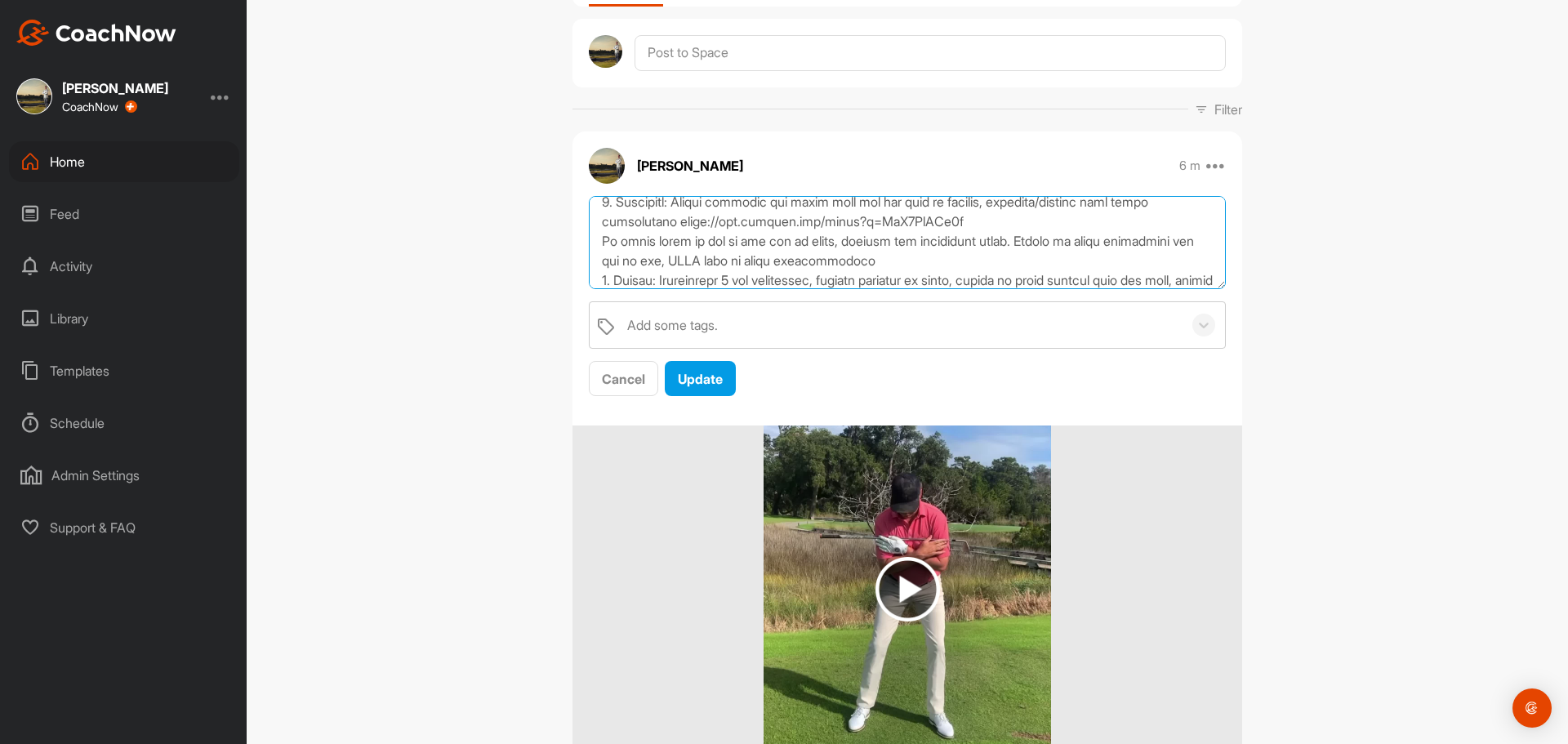
type textarea "LOremi - Dolors amet cons adi eli seddoei te incidi Utlabor - Et dolor magn ali…"
click at [677, 378] on span "Update" at bounding box center [700, 379] width 45 height 16
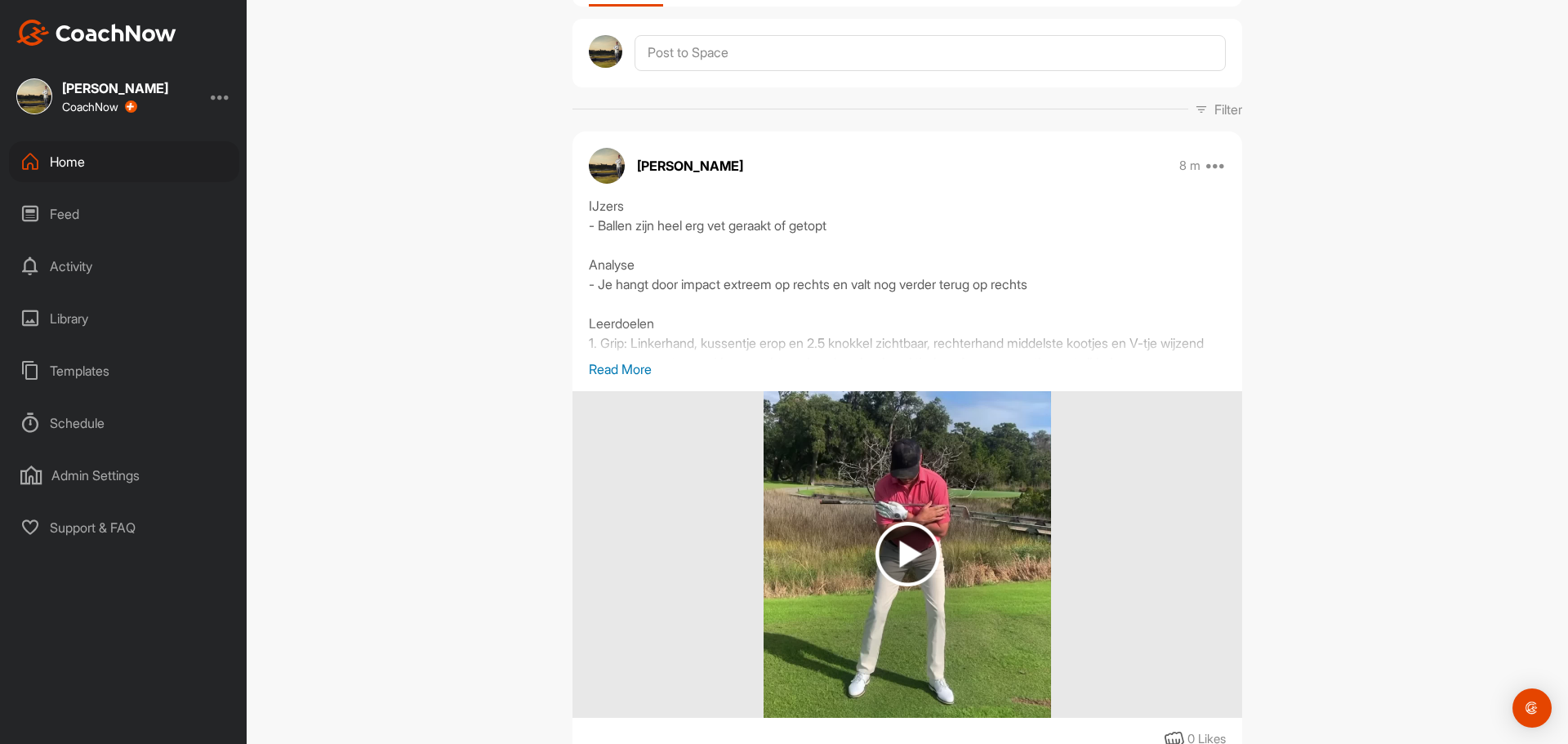
click at [902, 543] on img at bounding box center [908, 554] width 64 height 64
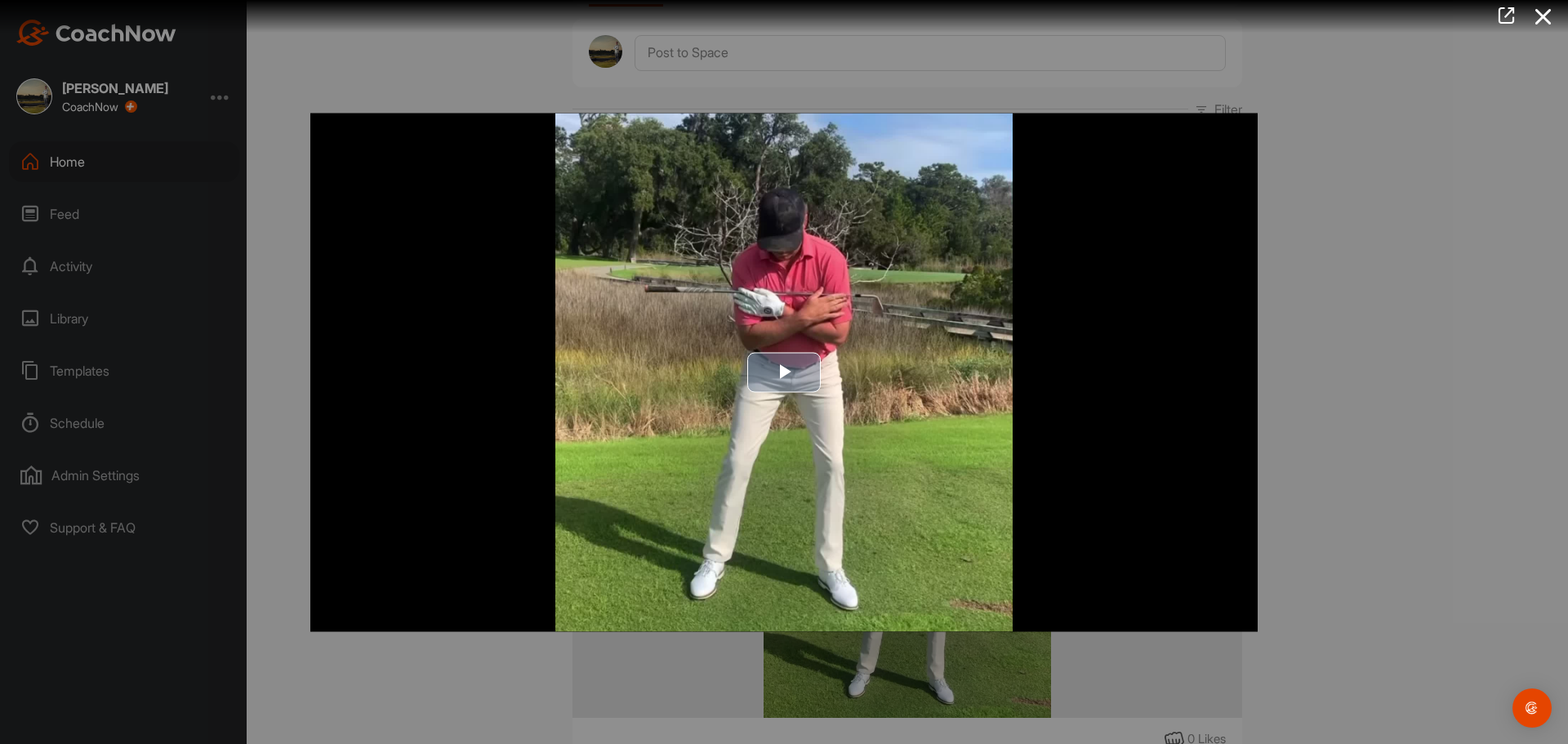
click at [784, 372] on span "Video Player" at bounding box center [784, 372] width 0 height 0
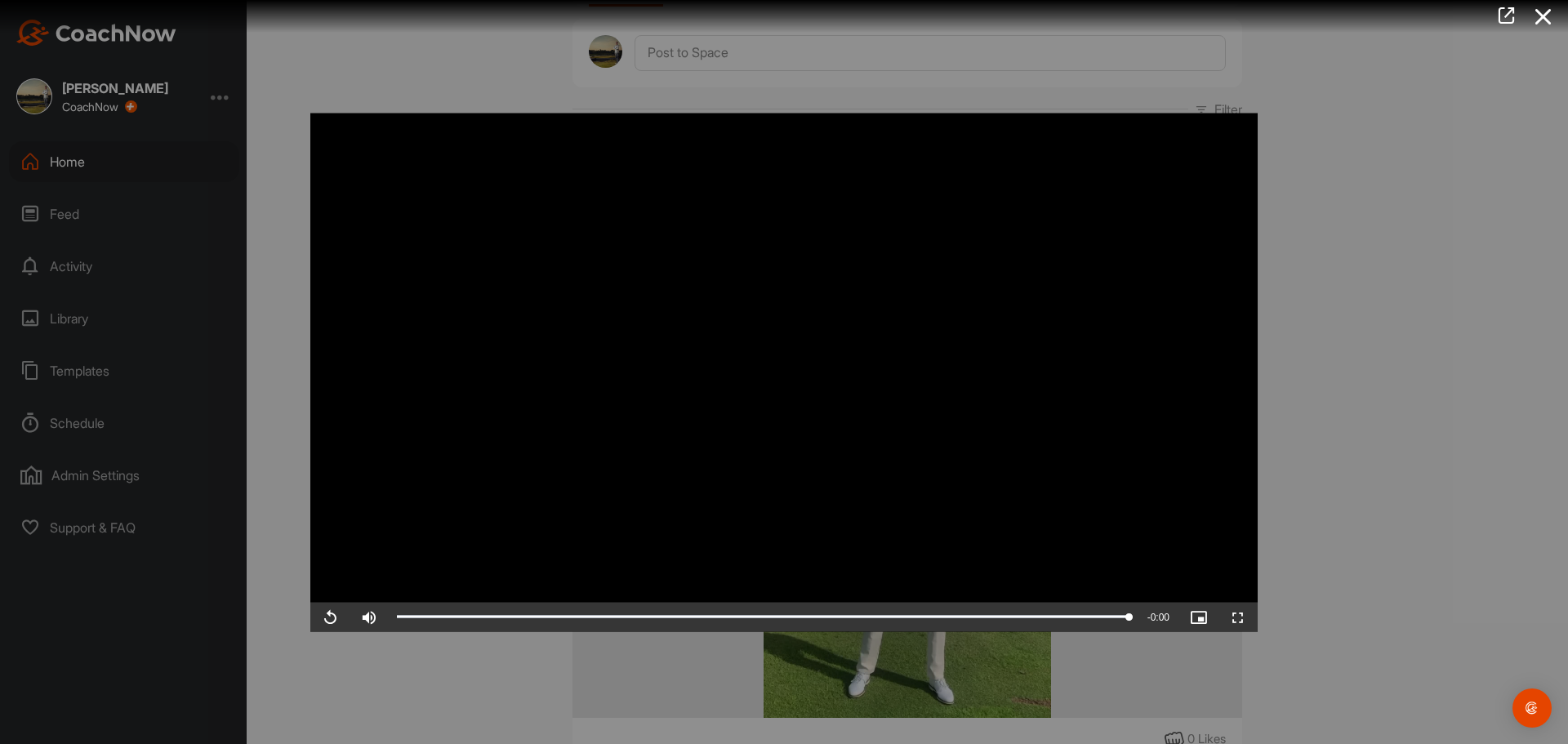
click at [1392, 281] on div at bounding box center [784, 372] width 1568 height 744
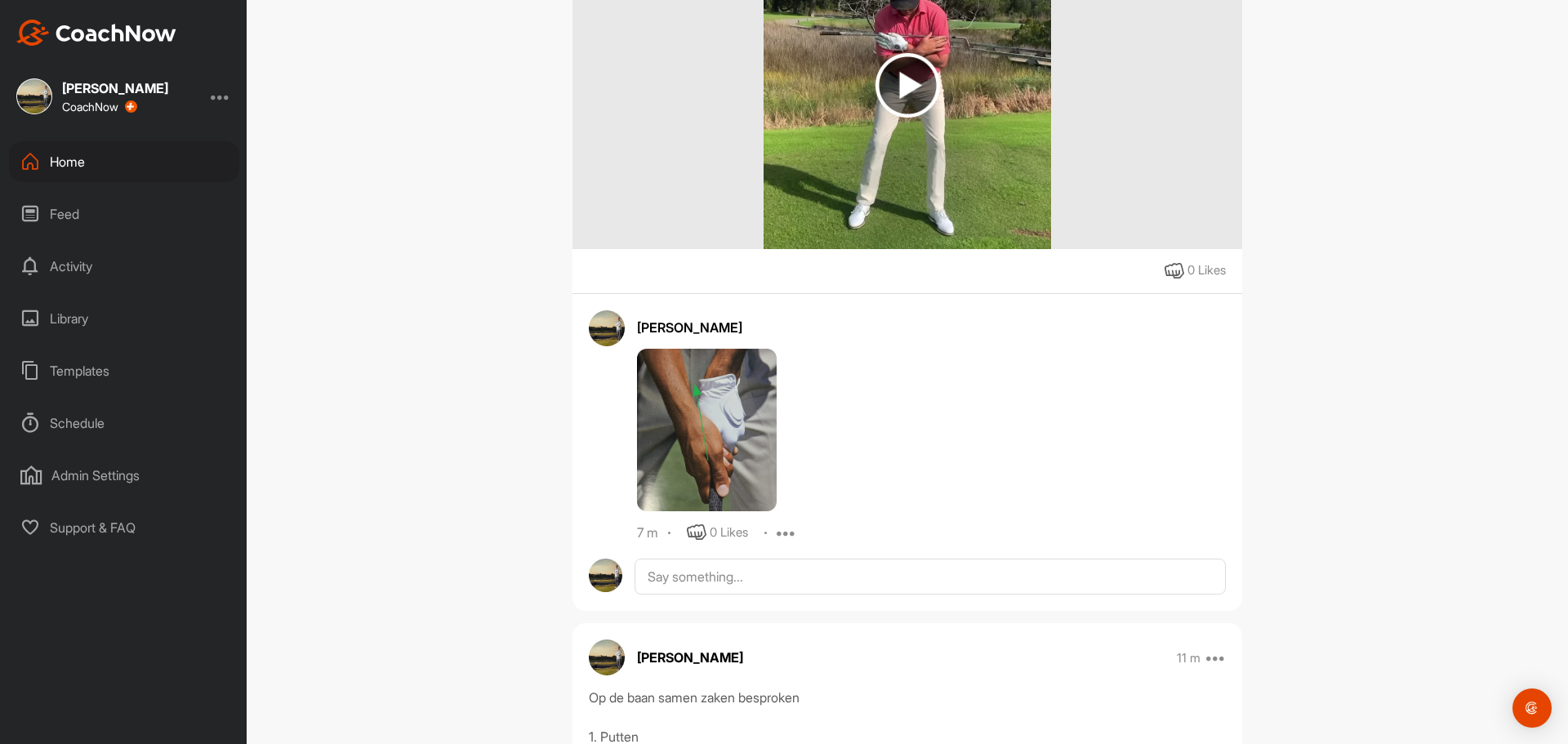
scroll to position [735, 0]
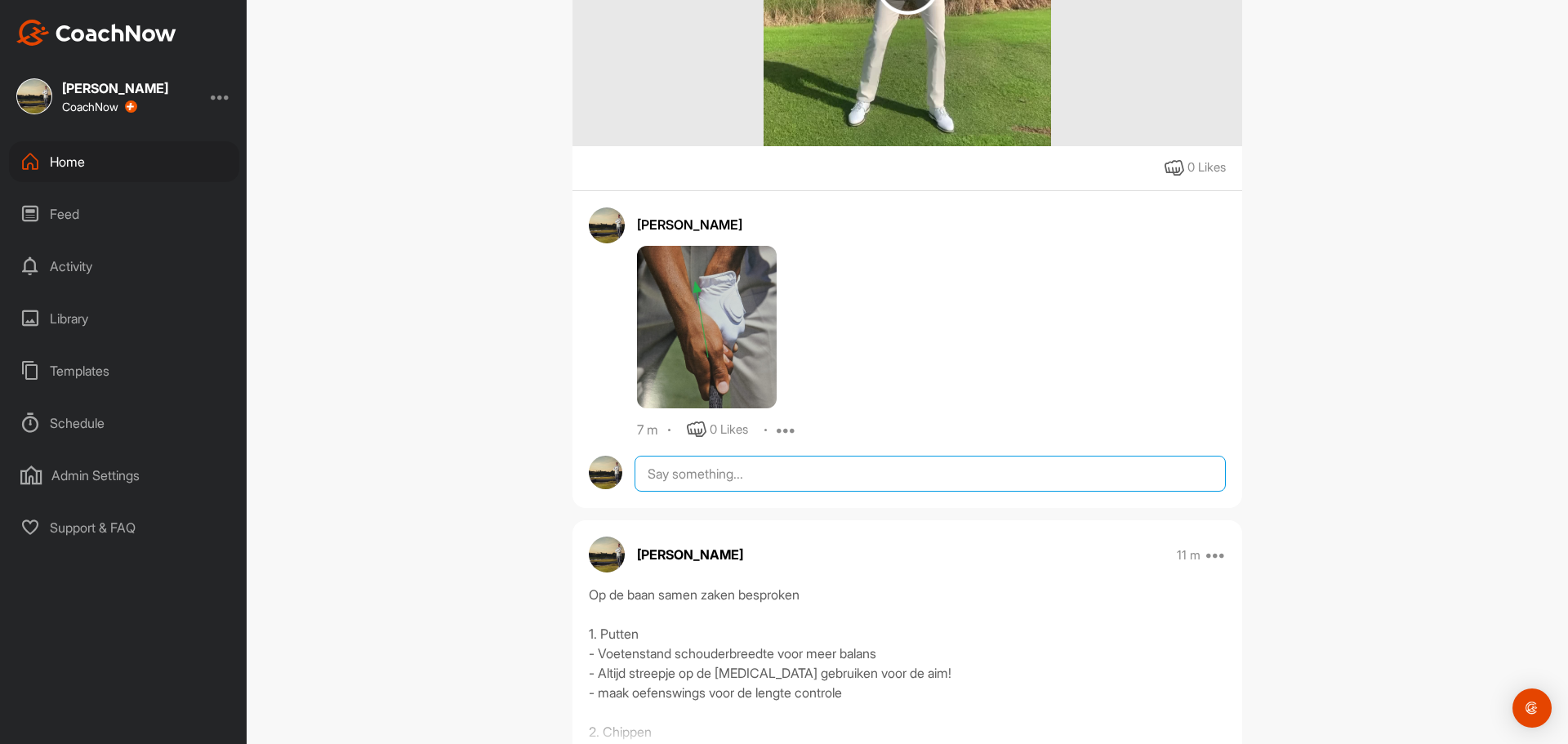
click at [652, 484] on textarea at bounding box center [930, 474] width 592 height 36
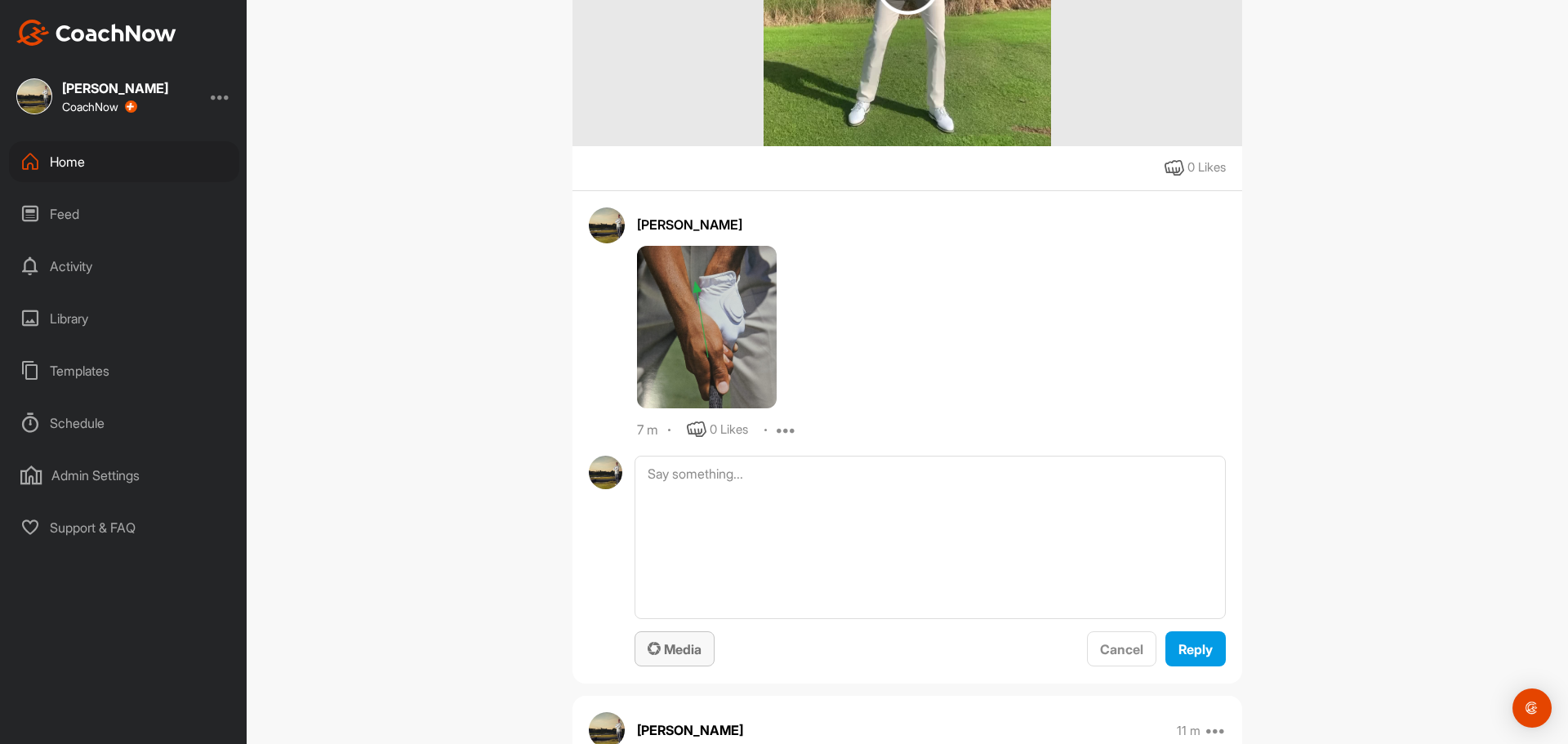
click at [652, 656] on span "Media" at bounding box center [675, 649] width 54 height 16
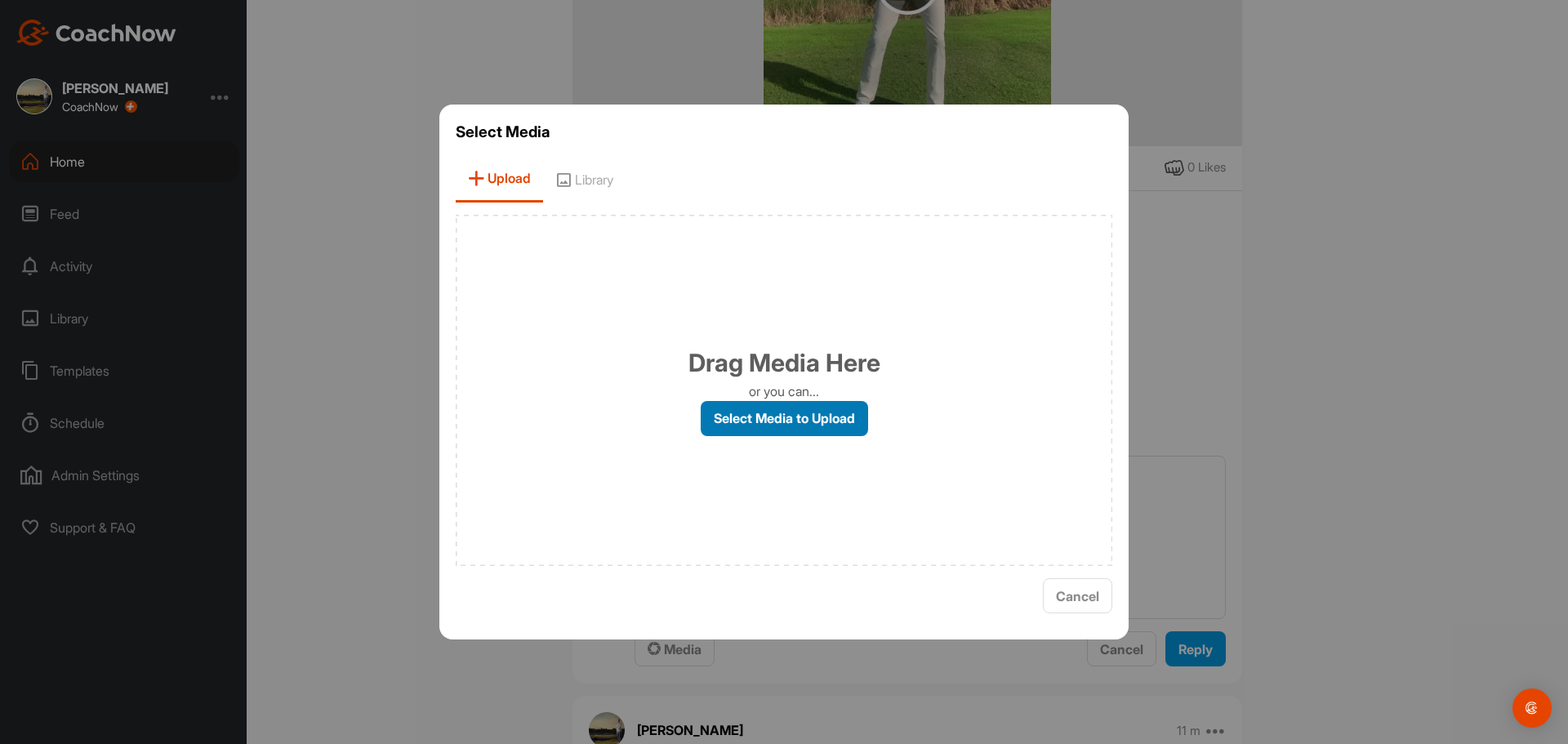
click at [759, 415] on label "Select Media to Upload" at bounding box center [784, 418] width 167 height 35
click at [0, 0] on input "Select Media to Upload" at bounding box center [0, 0] width 0 height 0
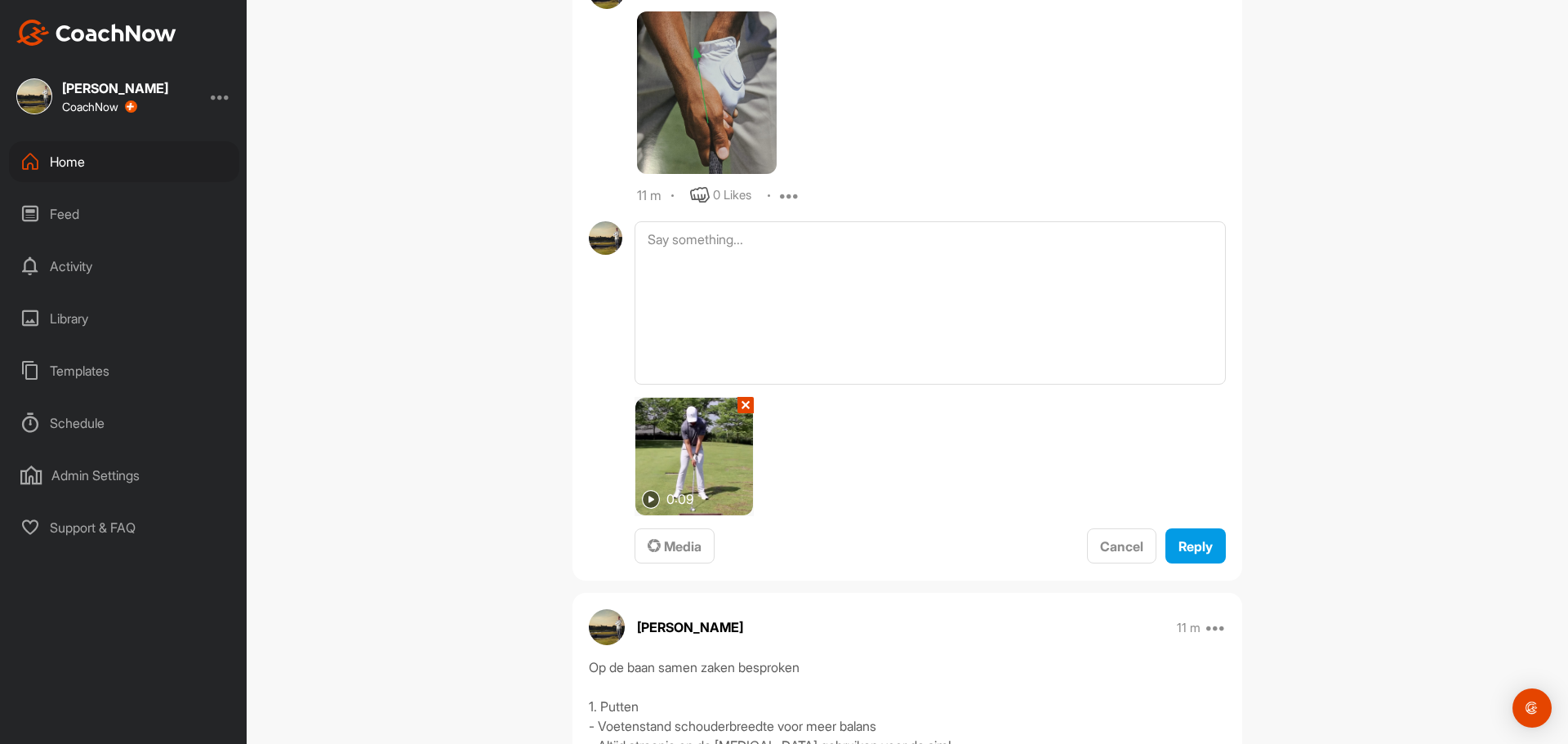
scroll to position [980, 0]
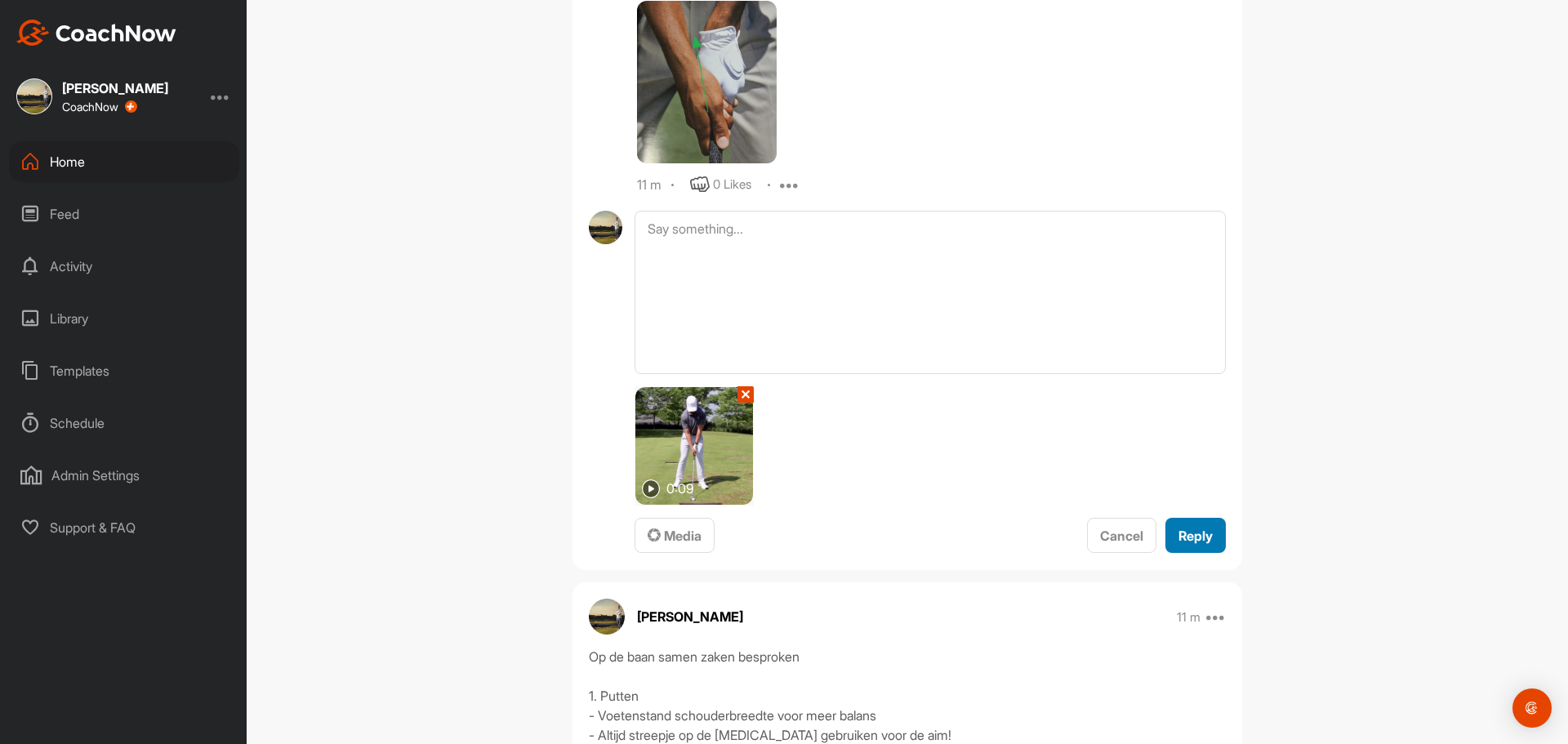
click at [1183, 534] on span "Reply" at bounding box center [1196, 535] width 34 height 16
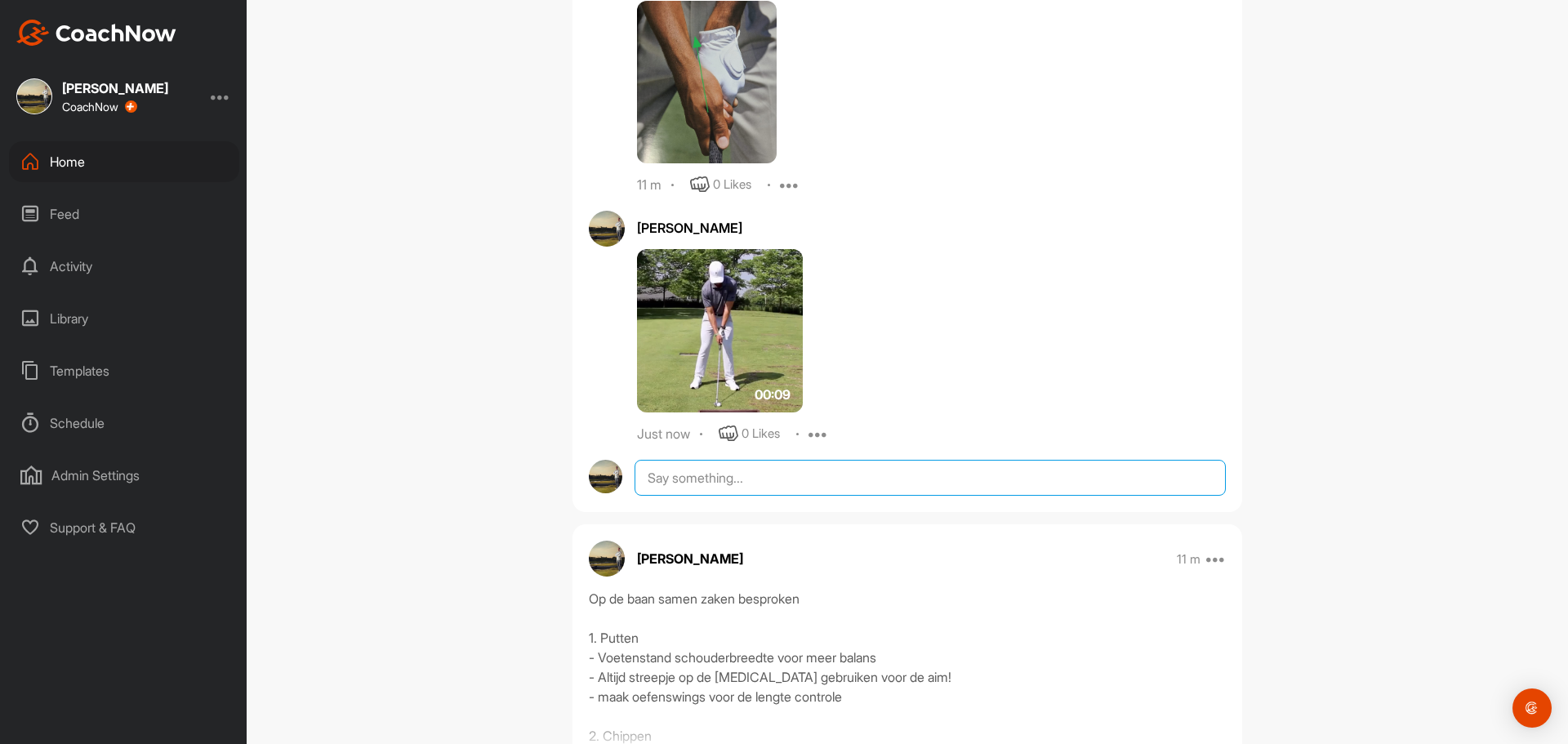
click at [671, 476] on textarea at bounding box center [930, 478] width 592 height 36
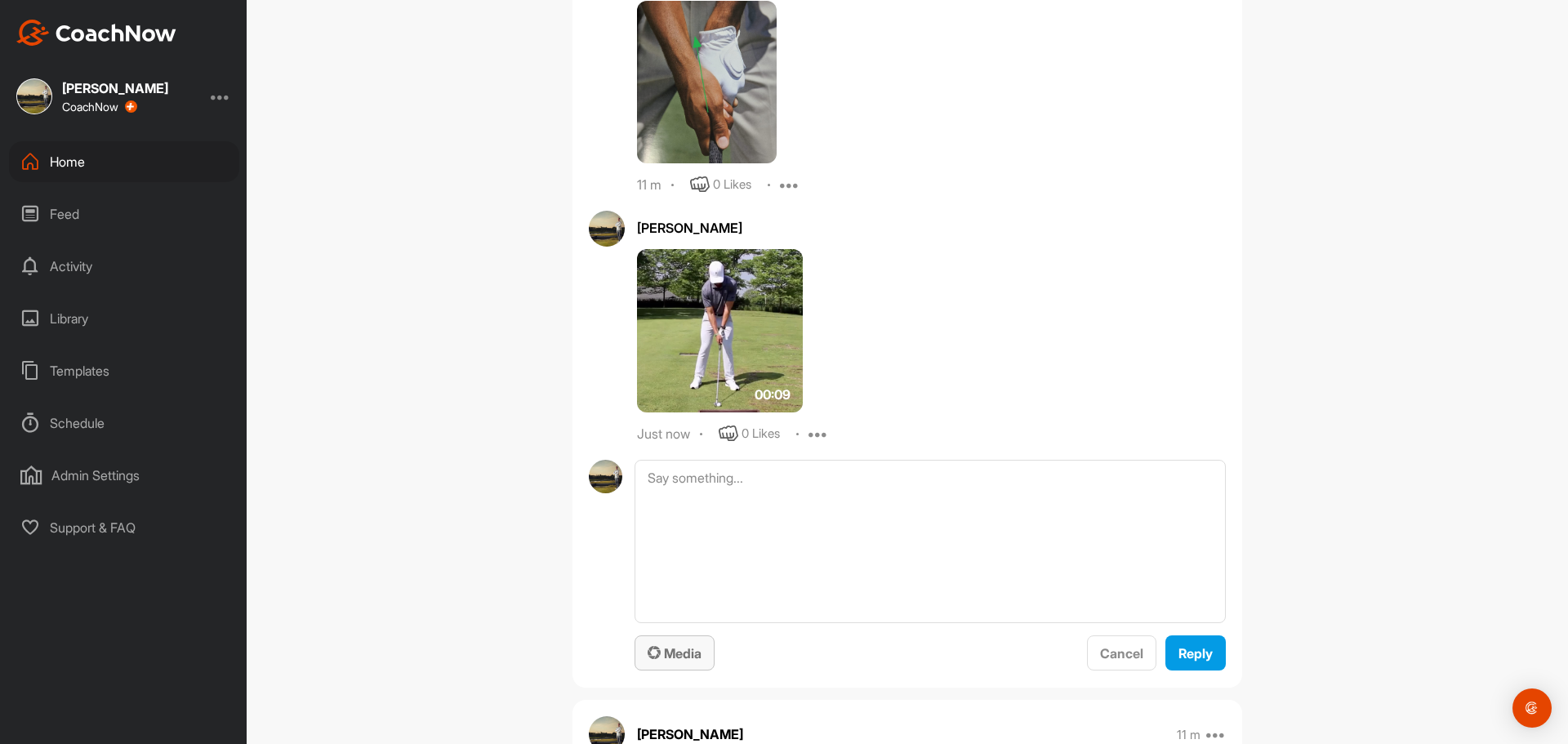
click at [682, 657] on span "Media" at bounding box center [675, 654] width 54 height 16
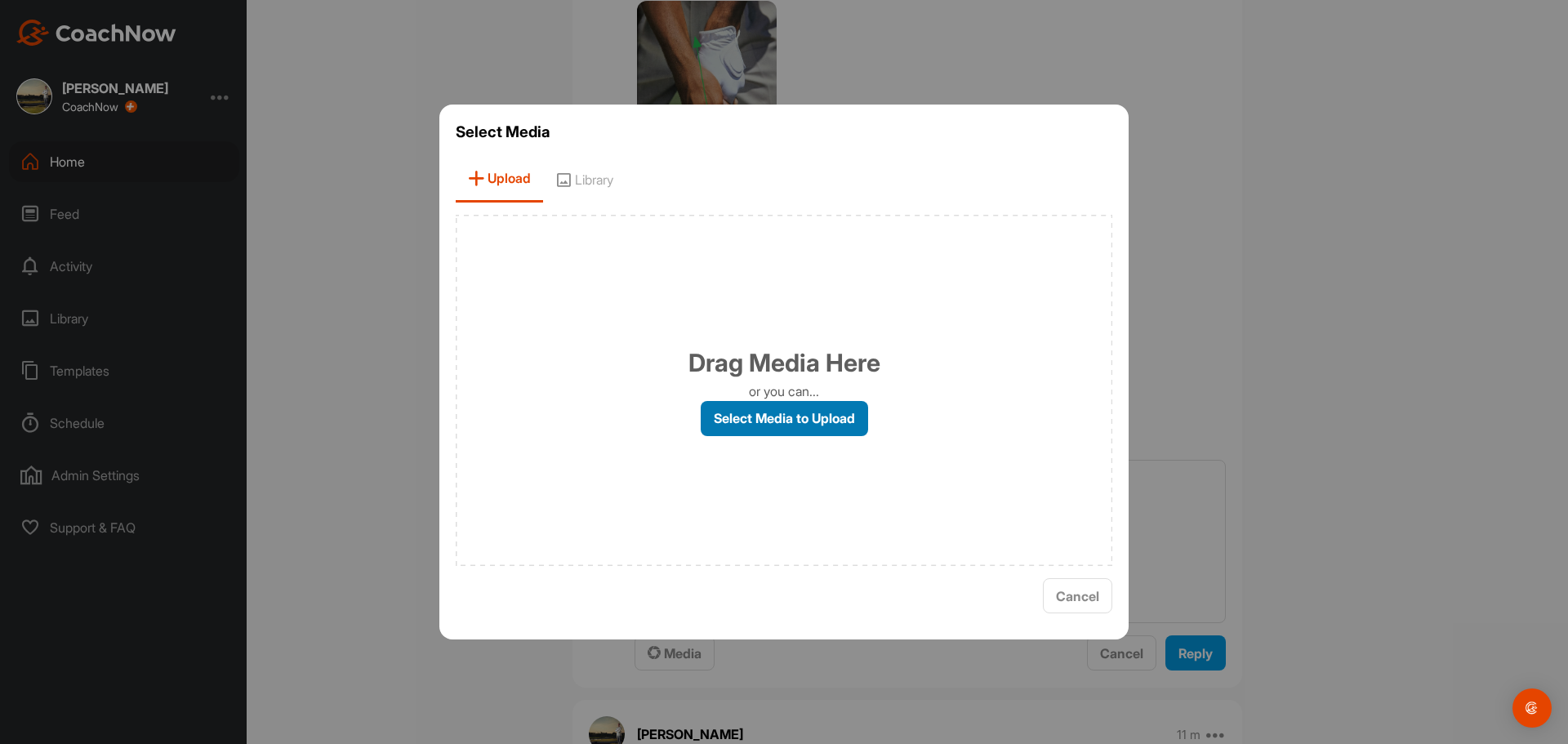
click at [794, 423] on label "Select Media to Upload" at bounding box center [784, 418] width 167 height 35
click at [0, 0] on input "Select Media to Upload" at bounding box center [0, 0] width 0 height 0
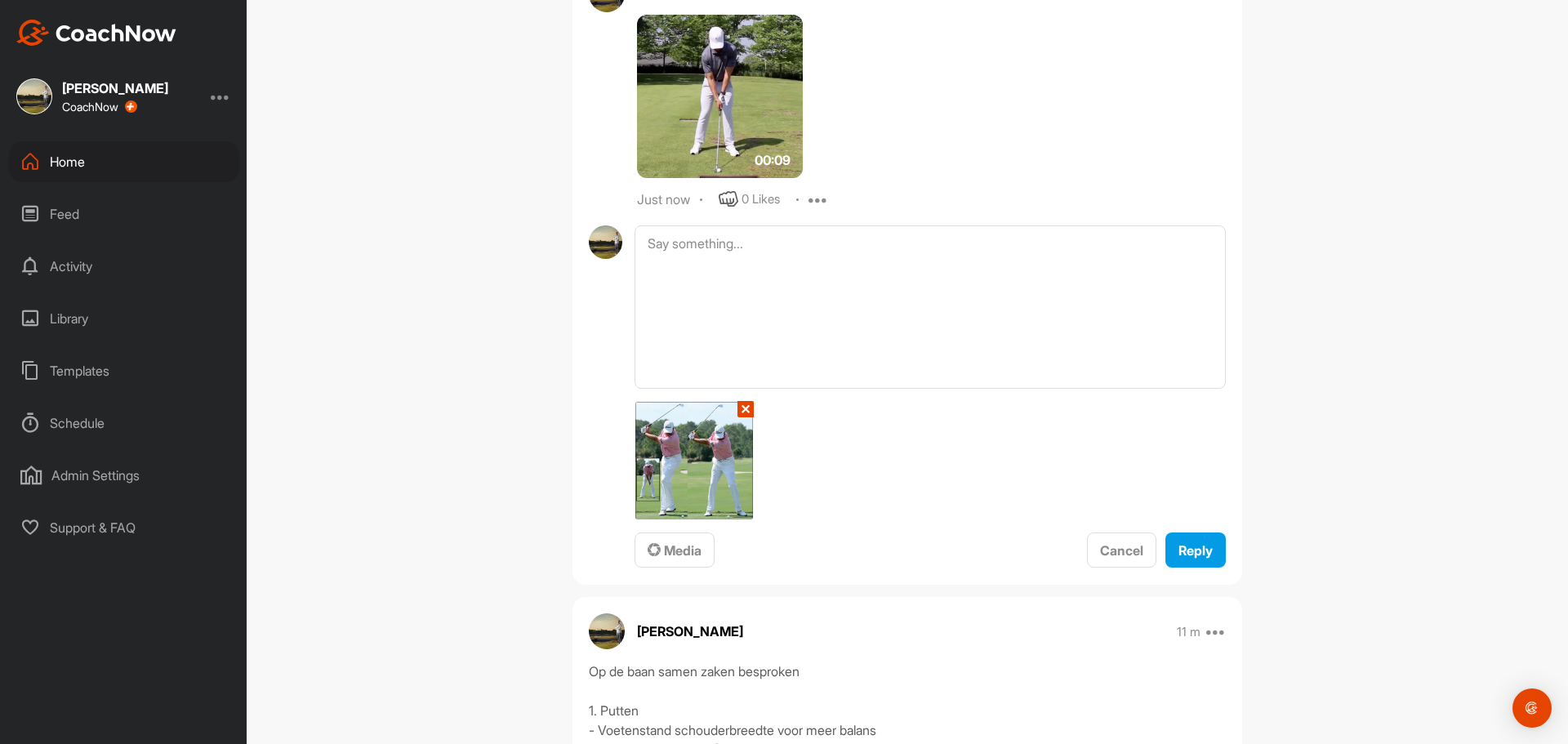
scroll to position [1226, 0]
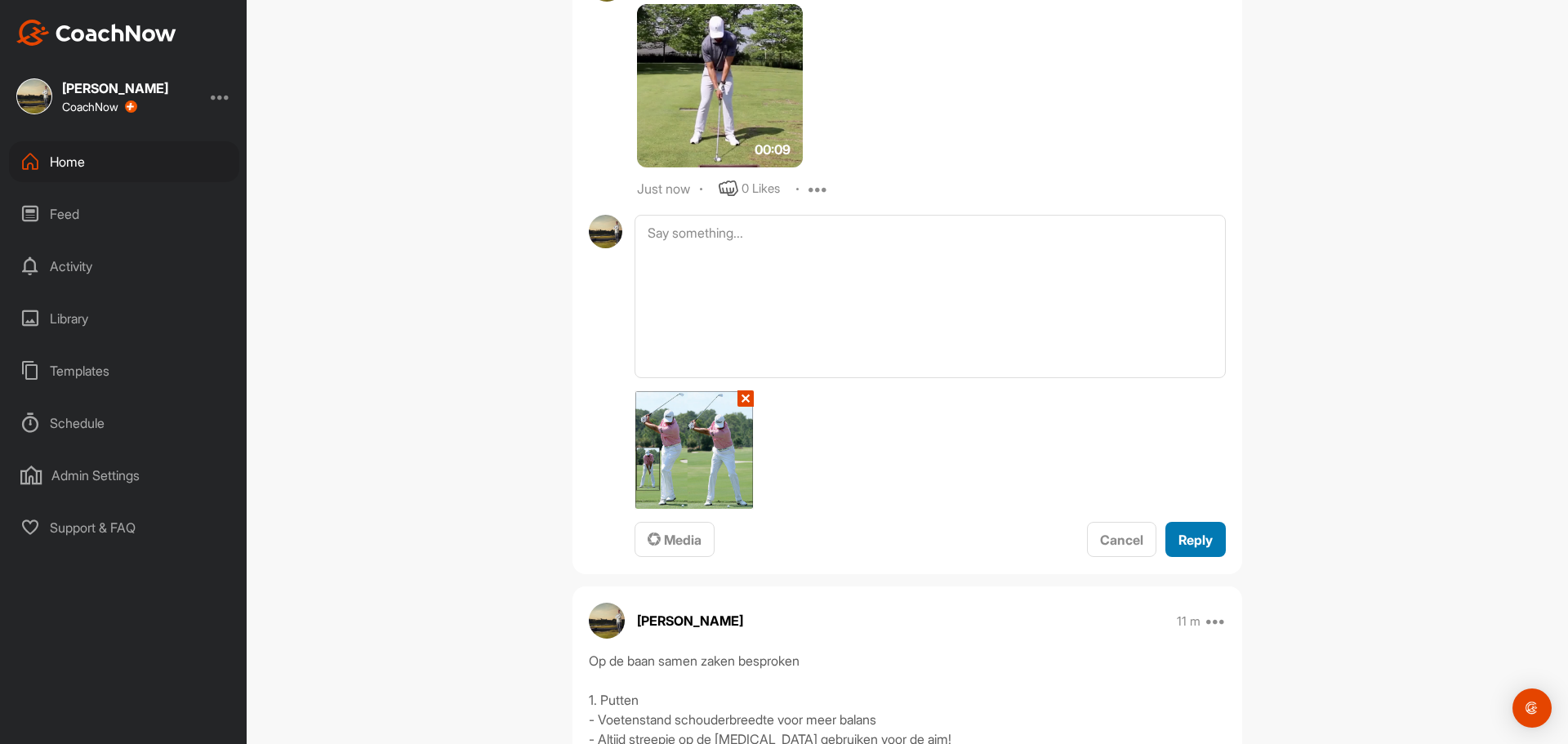
click at [1186, 541] on span "Reply" at bounding box center [1196, 540] width 34 height 16
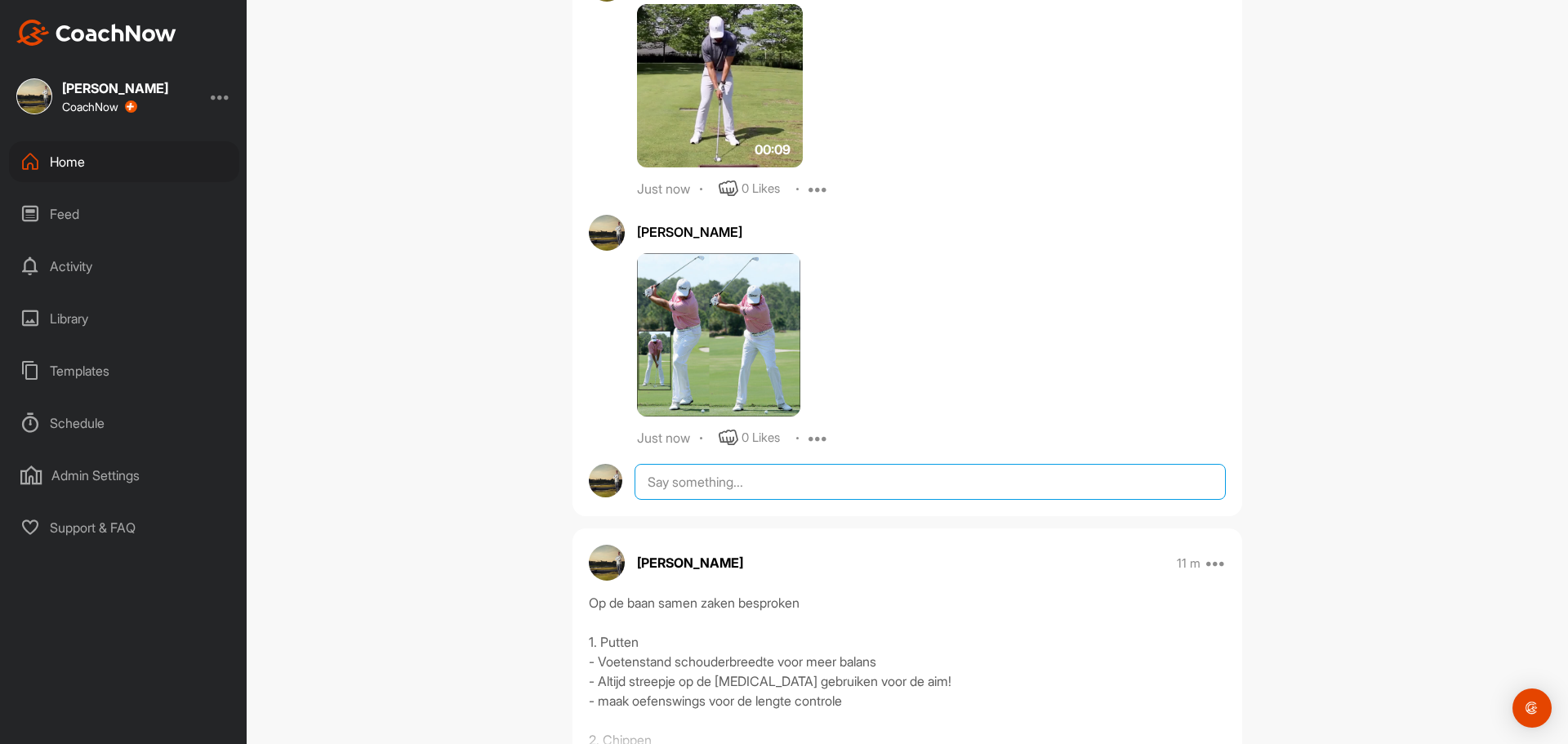
click at [671, 471] on textarea at bounding box center [930, 482] width 592 height 36
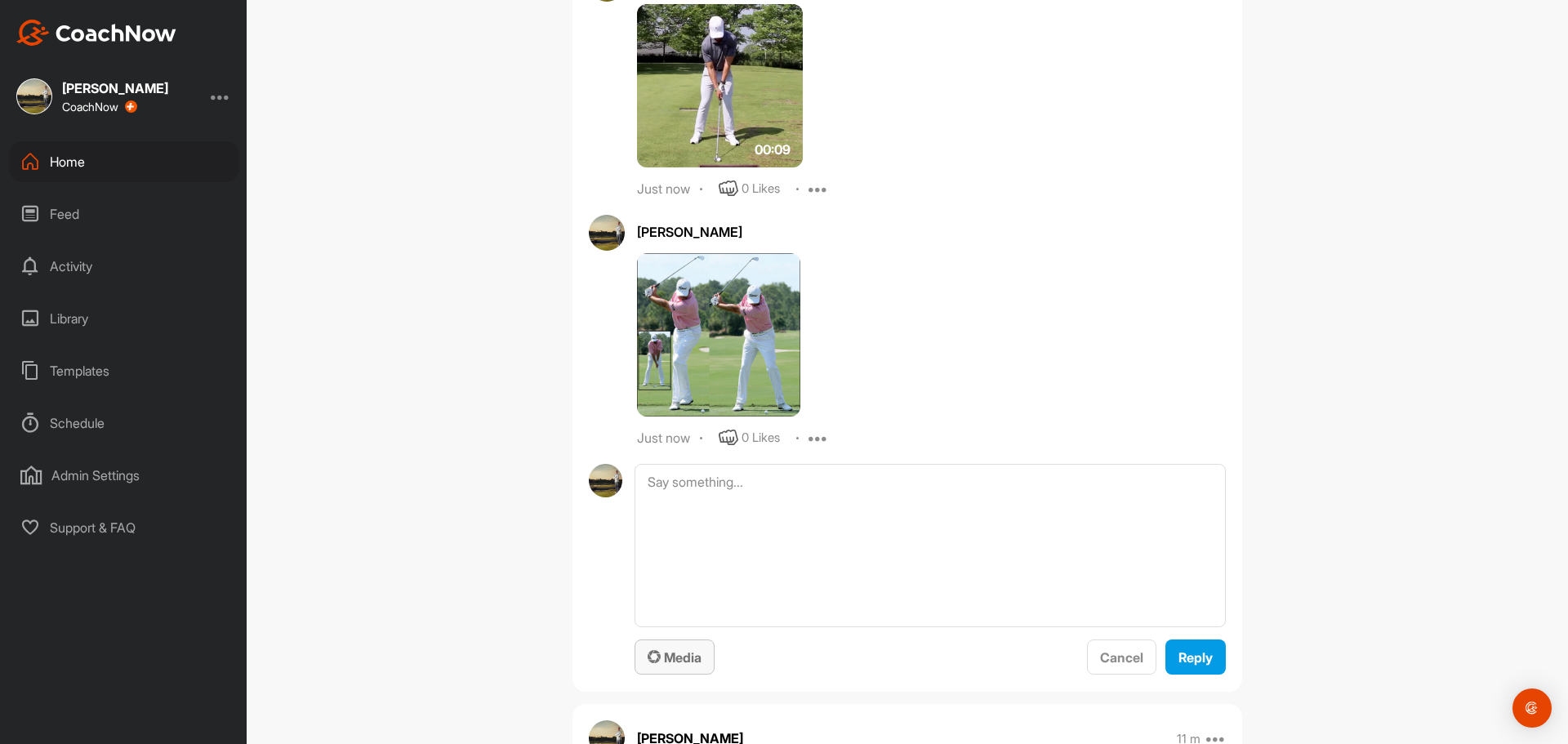
click at [667, 649] on div "Media" at bounding box center [675, 658] width 54 height 20
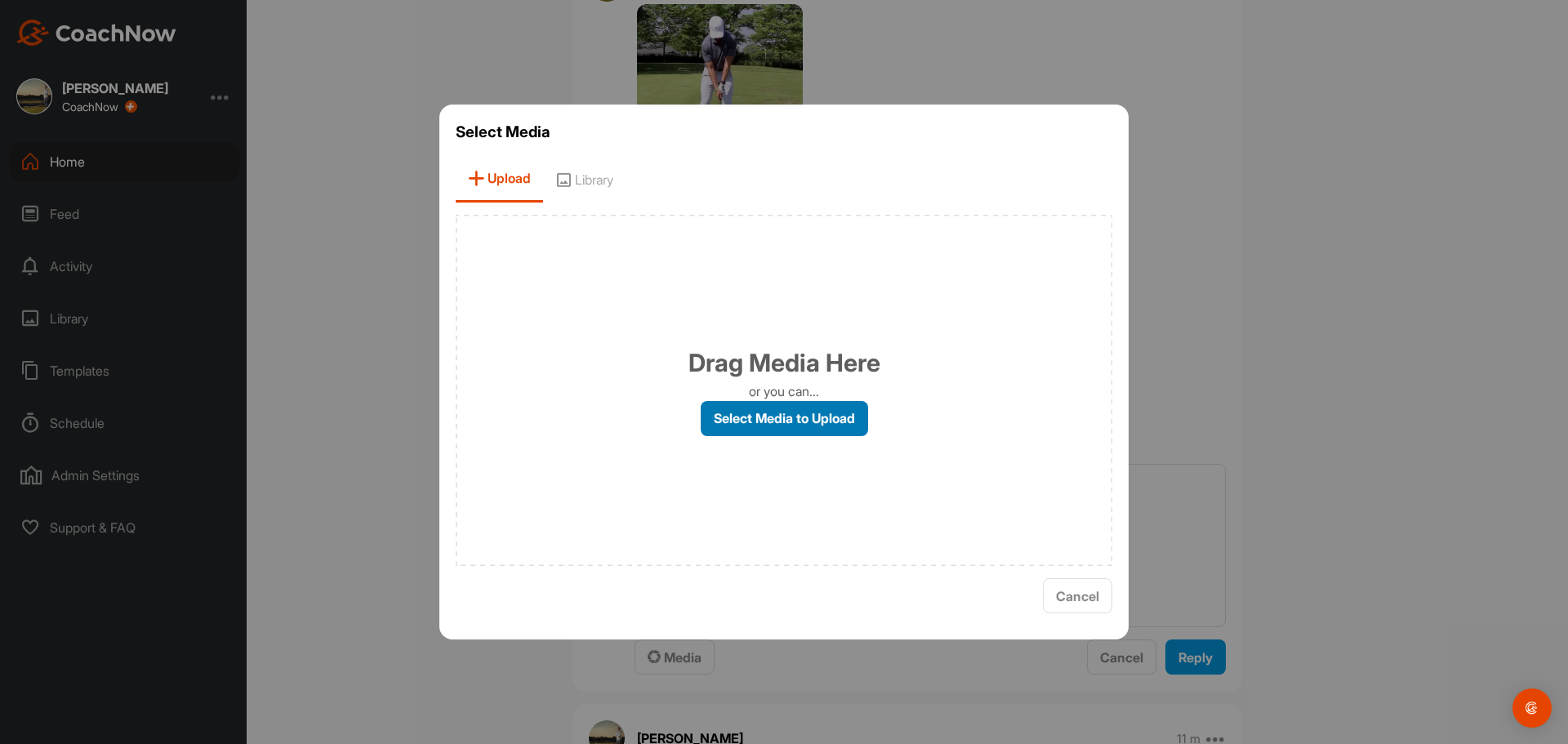
click at [829, 433] on label "Select Media to Upload" at bounding box center [784, 418] width 167 height 35
click at [0, 0] on input "Select Media to Upload" at bounding box center [0, 0] width 0 height 0
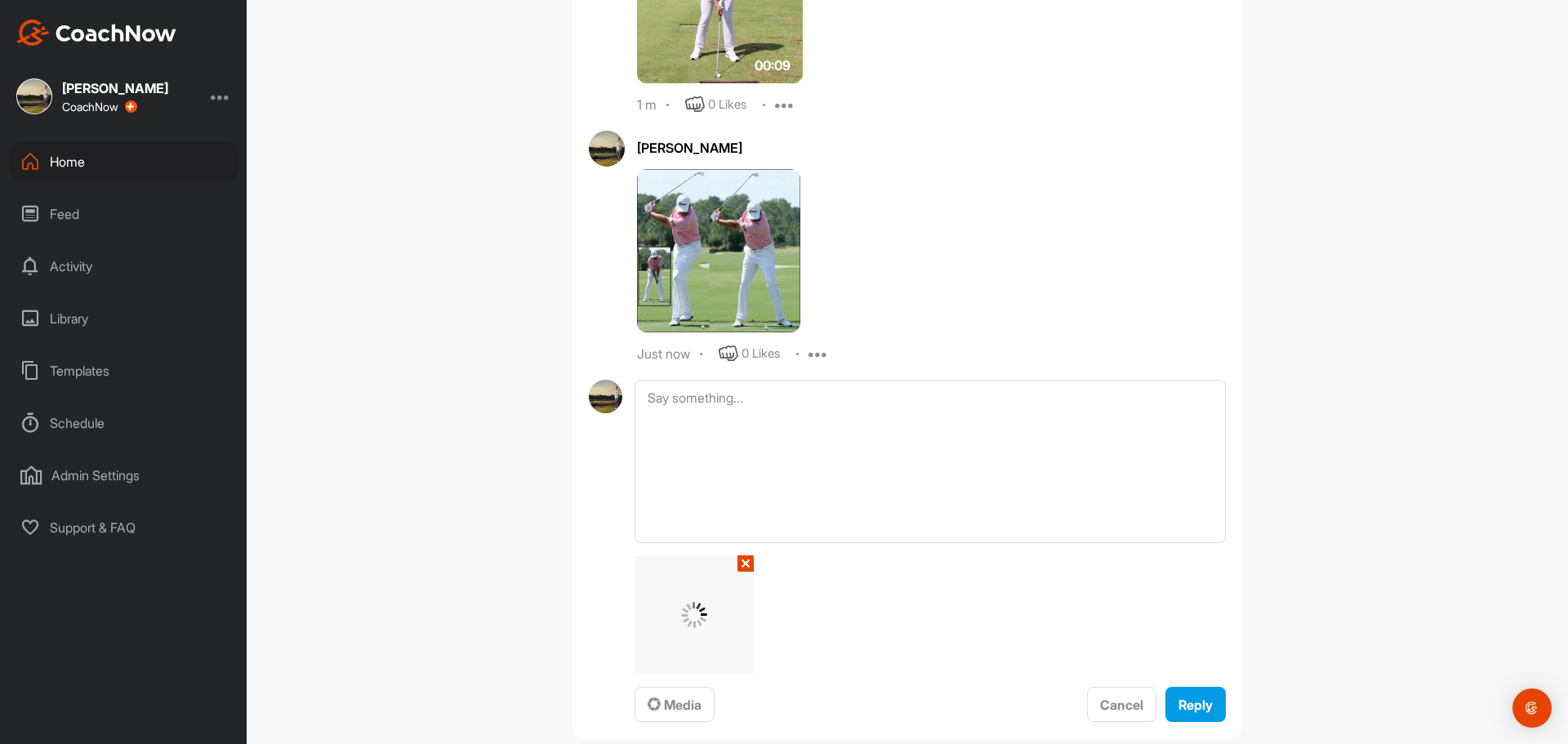
scroll to position [1389, 0]
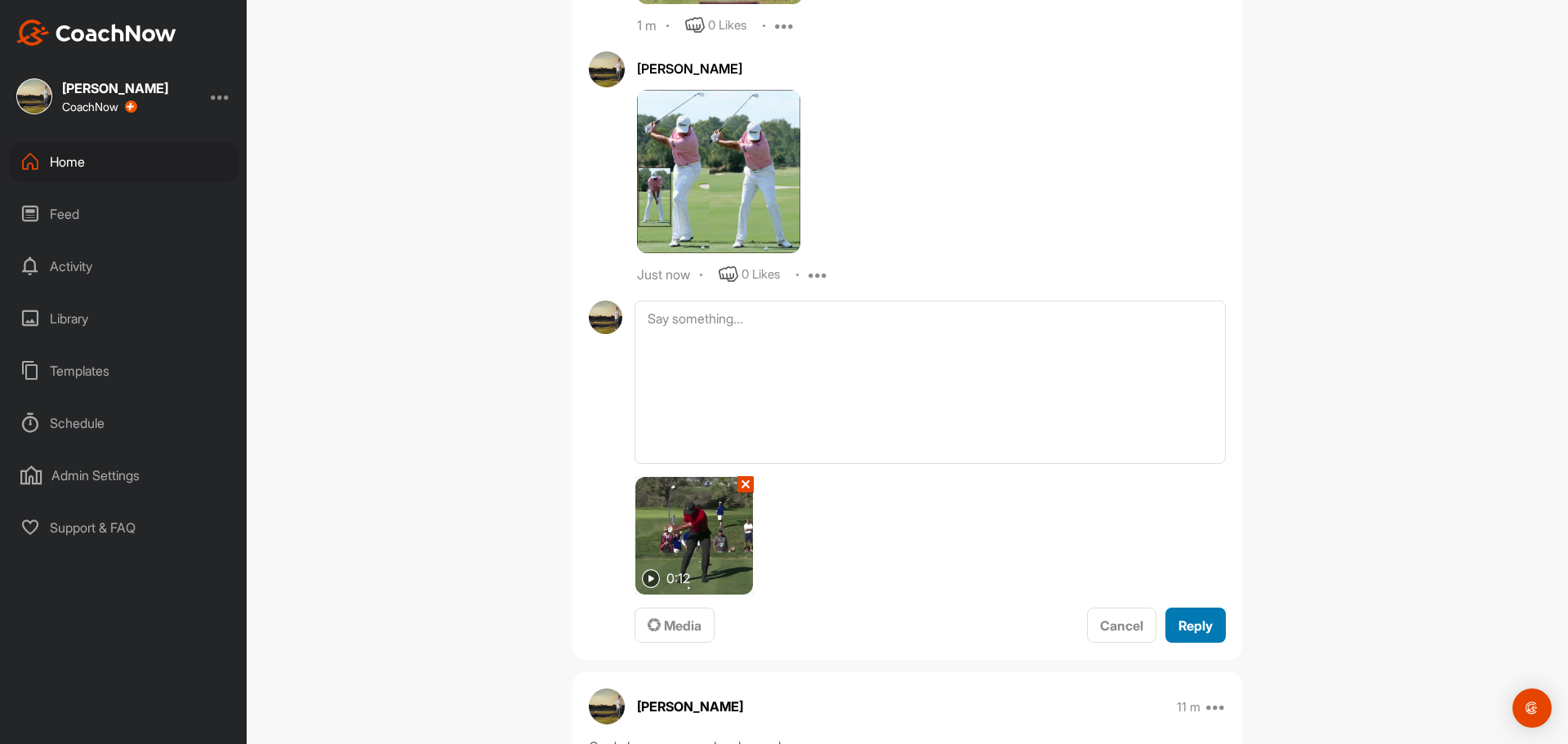
click at [1189, 620] on span "Reply" at bounding box center [1196, 626] width 34 height 16
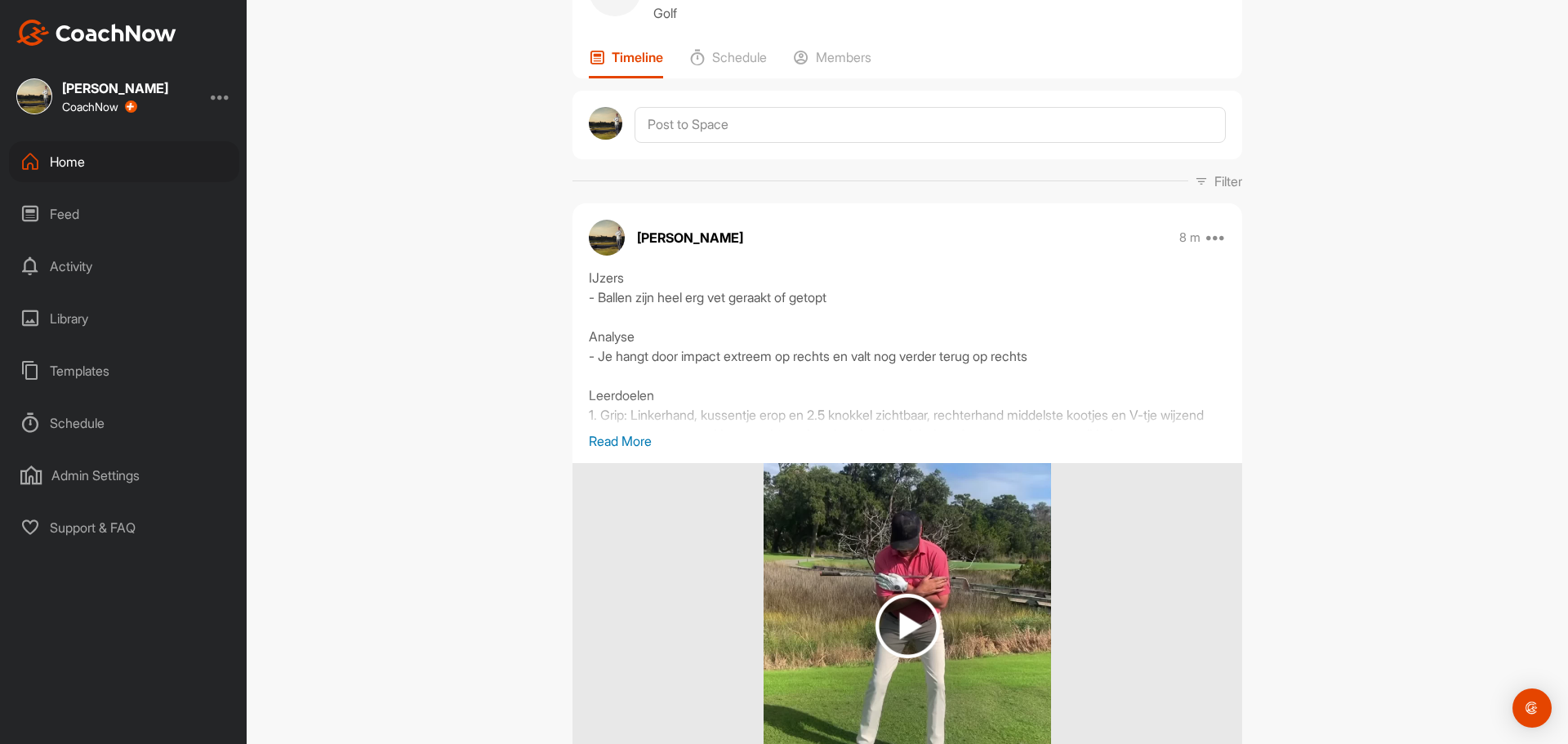
scroll to position [163, 0]
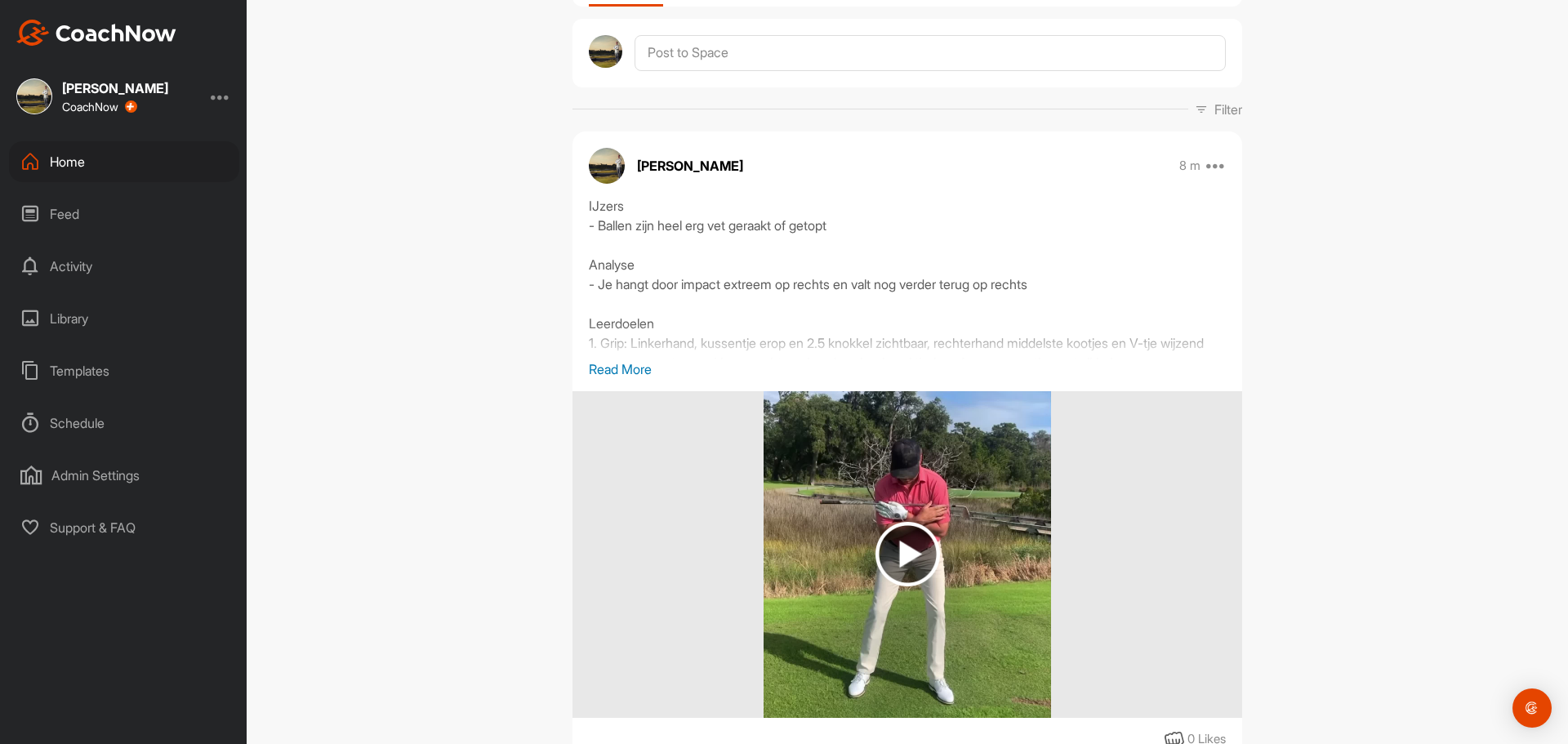
click at [637, 371] on p "Read More" at bounding box center [908, 369] width 637 height 20
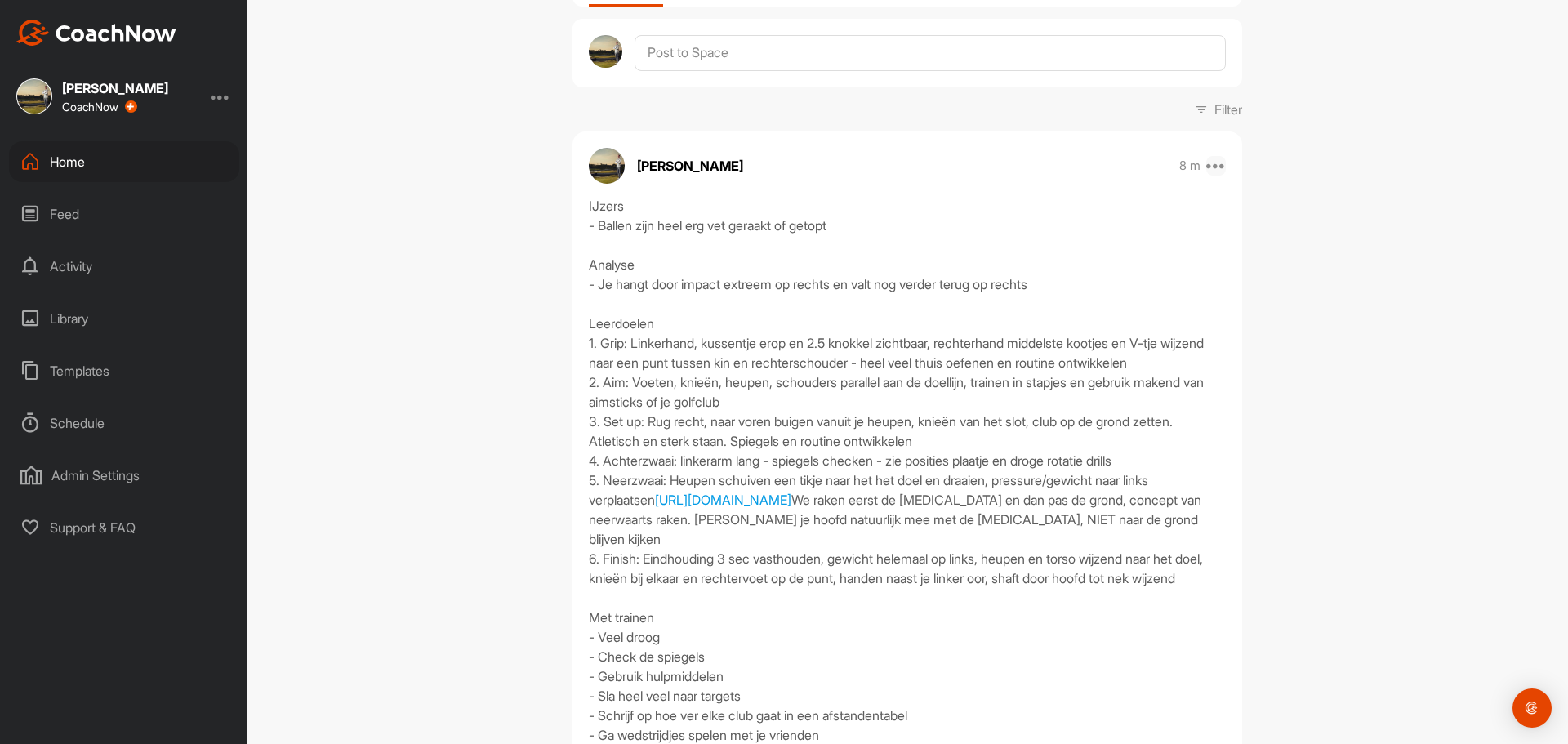
click at [1216, 172] on icon at bounding box center [1216, 166] width 20 height 20
click at [1111, 216] on button "Edit" at bounding box center [1115, 220] width 220 height 54
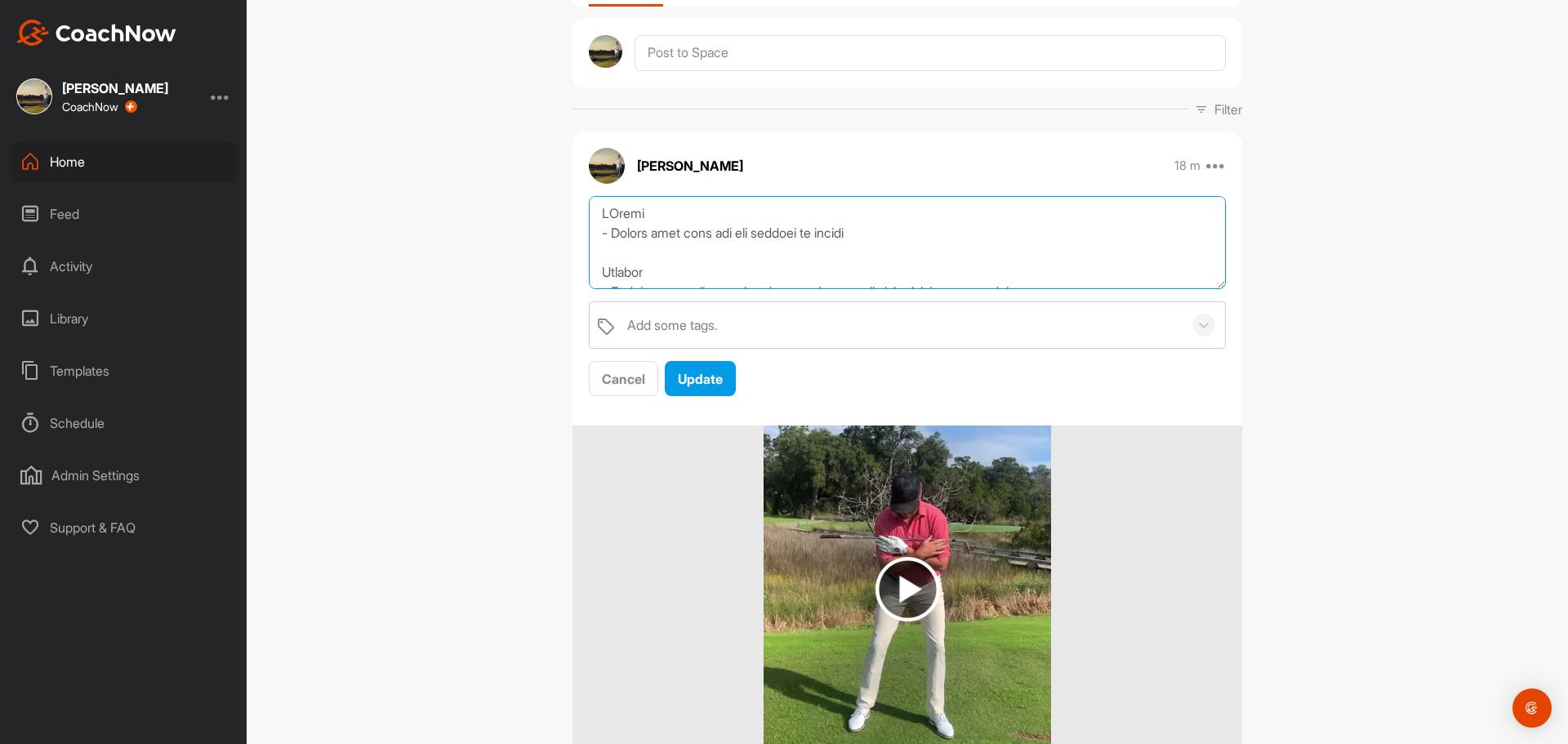
click at [876, 260] on textarea at bounding box center [908, 243] width 637 height 94
drag, startPoint x: 1055, startPoint y: 230, endPoint x: 575, endPoint y: 235, distance: 480.0
click at [575, 235] on div "Add some tags. Cancel Update" at bounding box center [908, 296] width 669 height 201
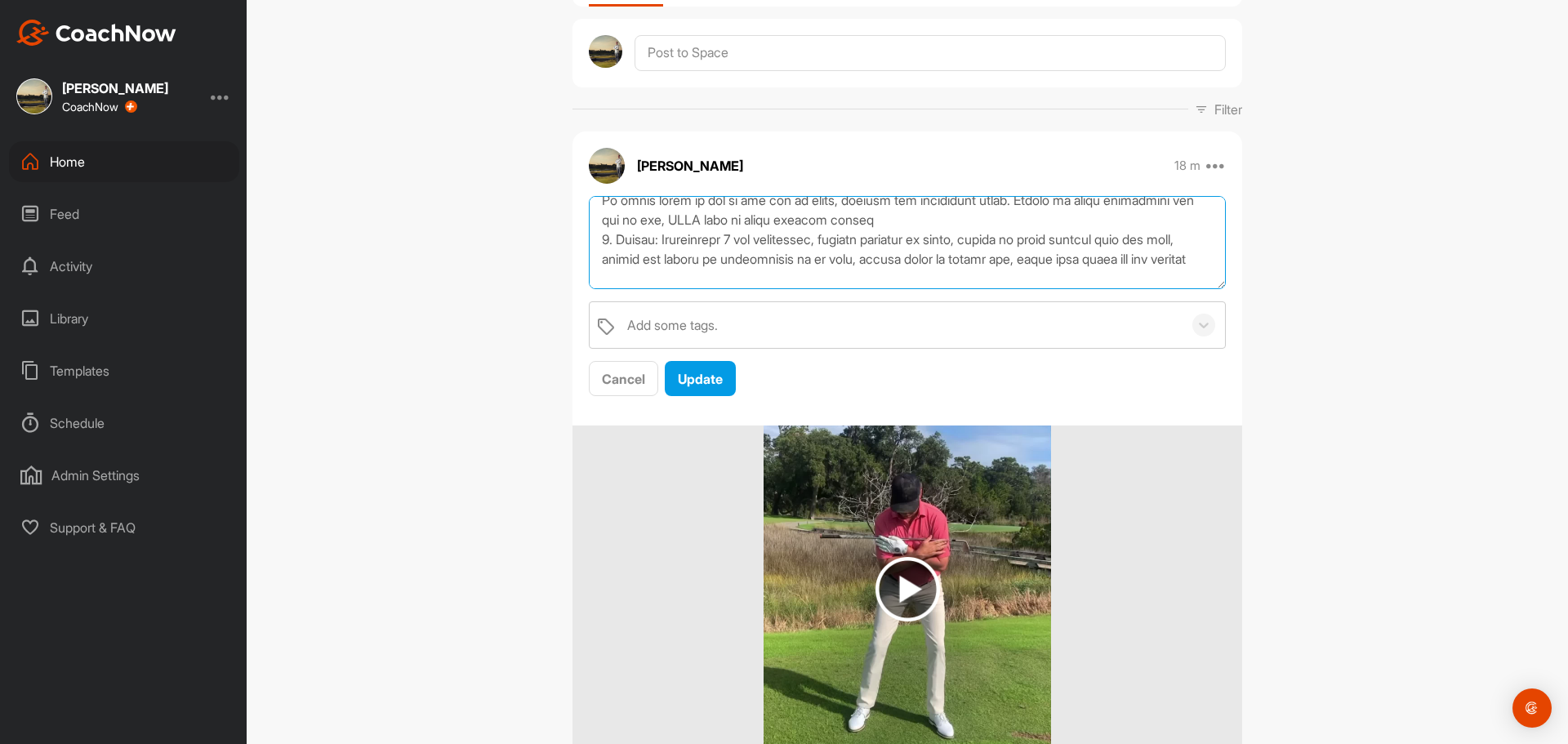
scroll to position [245, 0]
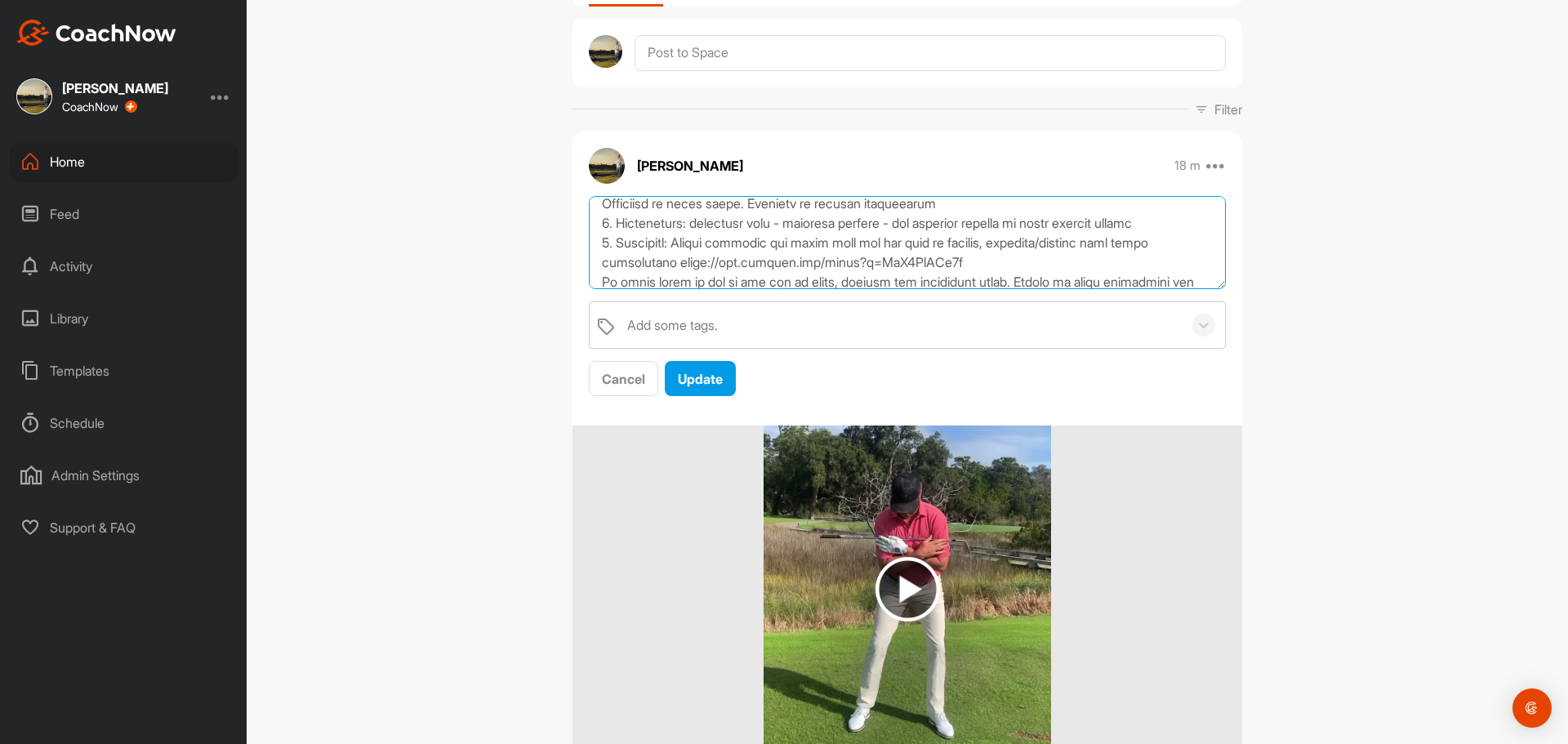
click at [1068, 280] on textarea at bounding box center [908, 243] width 637 height 94
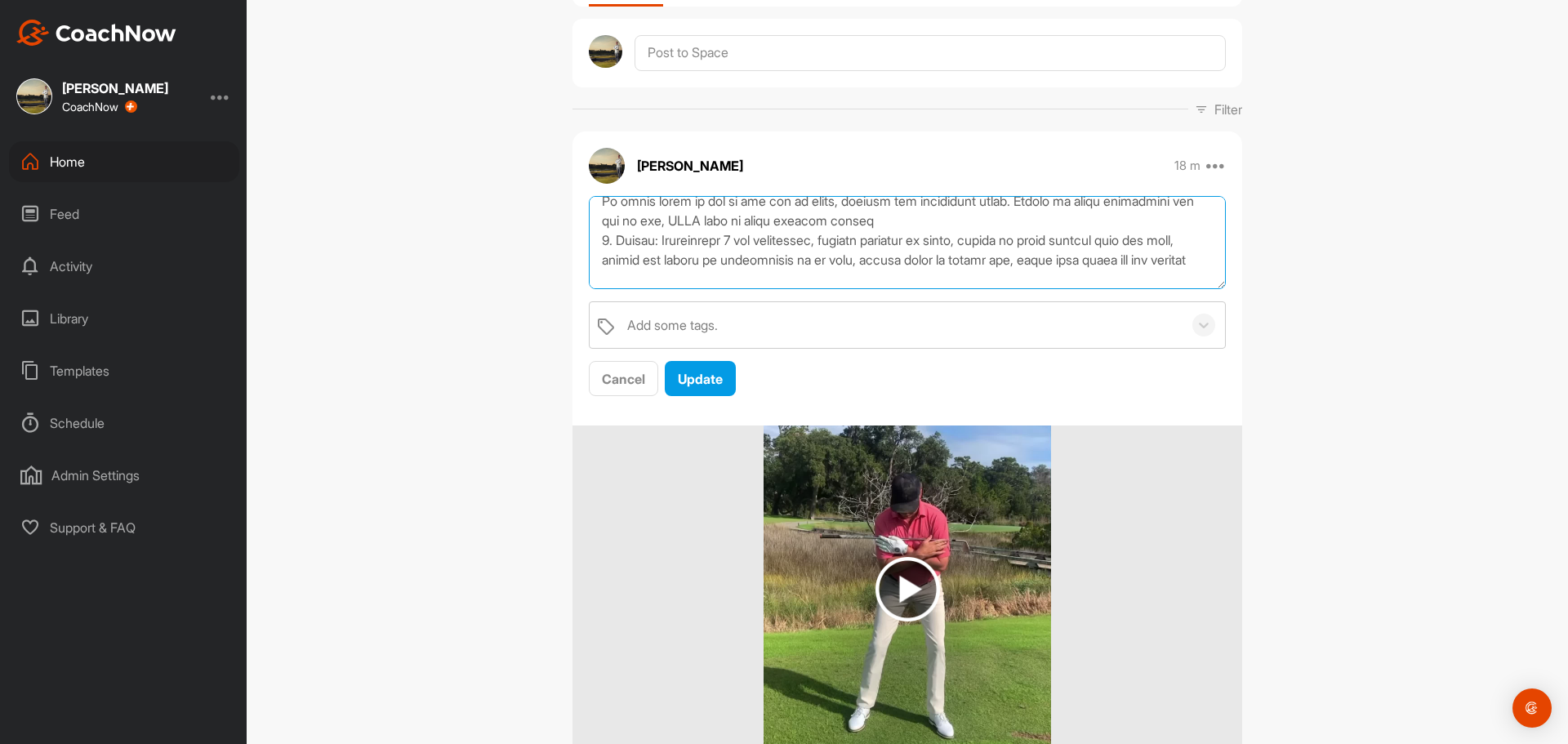
scroll to position [327, 0]
click at [1003, 244] on textarea at bounding box center [908, 243] width 637 height 94
type textarea "LOremi - Dolors amet cons adi eli seddoei te incidi Utlabor - Et dolor magn ali…"
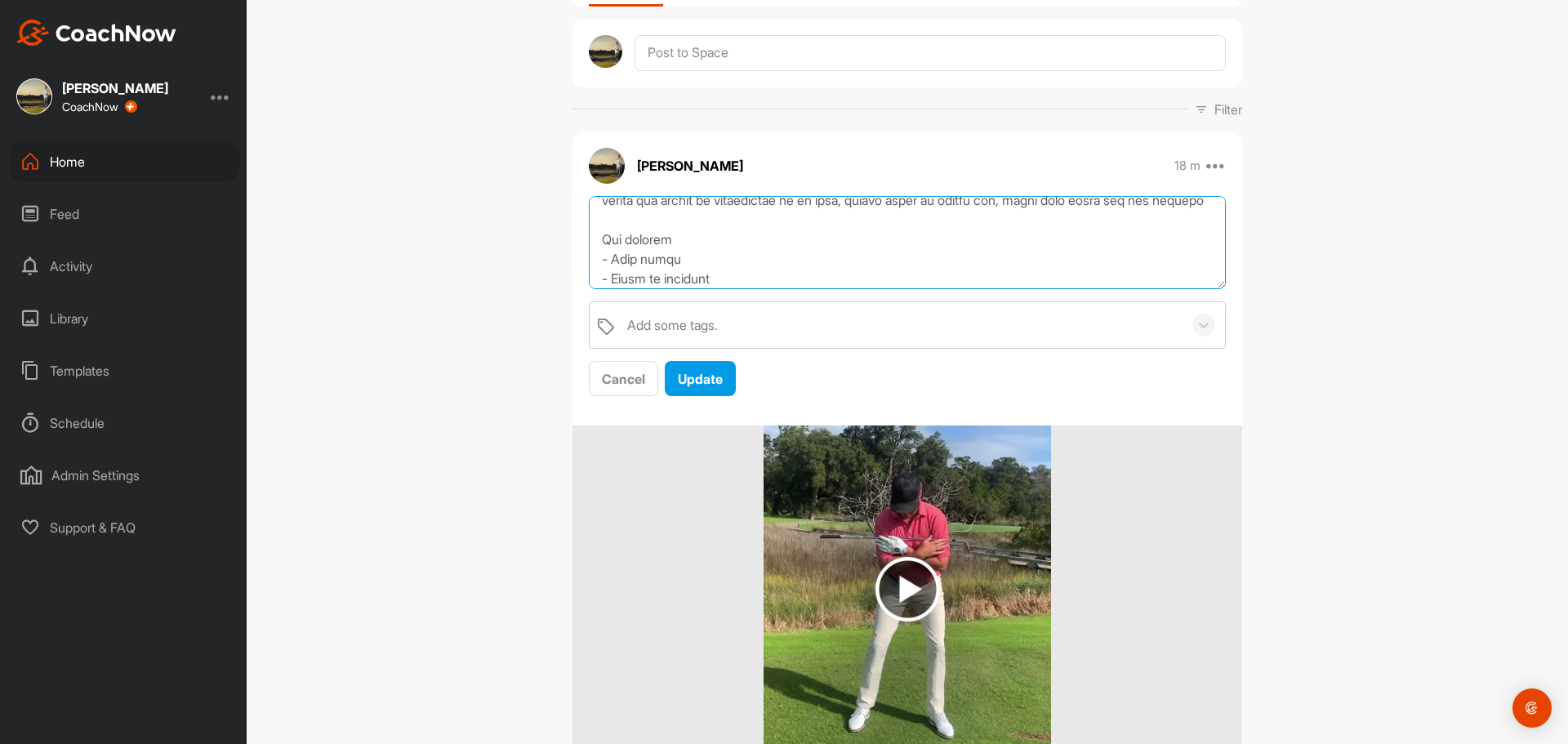
scroll to position [408, 0]
click at [706, 380] on span "Update" at bounding box center [700, 379] width 45 height 16
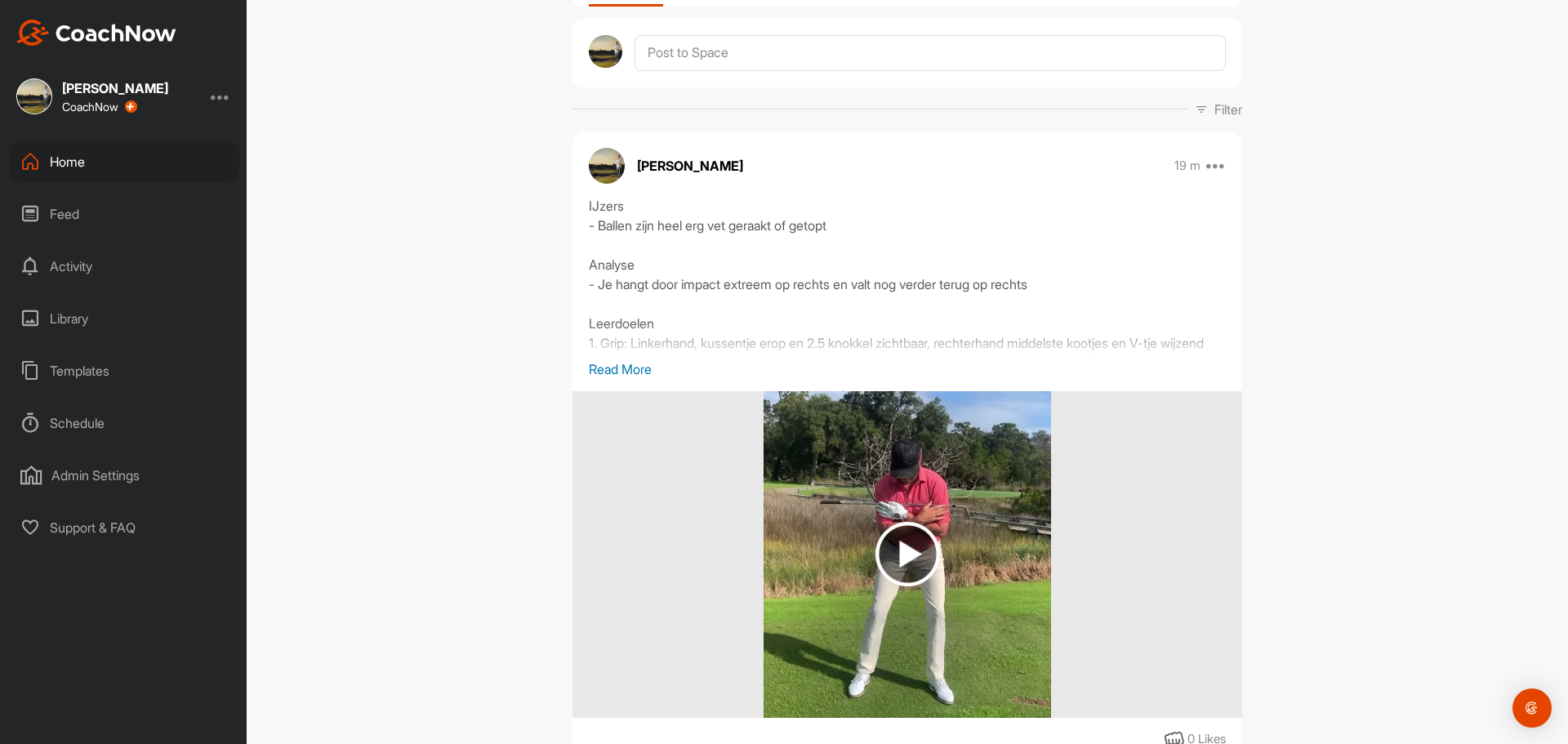
click at [626, 372] on p "Read More" at bounding box center [908, 369] width 637 height 20
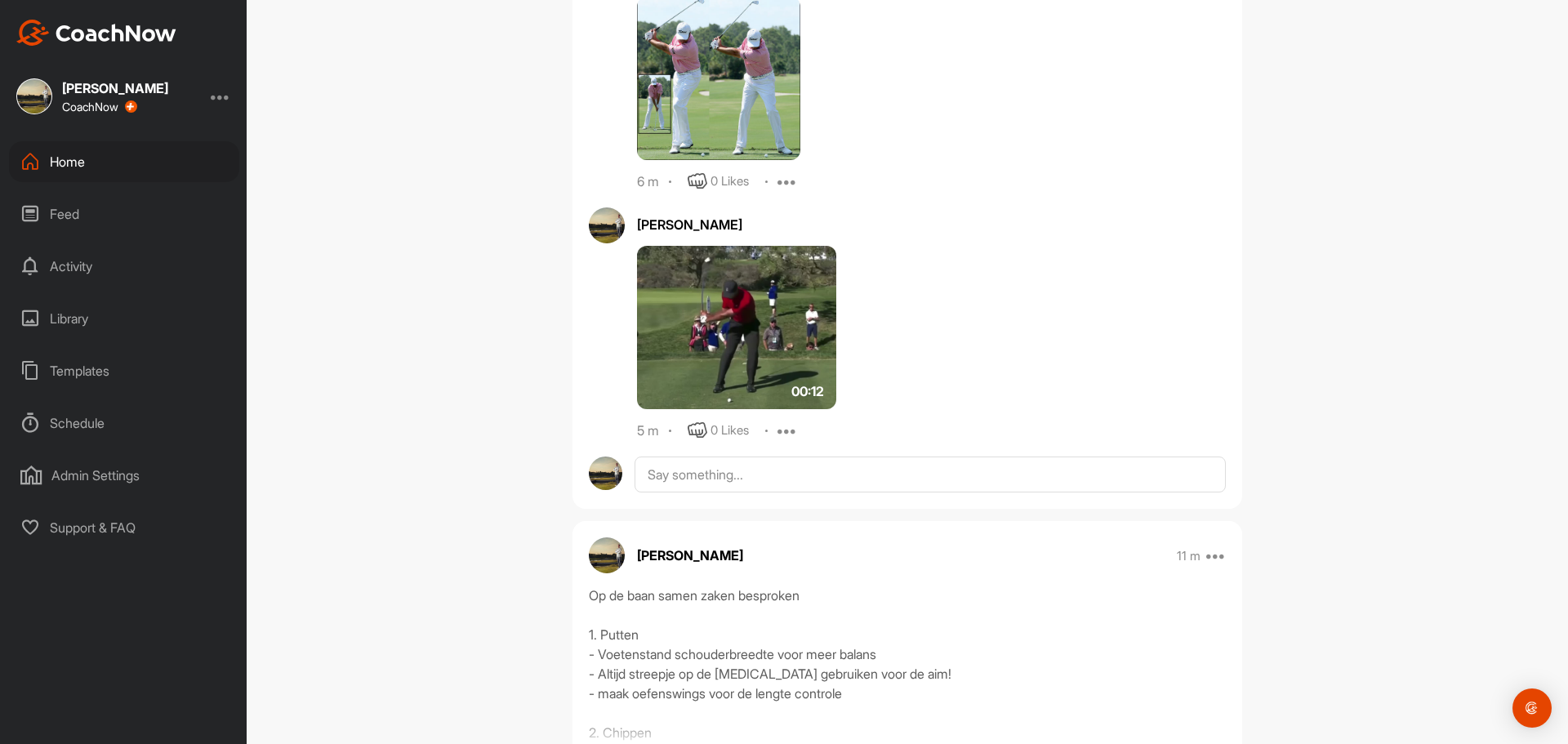
scroll to position [2369, 0]
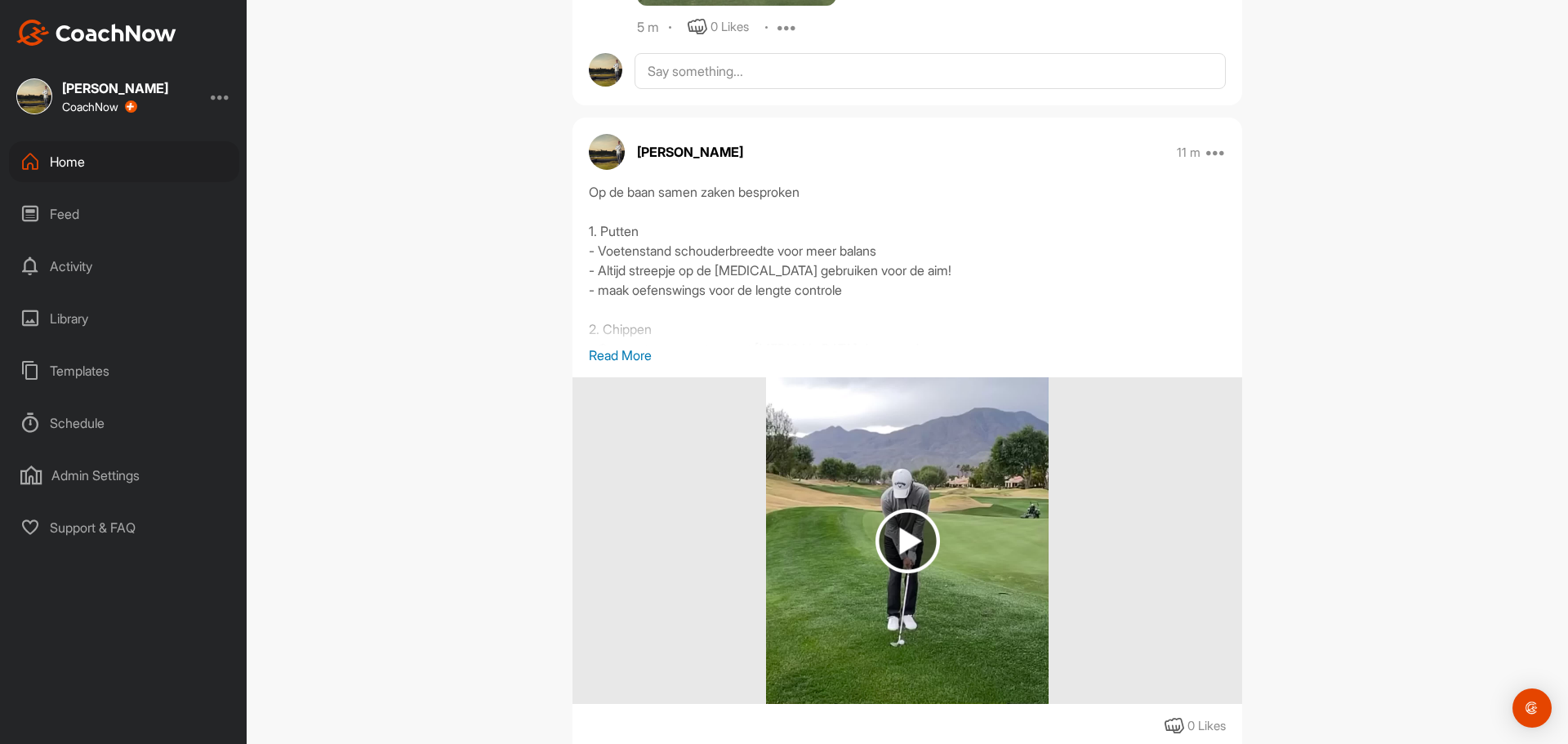
click at [620, 365] on p "Read More" at bounding box center [908, 355] width 637 height 20
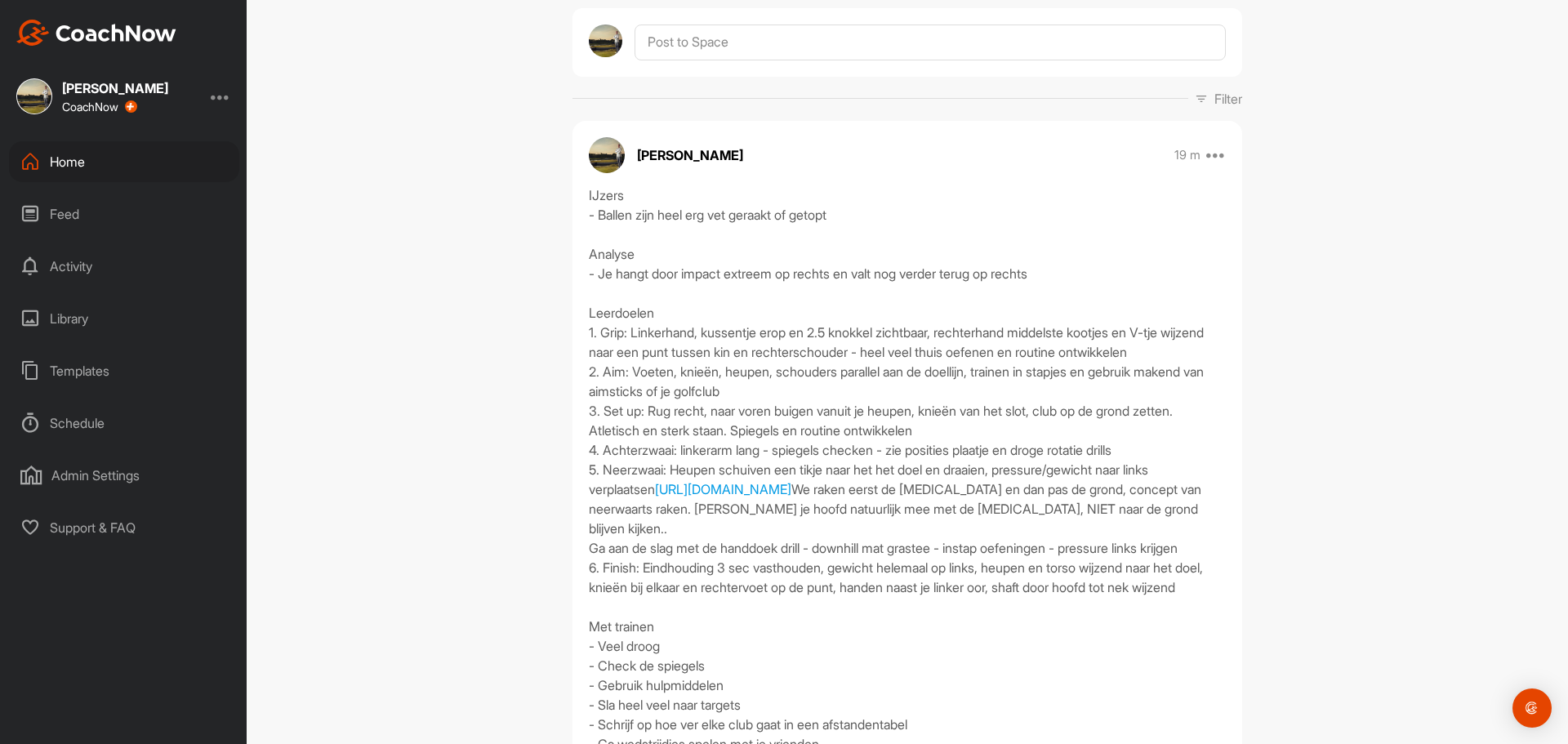
scroll to position [163, 0]
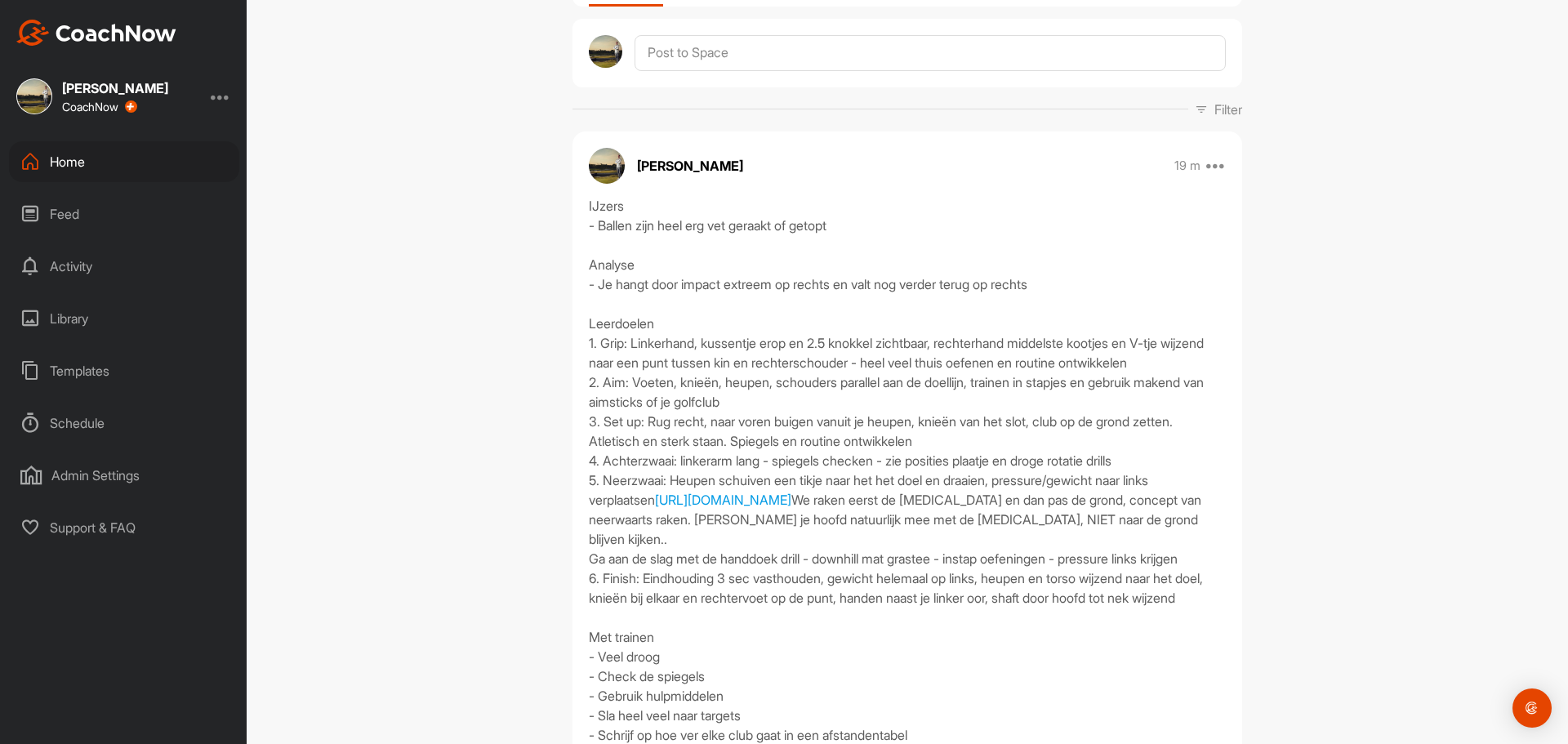
click at [626, 318] on div "IJzers - Ballen zijn heel erg vet geraakt of getopt Analyse - Je hangt door imp…" at bounding box center [908, 529] width 637 height 667
click at [626, 336] on div "IJzers - Ballen zijn heel erg vet geraakt of getopt Analyse - Je hangt door imp…" at bounding box center [908, 529] width 637 height 667
click at [627, 329] on div "IJzers - Ballen zijn heel erg vet geraakt of getopt Analyse - Je hangt door imp…" at bounding box center [908, 529] width 637 height 667
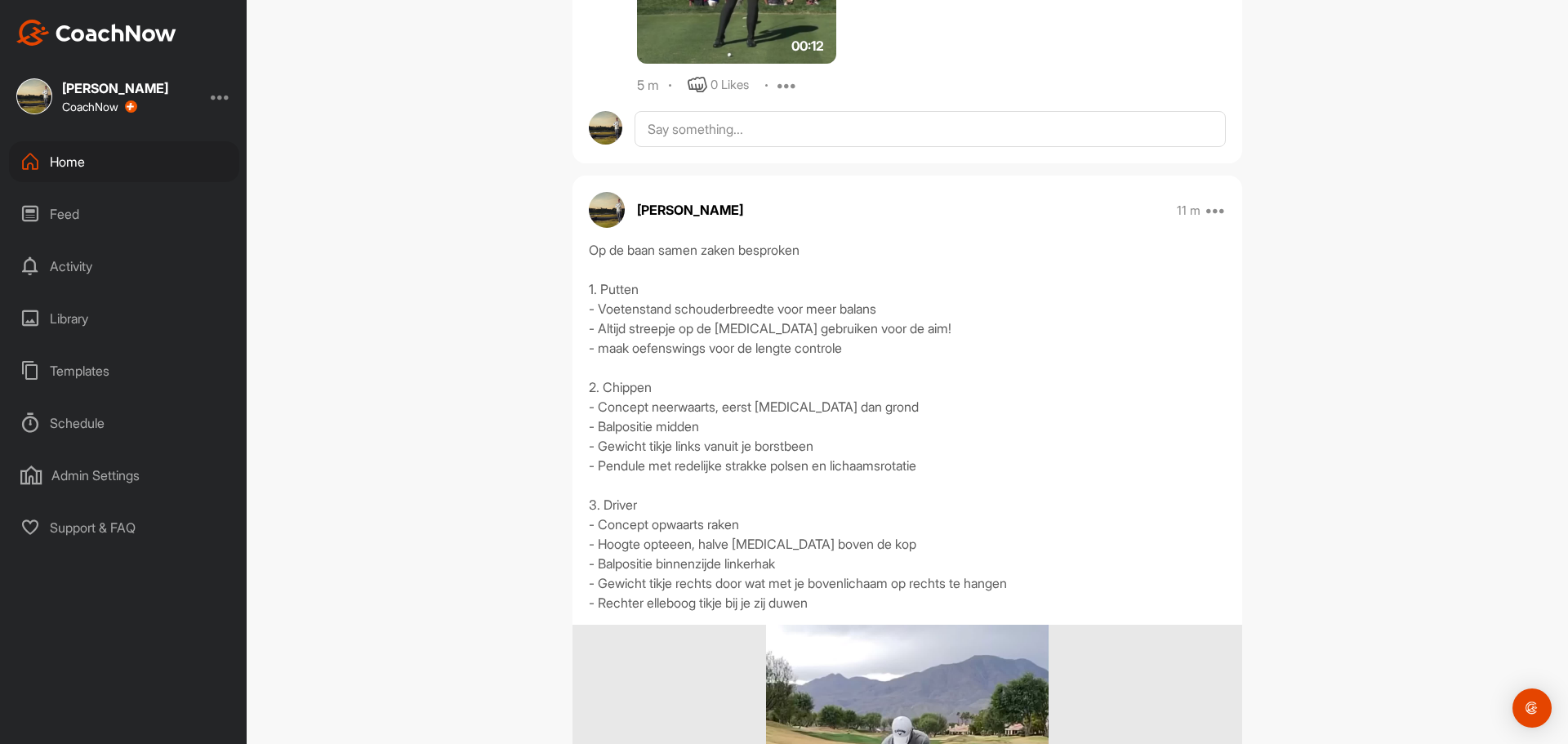
scroll to position [2206, 0]
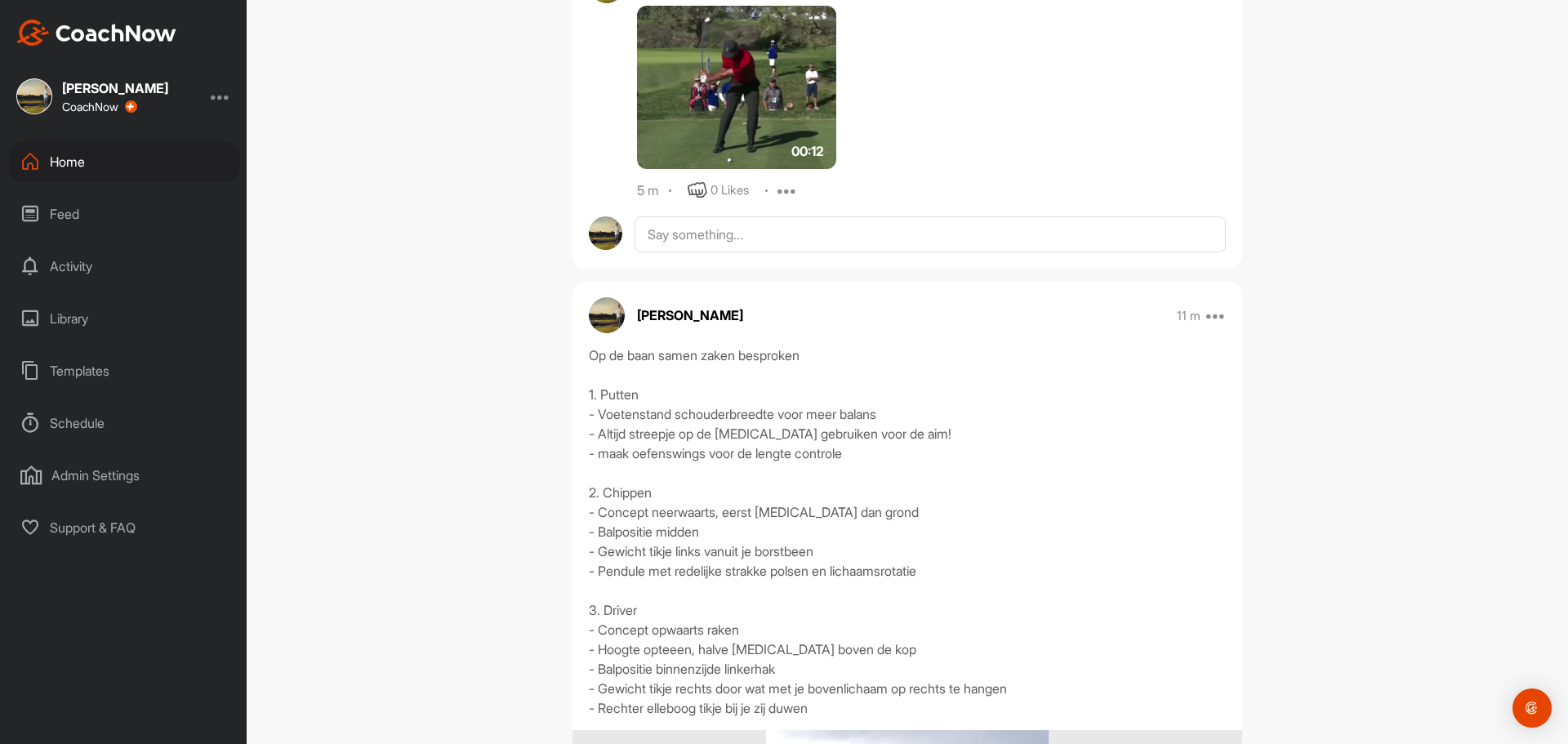
click at [70, 219] on div "Feed" at bounding box center [124, 214] width 230 height 41
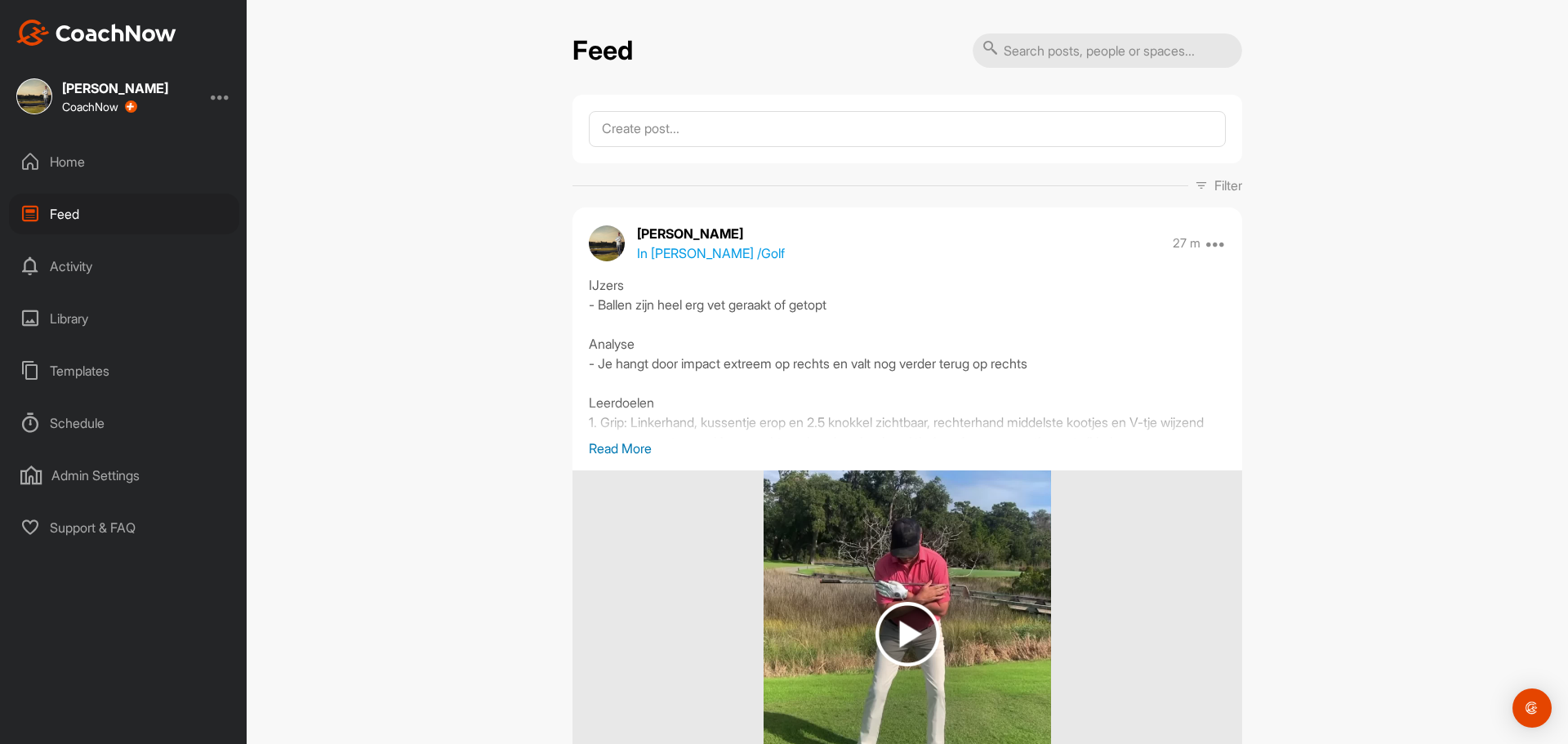
click at [72, 161] on div "Home" at bounding box center [124, 162] width 230 height 41
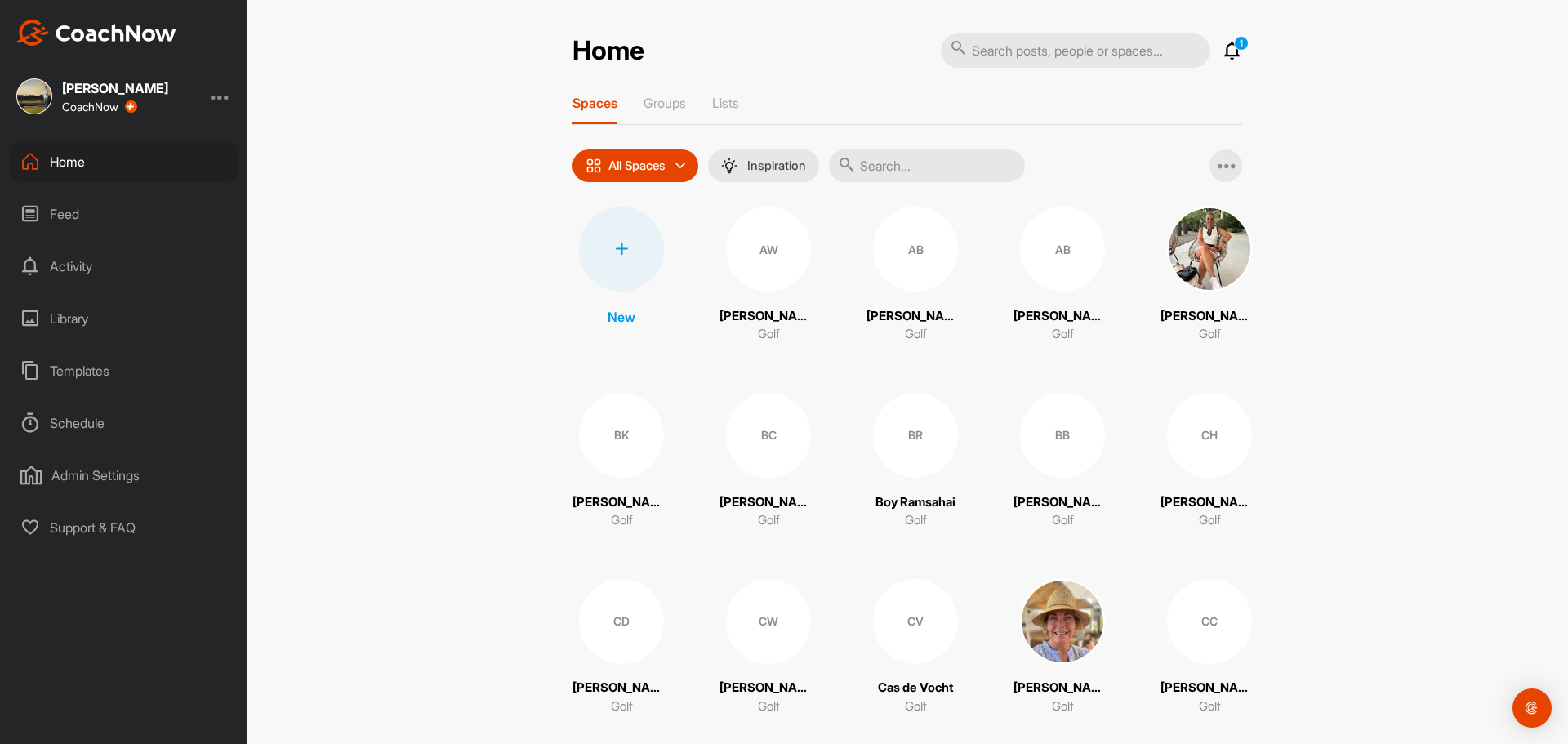
click at [78, 213] on div "Feed" at bounding box center [124, 214] width 230 height 41
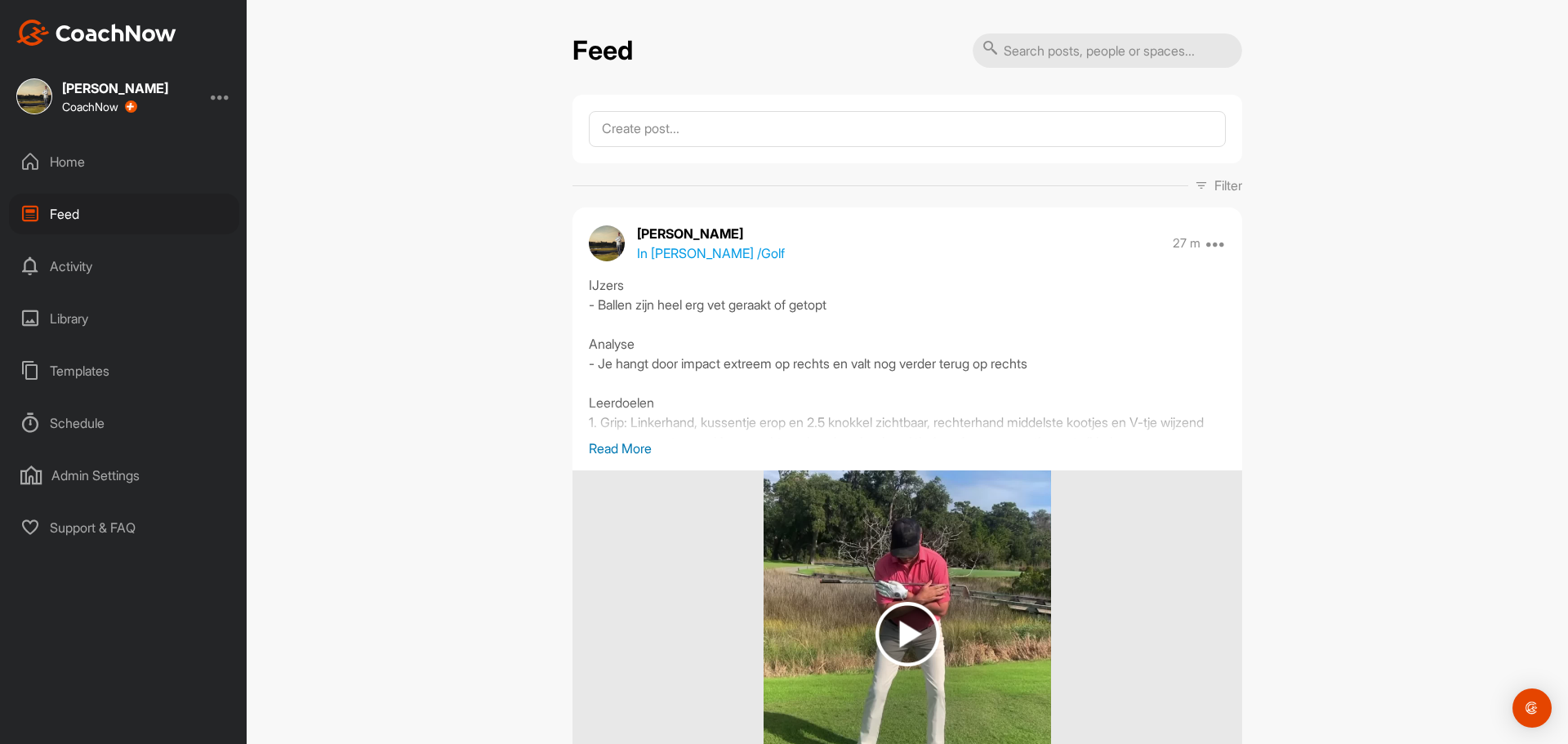
click at [66, 176] on div "Home" at bounding box center [124, 162] width 230 height 41
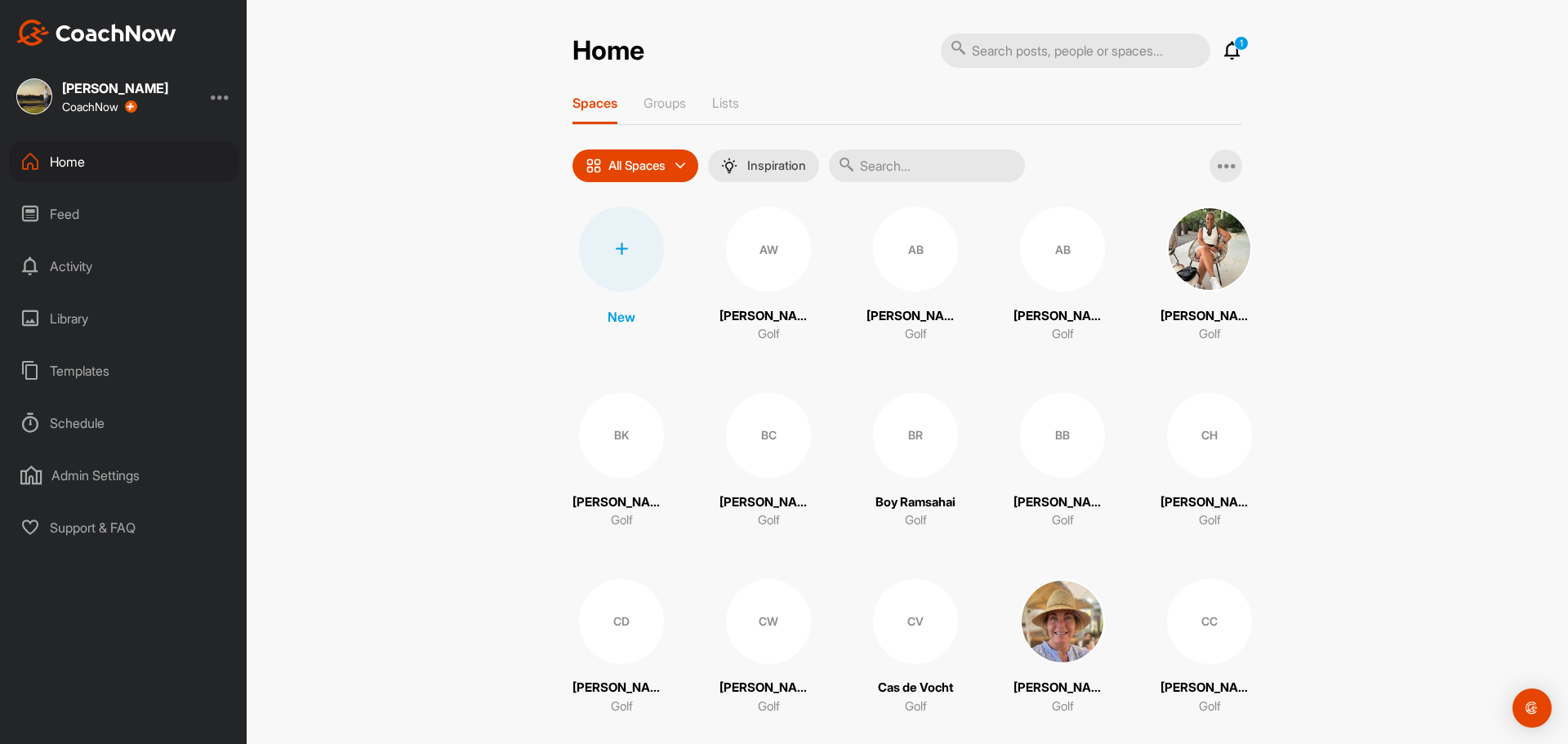
click at [909, 164] on input "text" at bounding box center [926, 166] width 196 height 32
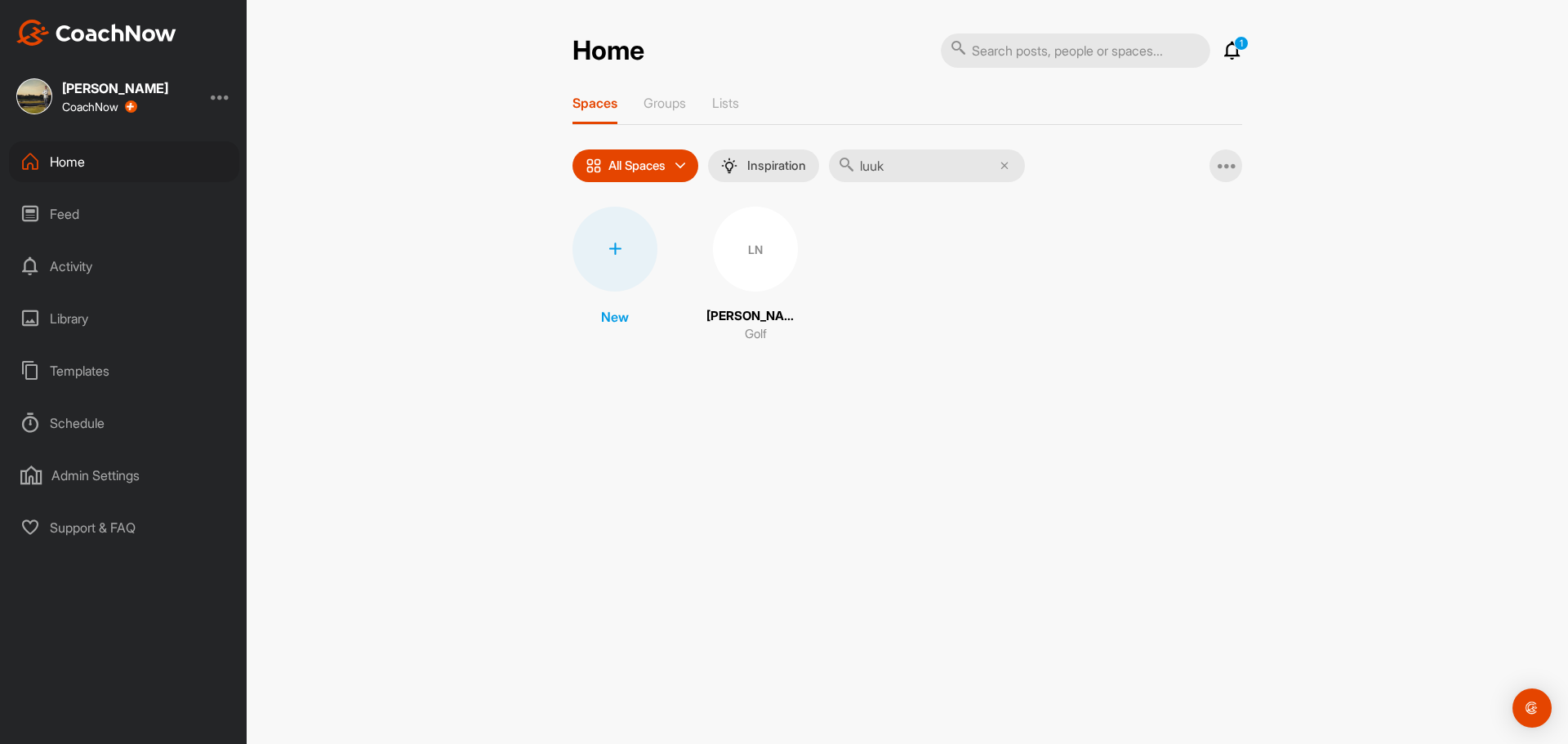
type input "luuk"
click at [769, 249] on div "LN" at bounding box center [755, 249] width 85 height 85
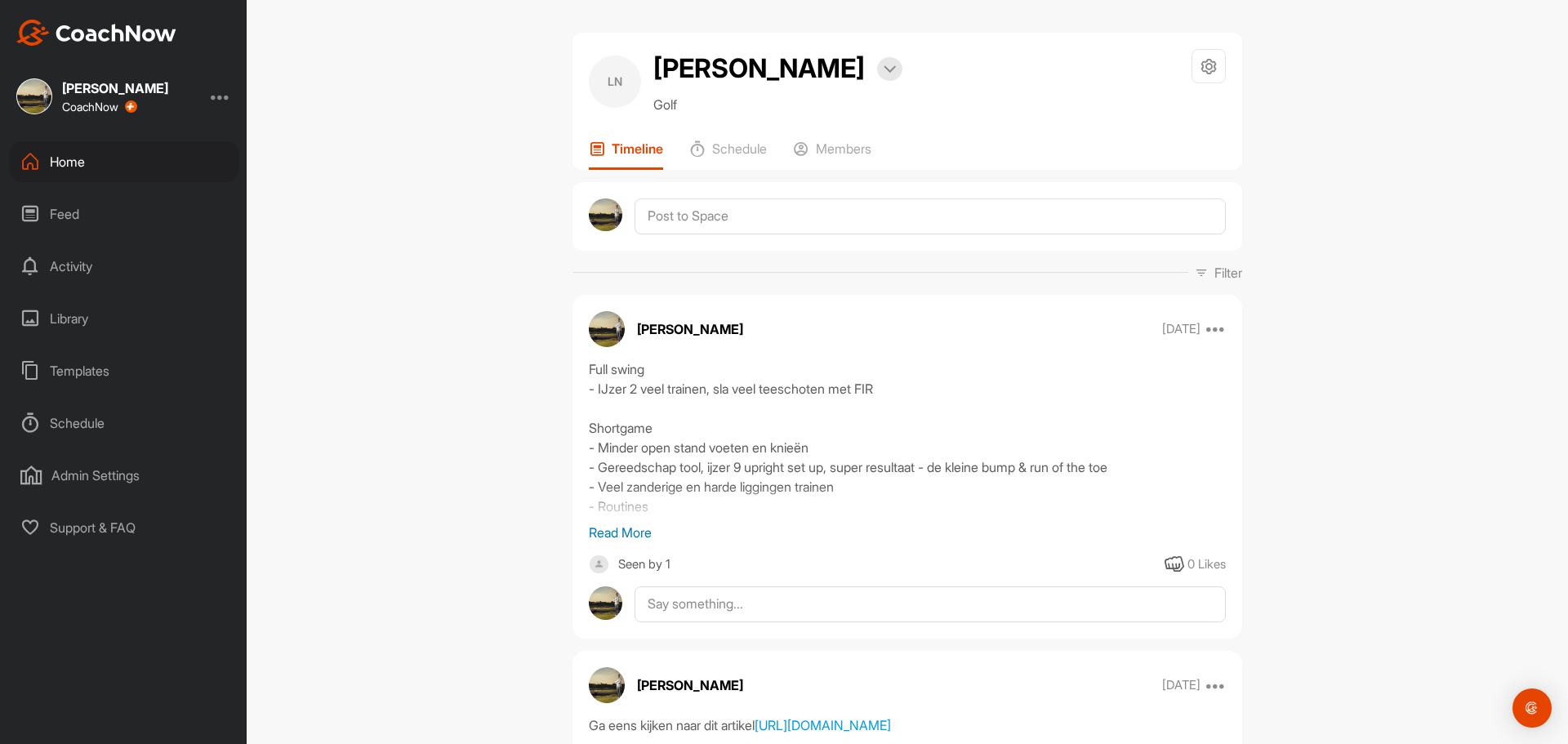
click at [60, 167] on div "Home" at bounding box center [124, 162] width 230 height 41
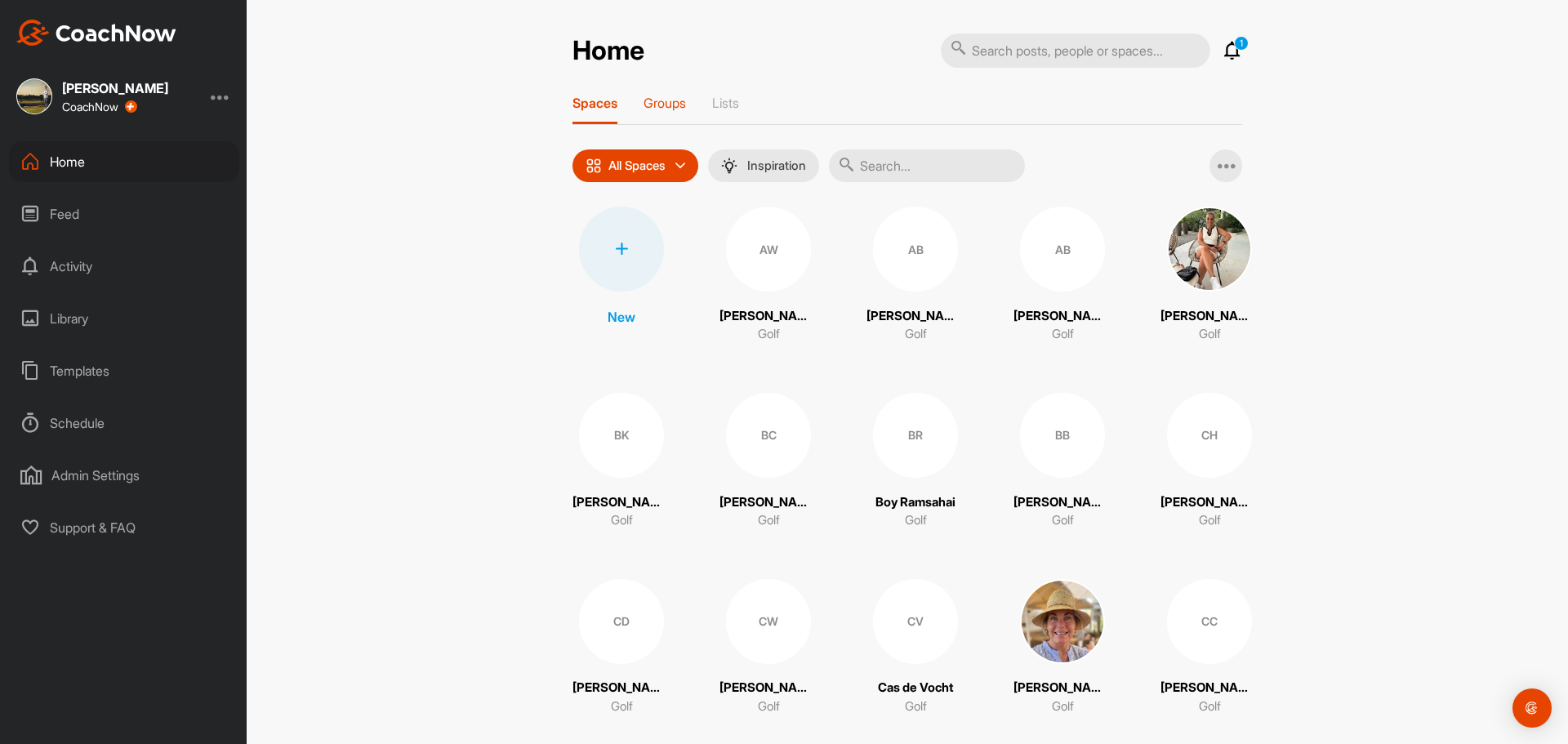
click at [680, 113] on div "Groups" at bounding box center [664, 109] width 42 height 30
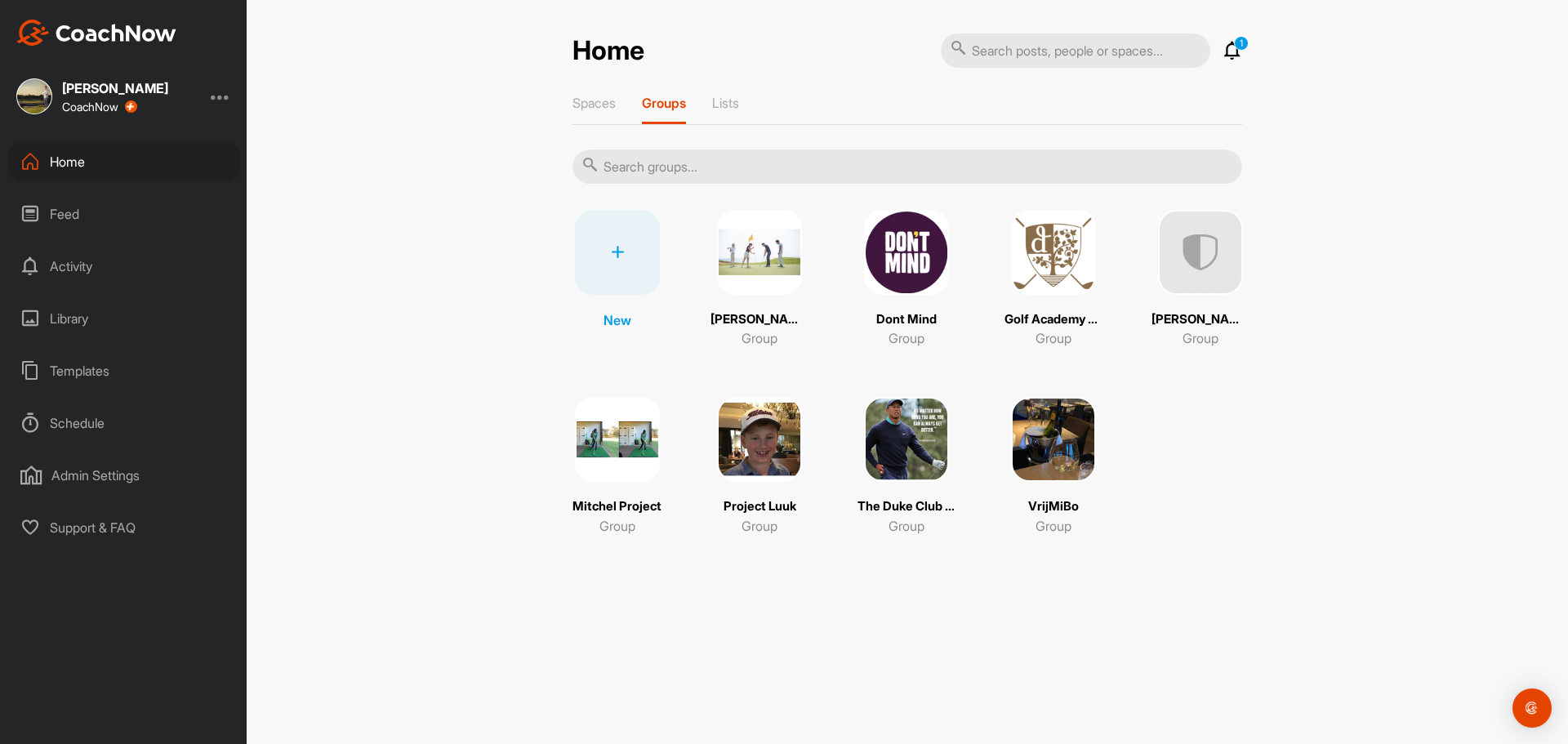
click at [752, 452] on img at bounding box center [759, 439] width 85 height 85
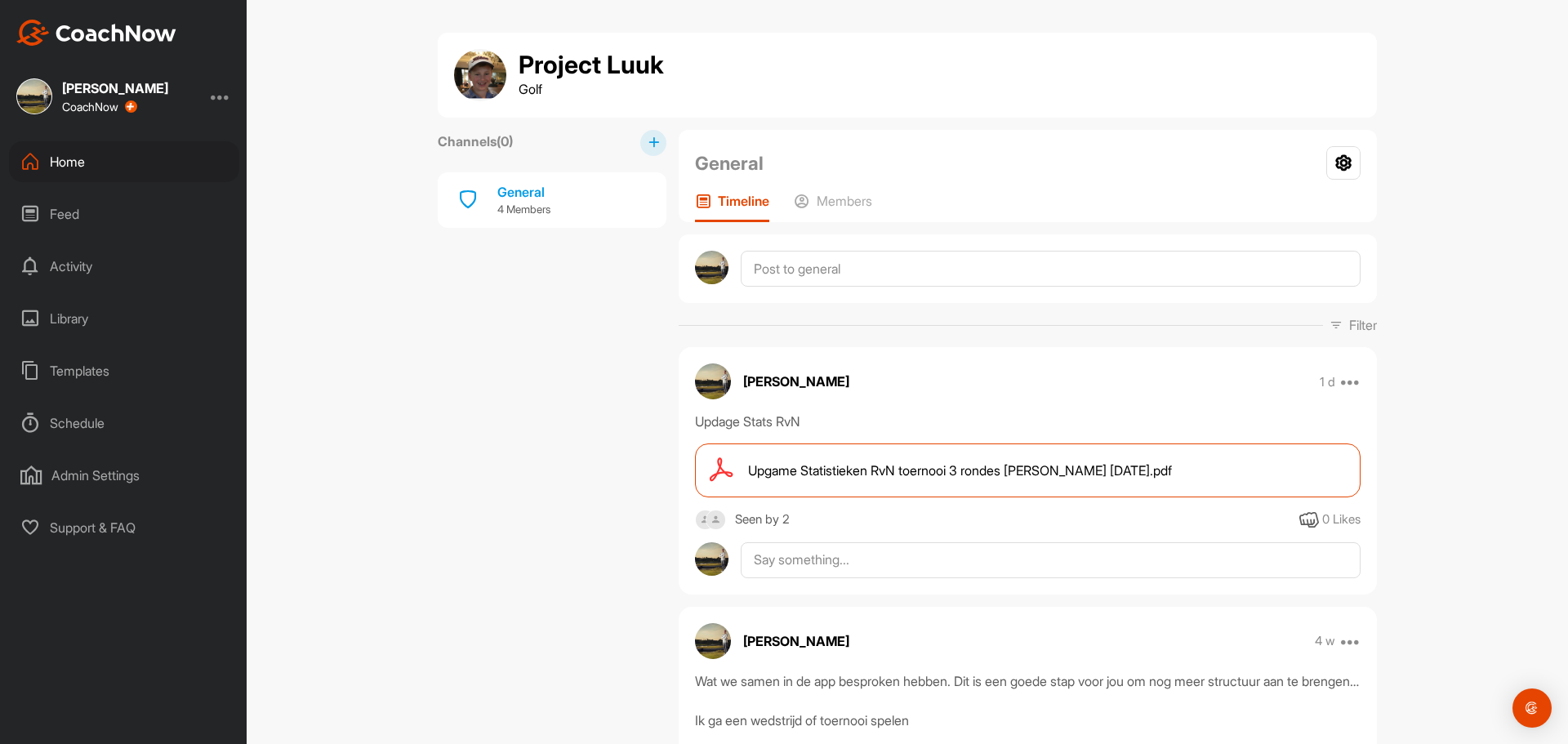
click at [810, 471] on span "Upgame Statistieken RvN toernooi 3 rondes [PERSON_NAME] [DATE].pdf" at bounding box center [960, 471] width 424 height 20
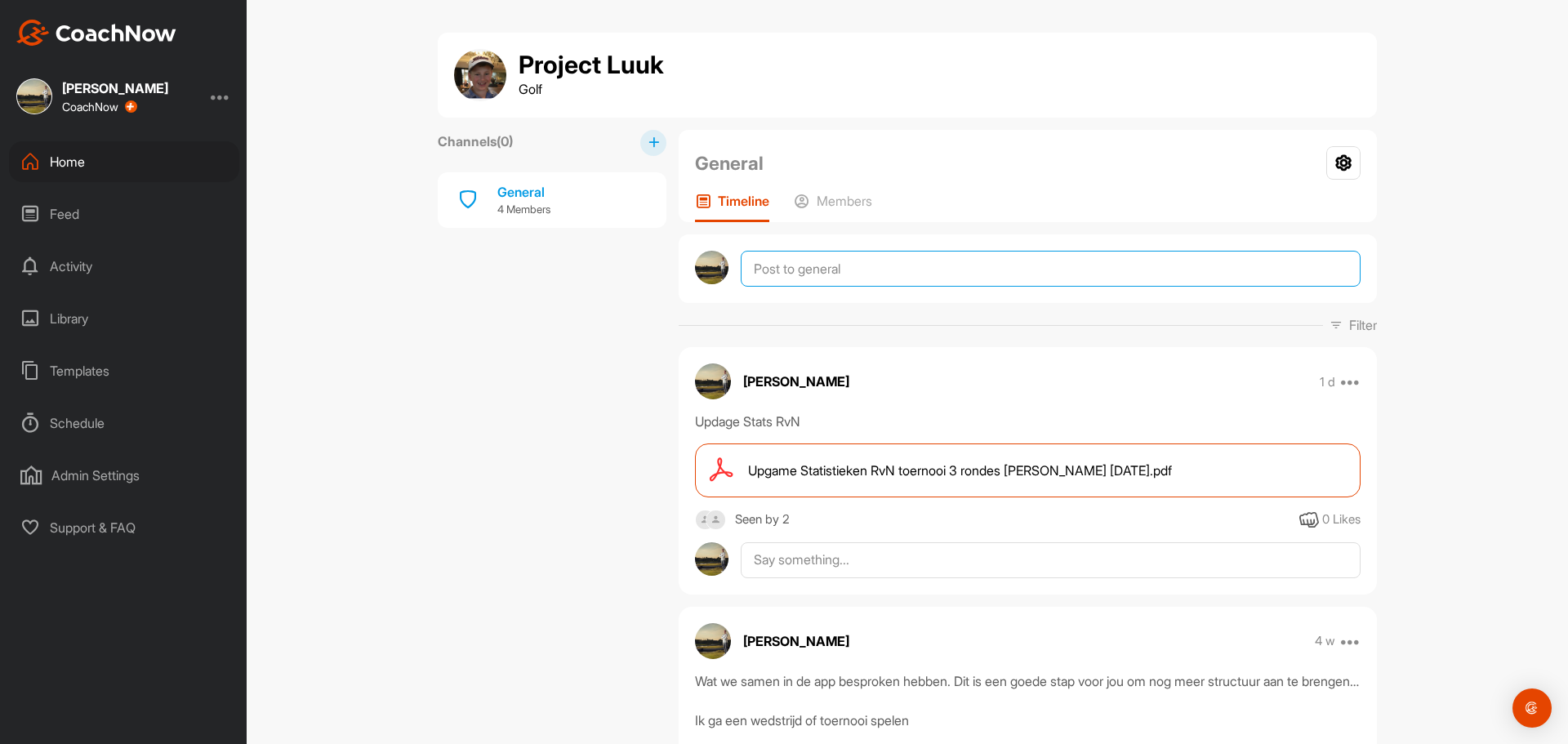
click at [841, 278] on textarea at bounding box center [1051, 269] width 620 height 36
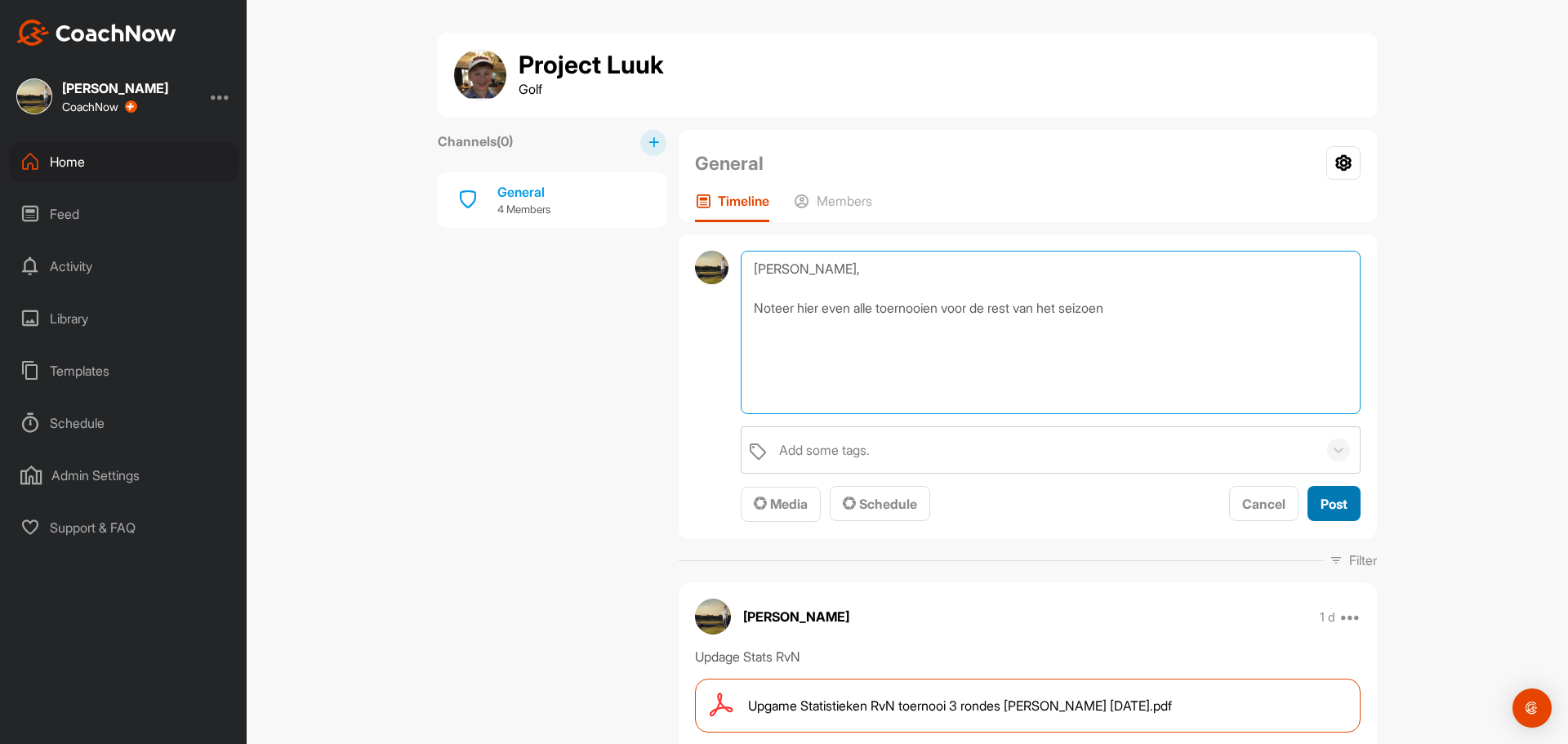
type textarea "[PERSON_NAME], Noteer hier even alle toernooien voor de rest van het seizoen"
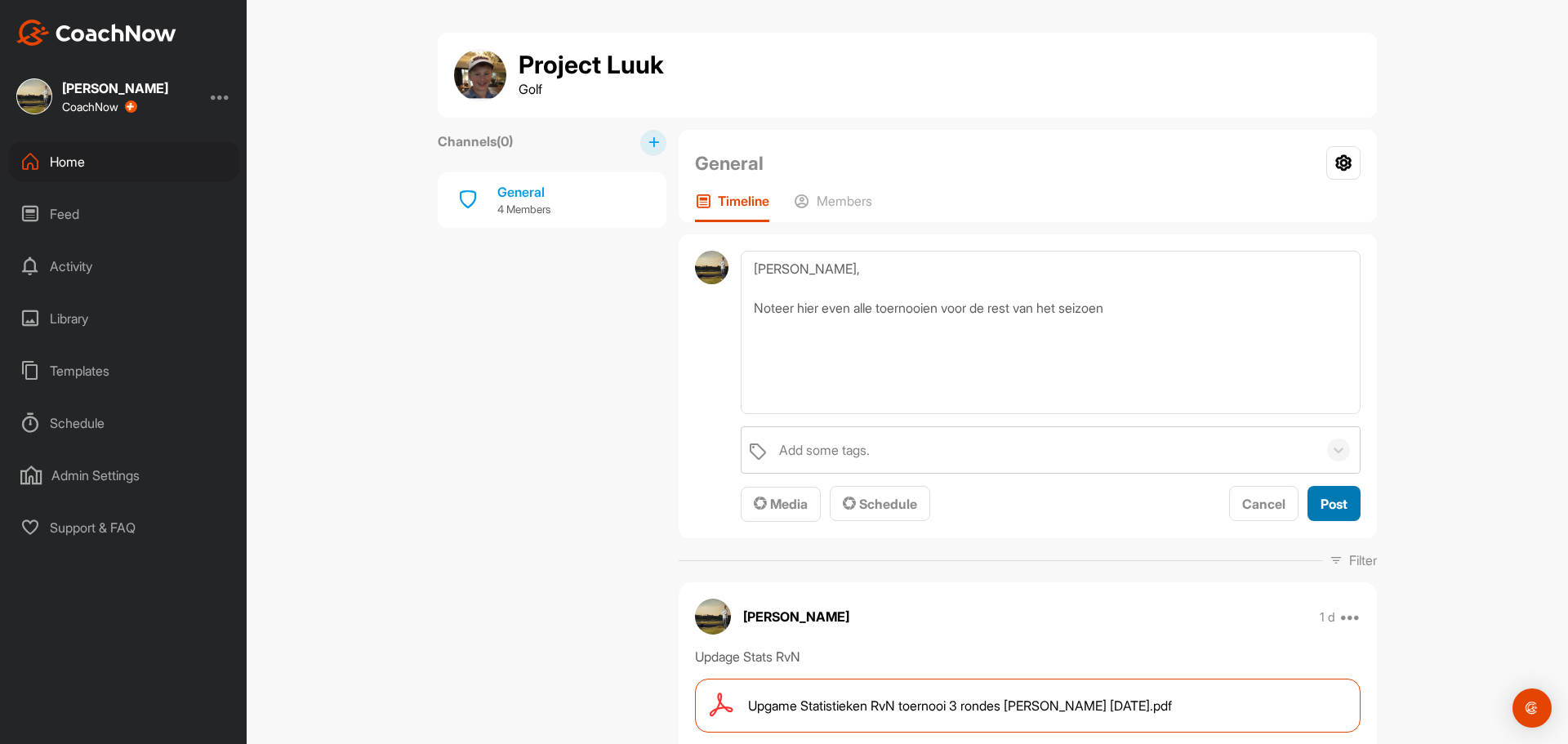
click at [1328, 508] on span "Post" at bounding box center [1334, 504] width 27 height 16
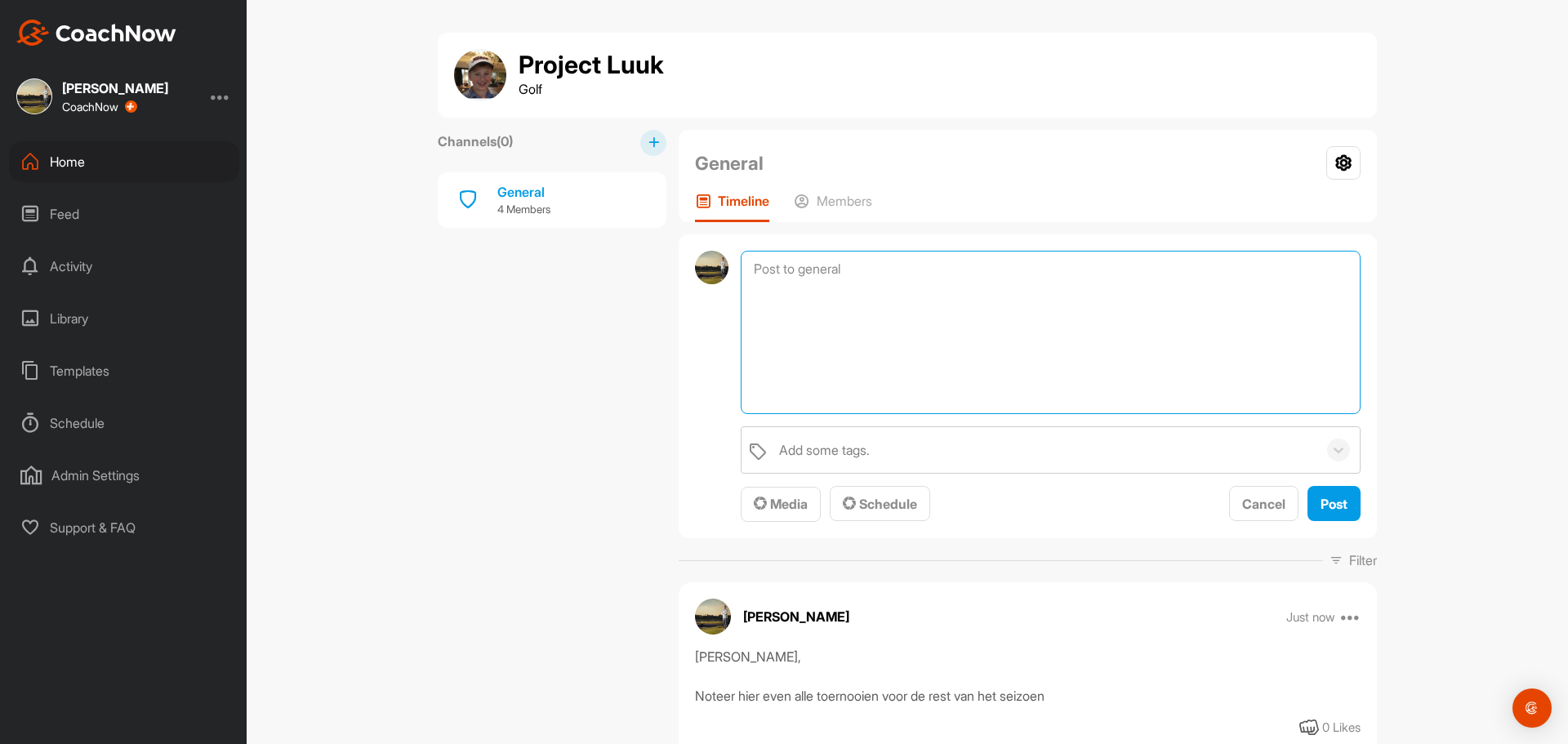
click at [775, 266] on textarea at bounding box center [1051, 332] width 620 height 163
click at [775, 261] on textarea at bounding box center [1051, 332] width 620 height 163
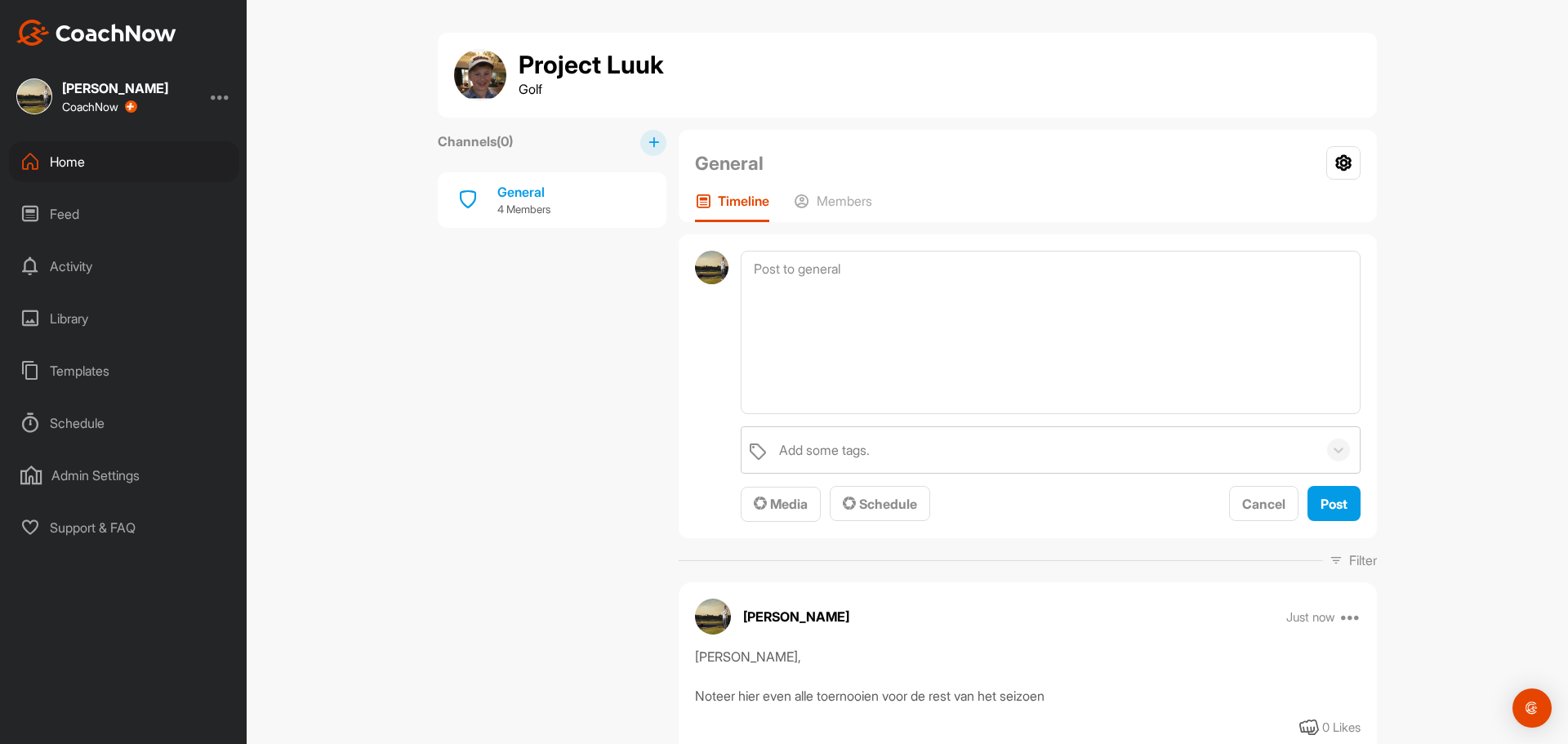
click at [378, 397] on div "Project Luuk Golf Channels ( 0 ) General 4 Members General Group Settings Your …" at bounding box center [908, 372] width 1321 height 744
